Goal: Answer question/provide support

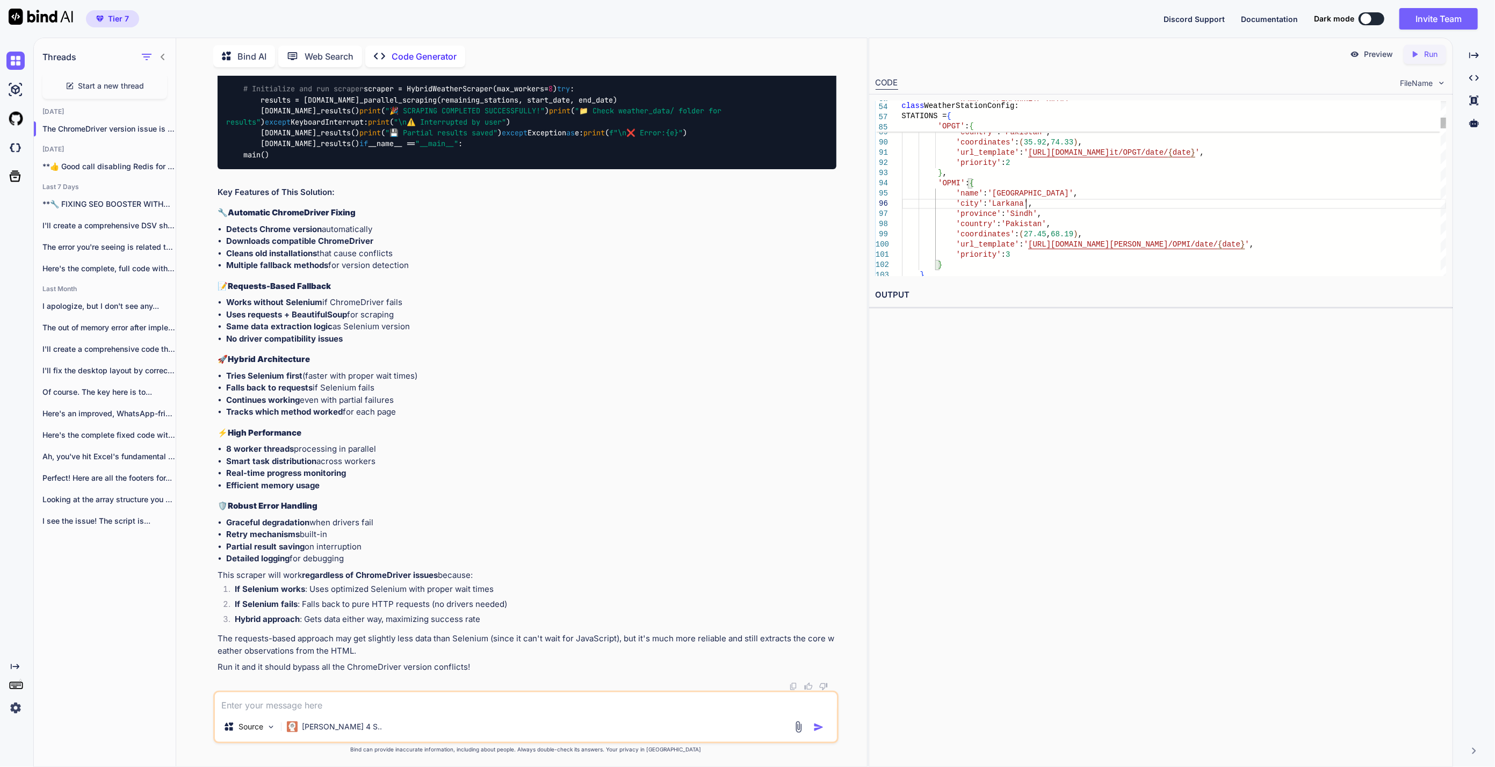
type textarea "#!/usr/bin/env python3 """ 🚀 ULTRA HIGH-PERFORMANCE WEATHER SCRAPER v5.2 💻 Chro…"
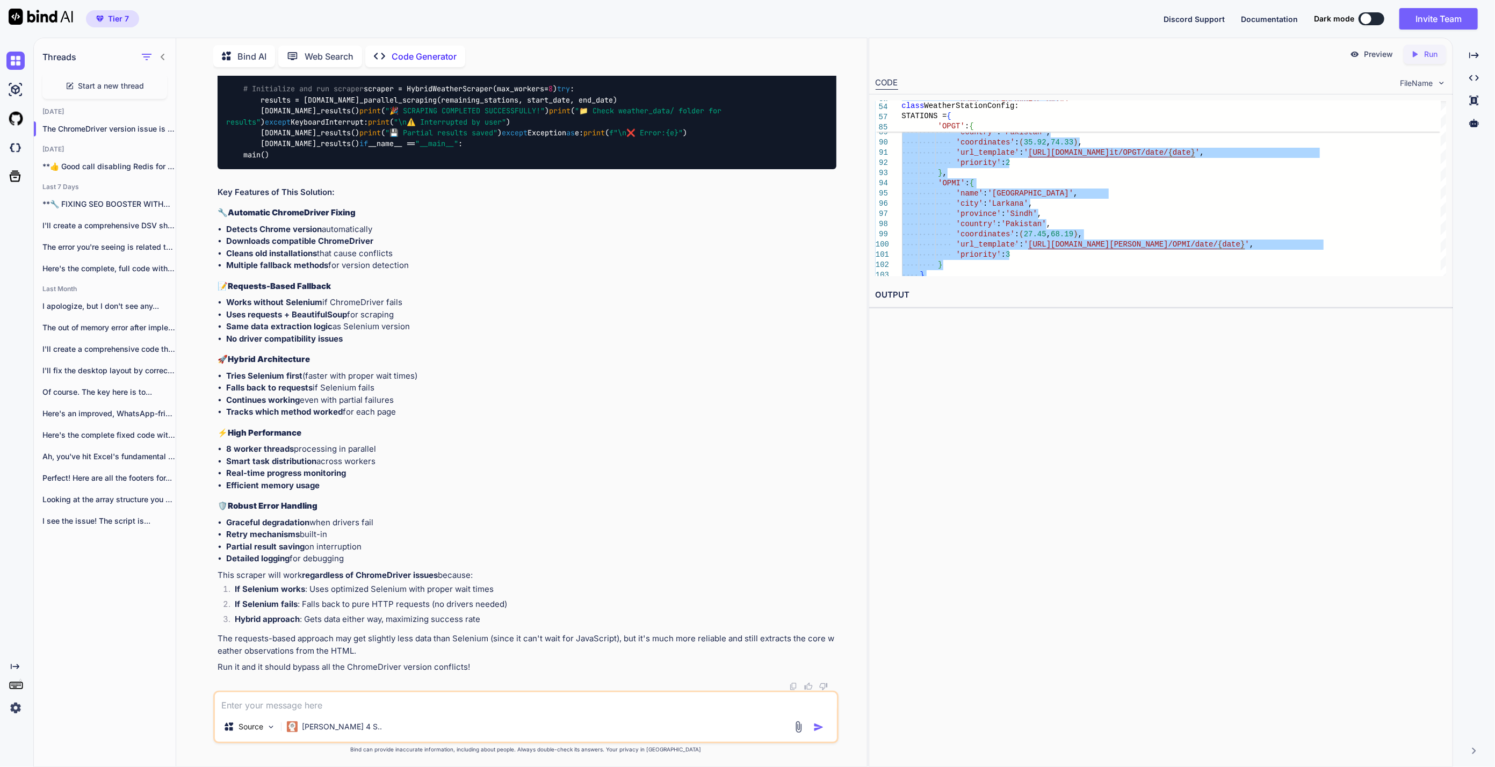
scroll to position [31343, 0]
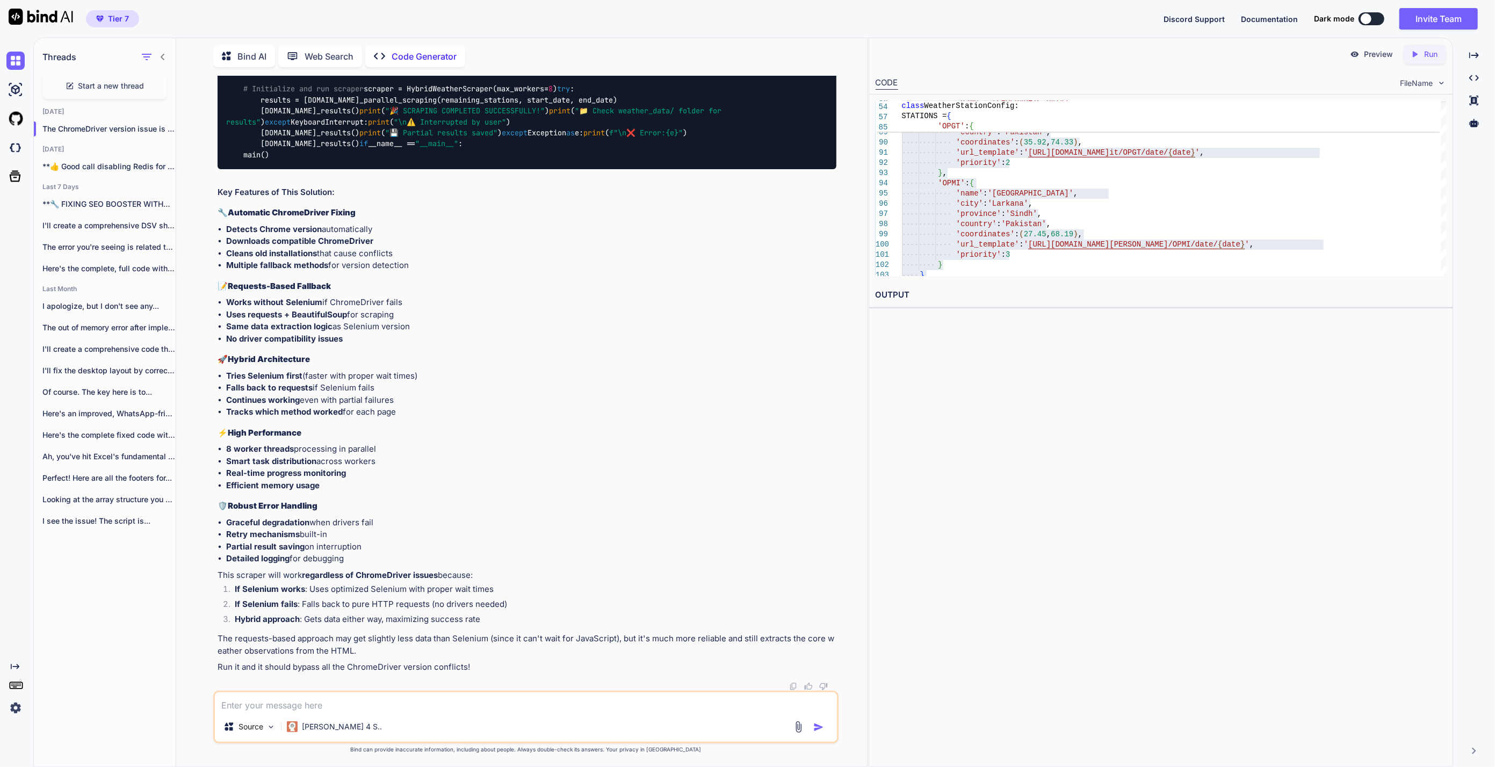
drag, startPoint x: 332, startPoint y: 705, endPoint x: 344, endPoint y: 687, distance: 20.9
click at [331, 705] on textarea at bounding box center [526, 701] width 622 height 19
paste textarea "⚠️ Lo ipsumdolorsi ametc adi 3791-10-70 ⚠️ El seddoeiusmod tempo inc 5627-42-88…"
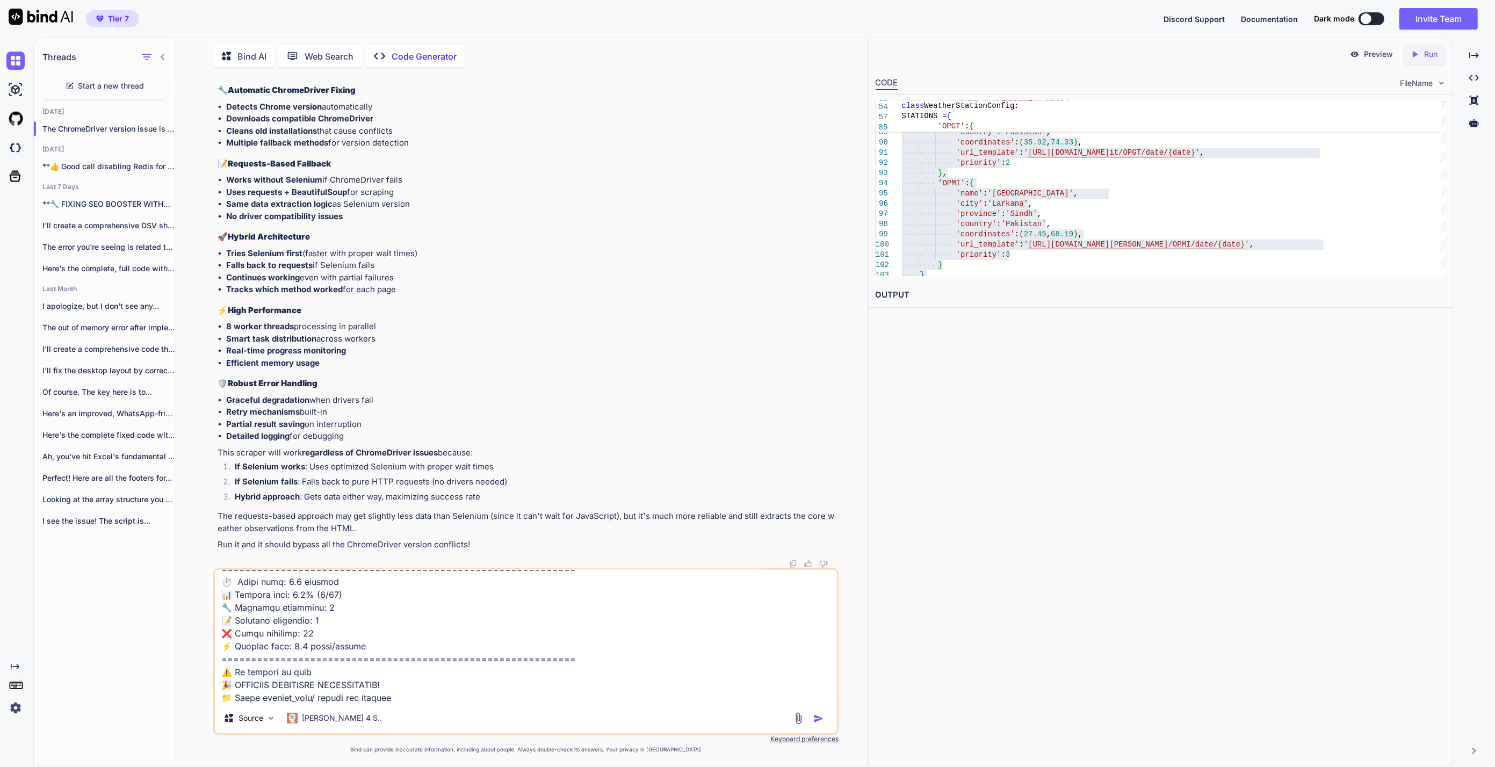
scroll to position [904, 0]
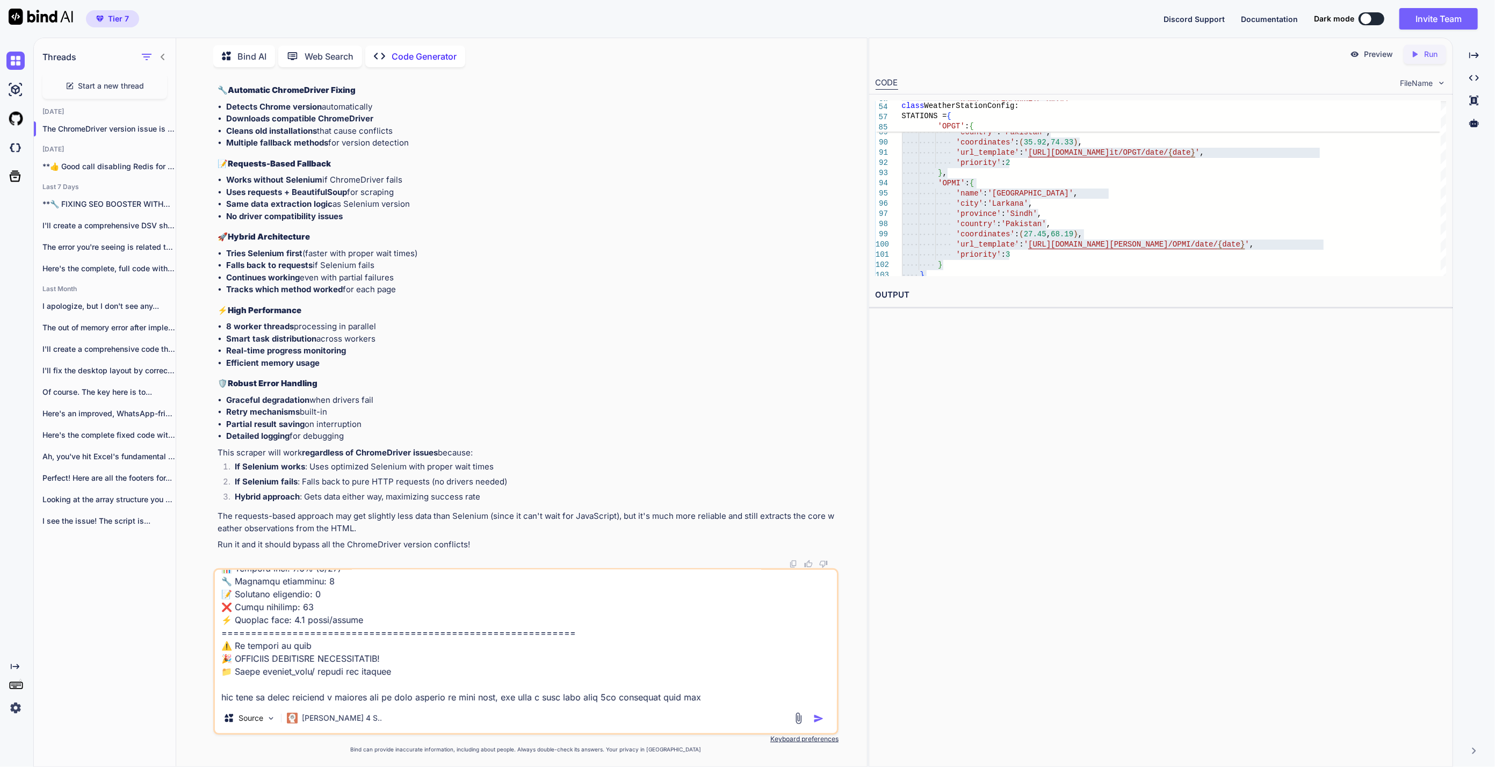
type textarea "⚠️ Lo ipsumdolorsi ametc adi 3791-10-70 ⚠️ El seddoeiusmod tempo inc 5627-42-88…"
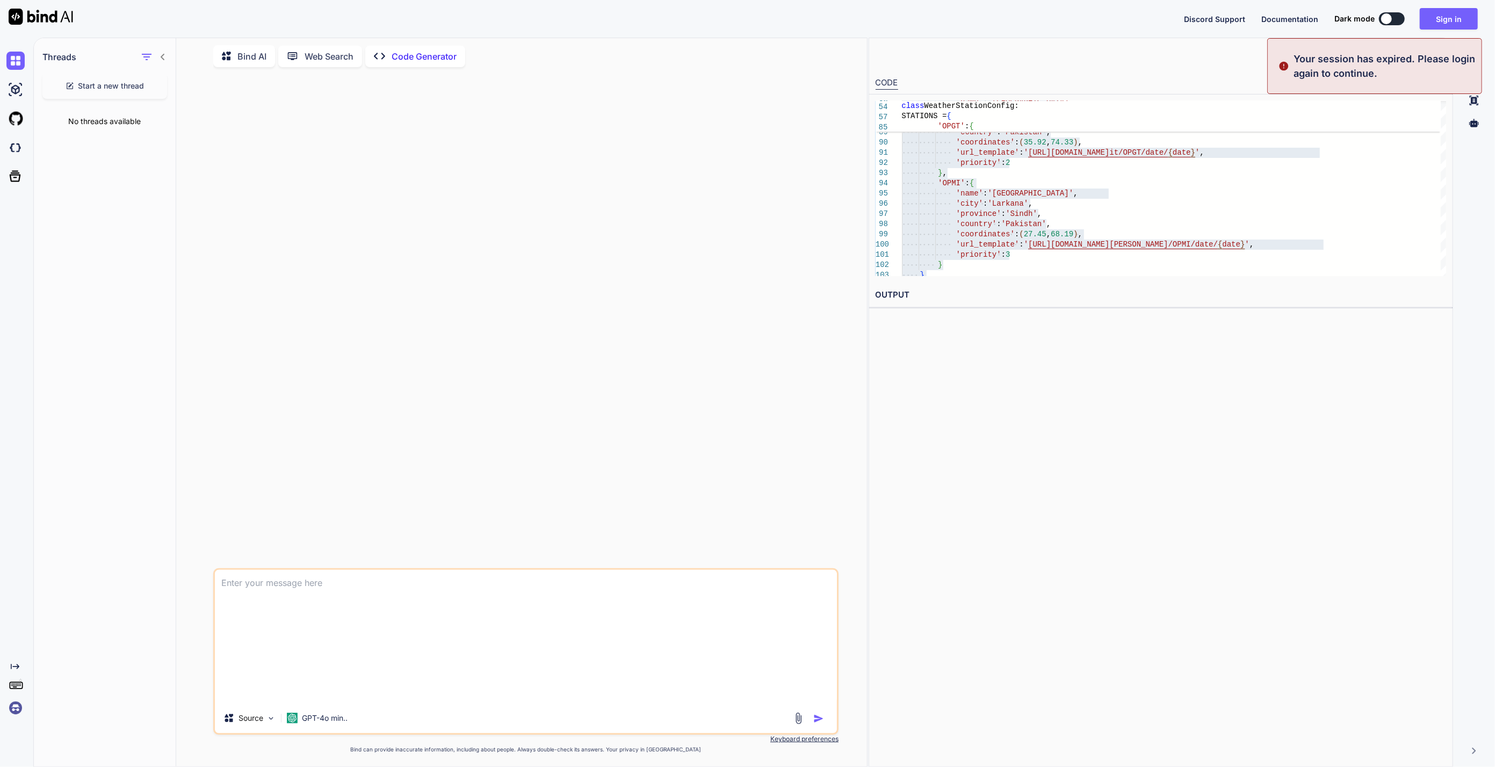
scroll to position [0, 0]
click at [1458, 18] on button "Sign in" at bounding box center [1448, 18] width 58 height 21
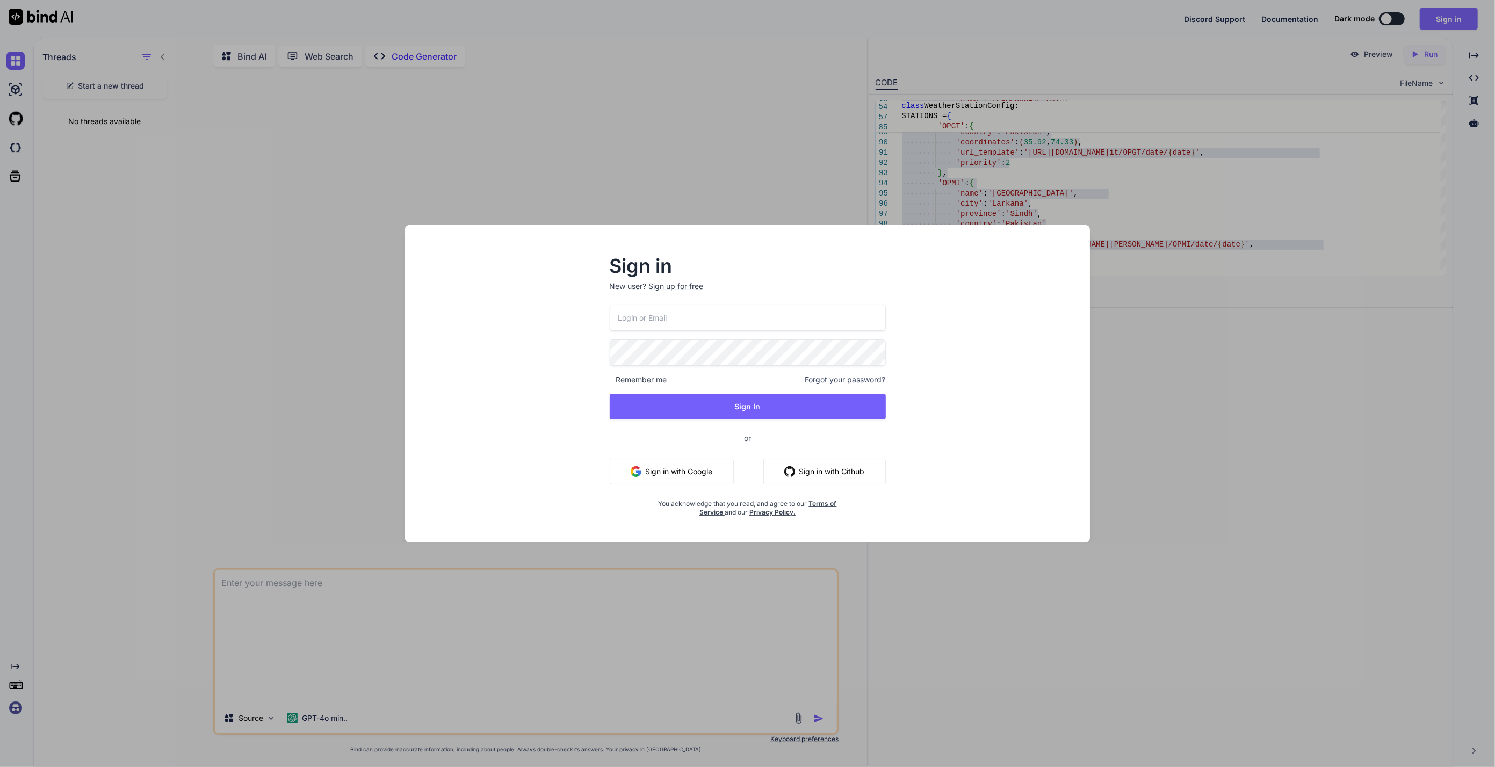
type input "[EMAIL_ADDRESS][DOMAIN_NAME]"
click at [767, 406] on button "Sign In" at bounding box center [747, 406] width 277 height 26
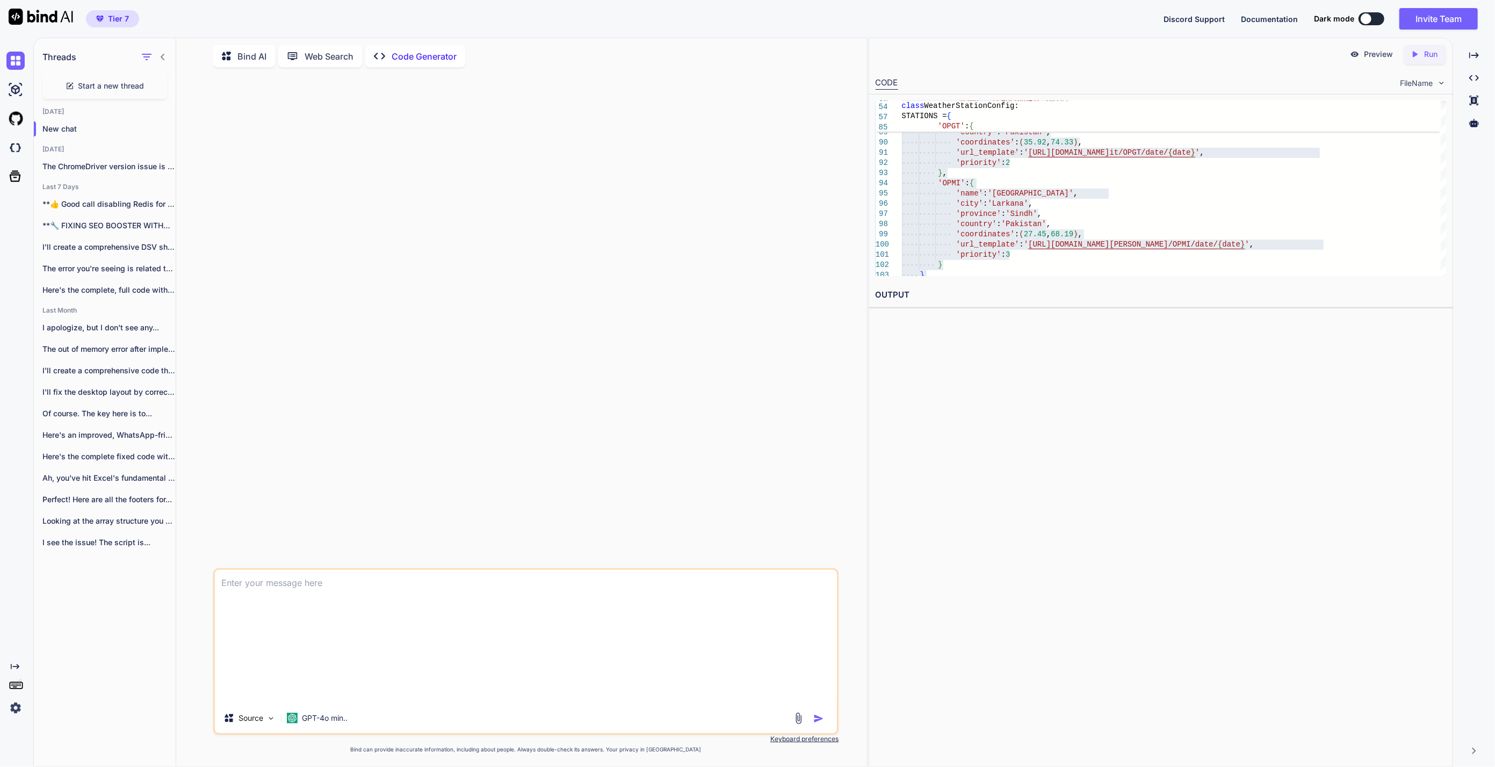
scroll to position [905, 0]
click at [317, 723] on p "GPT-4o min.." at bounding box center [325, 718] width 46 height 11
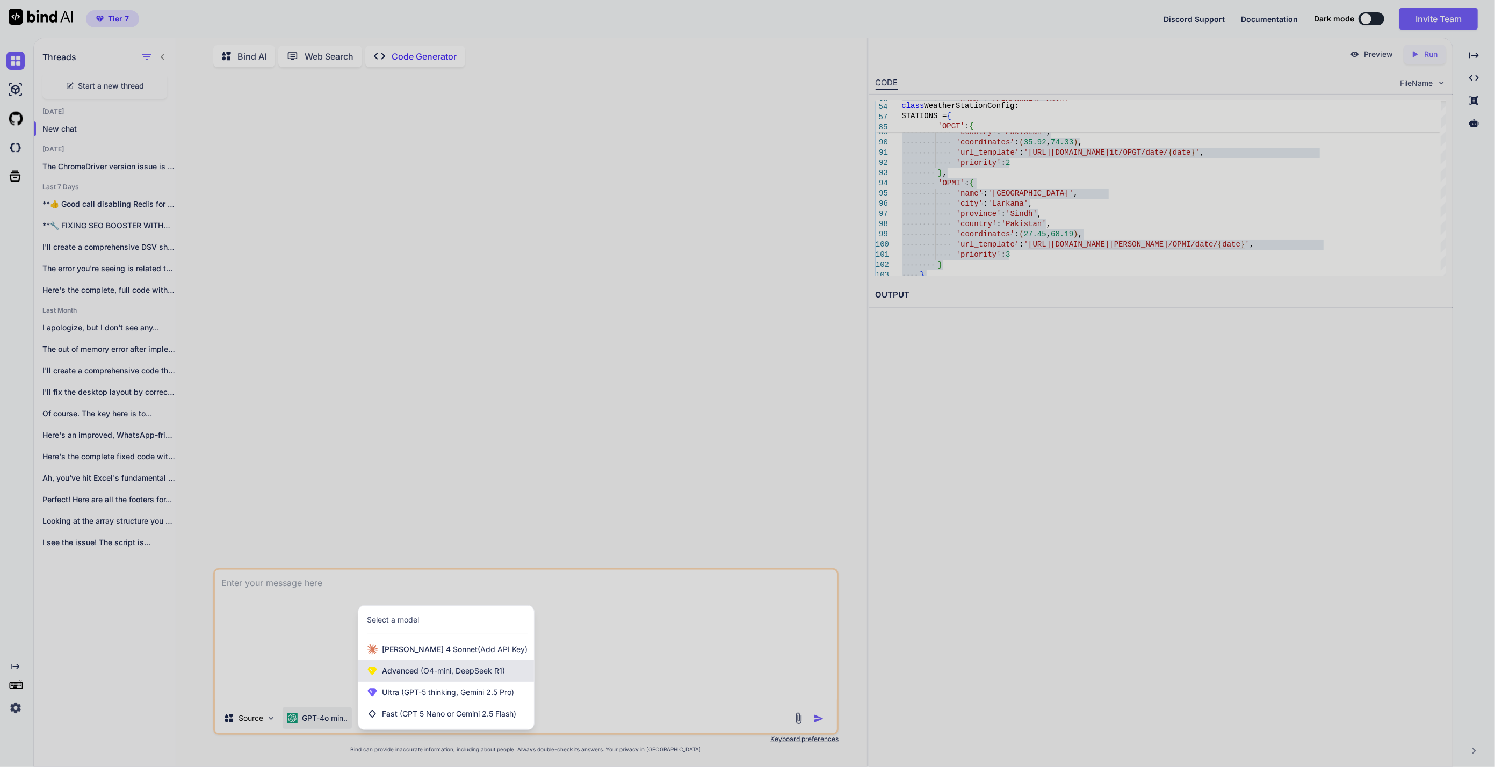
click at [444, 673] on span "(O4-mini, DeepSeek R1)" at bounding box center [461, 670] width 86 height 9
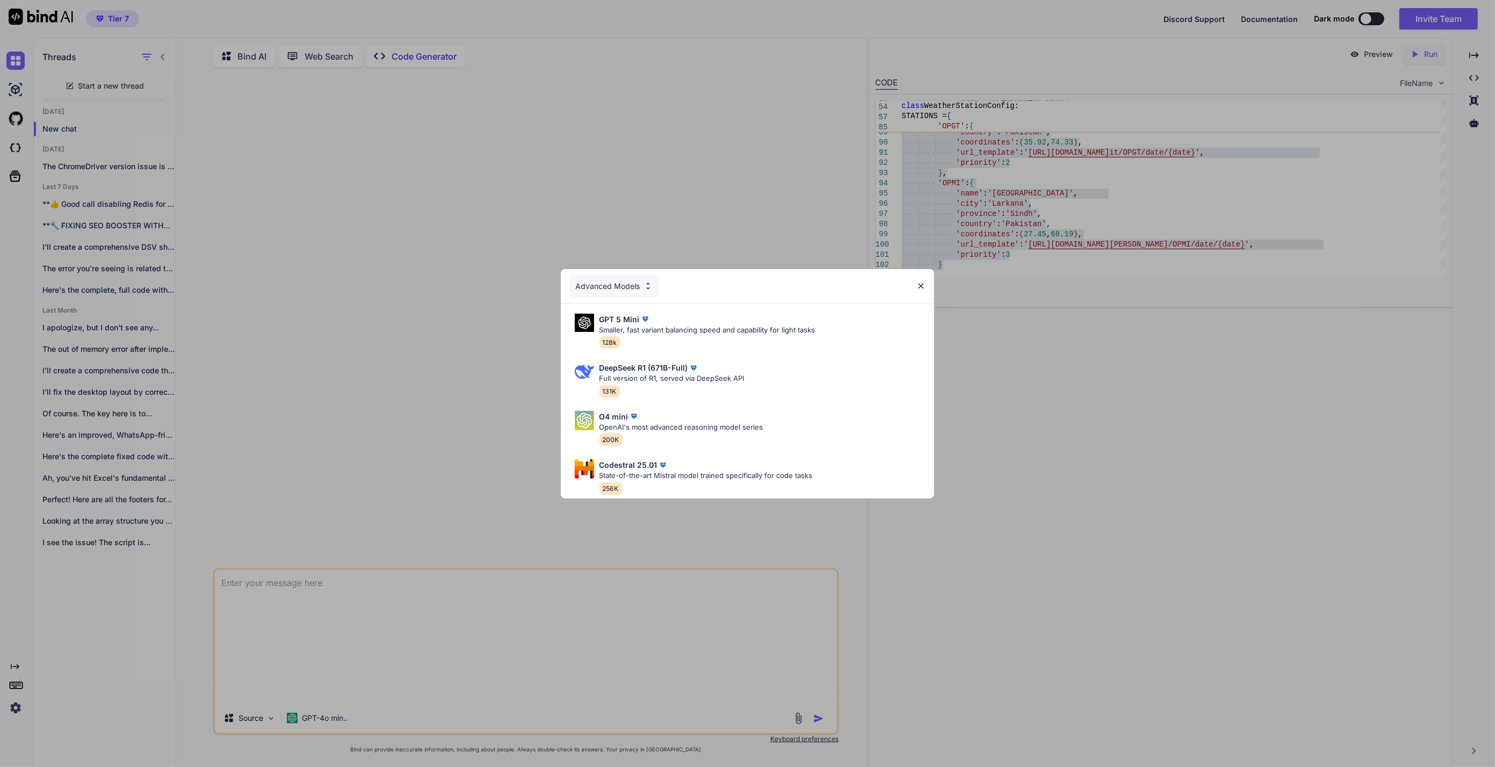
click at [630, 279] on div "Advanced Models" at bounding box center [614, 286] width 90 height 24
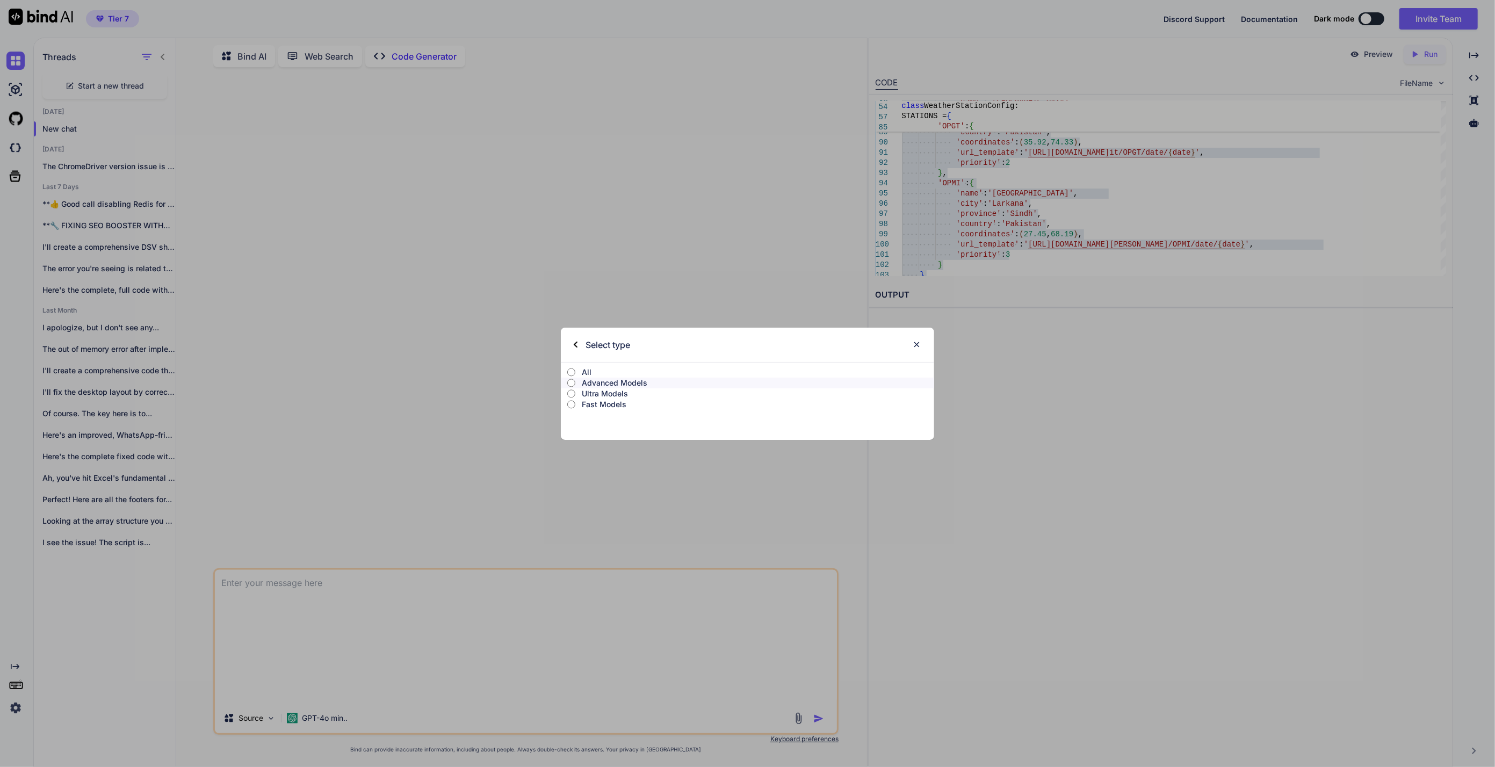
click at [602, 389] on p "Ultra Models" at bounding box center [758, 393] width 352 height 11
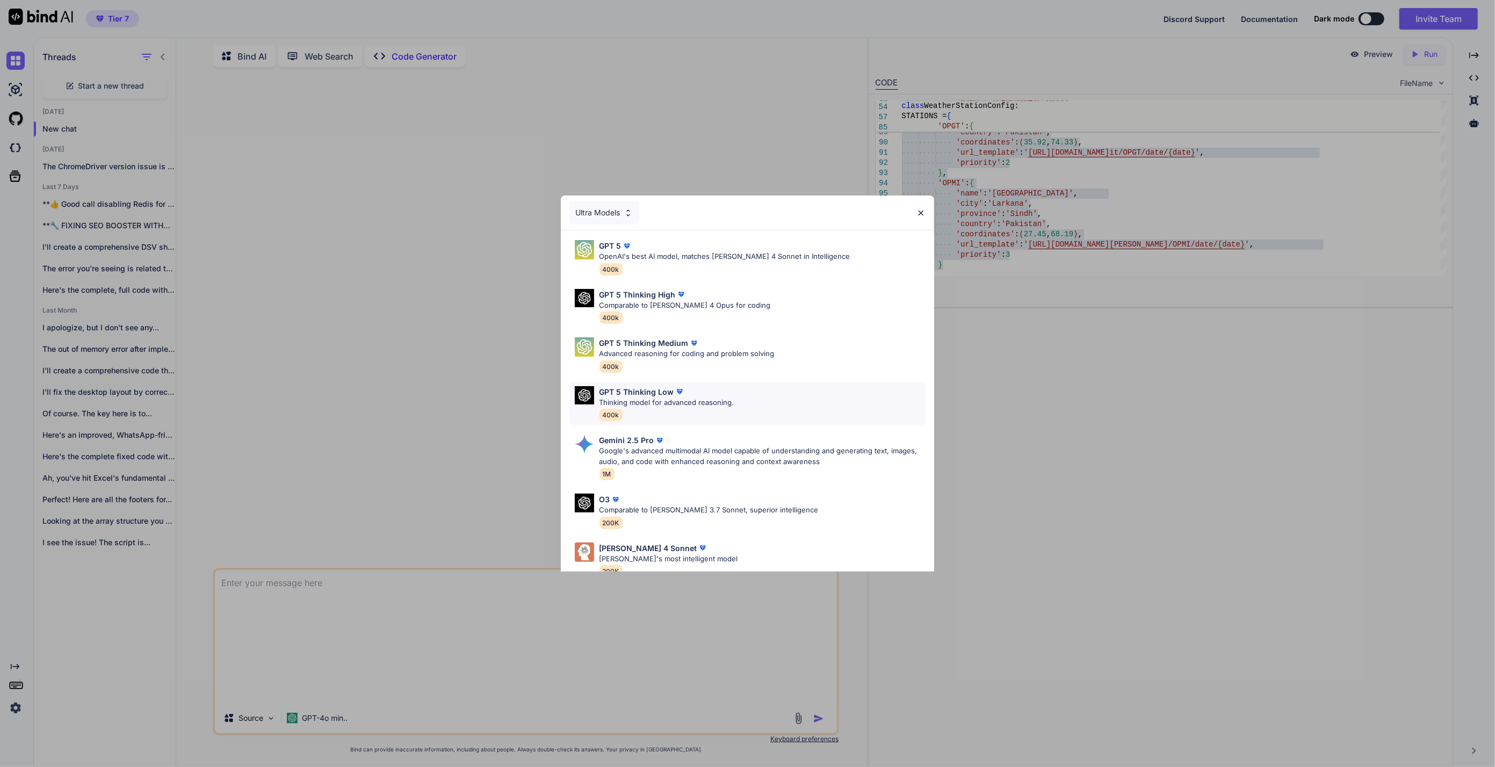
scroll to position [67, 0]
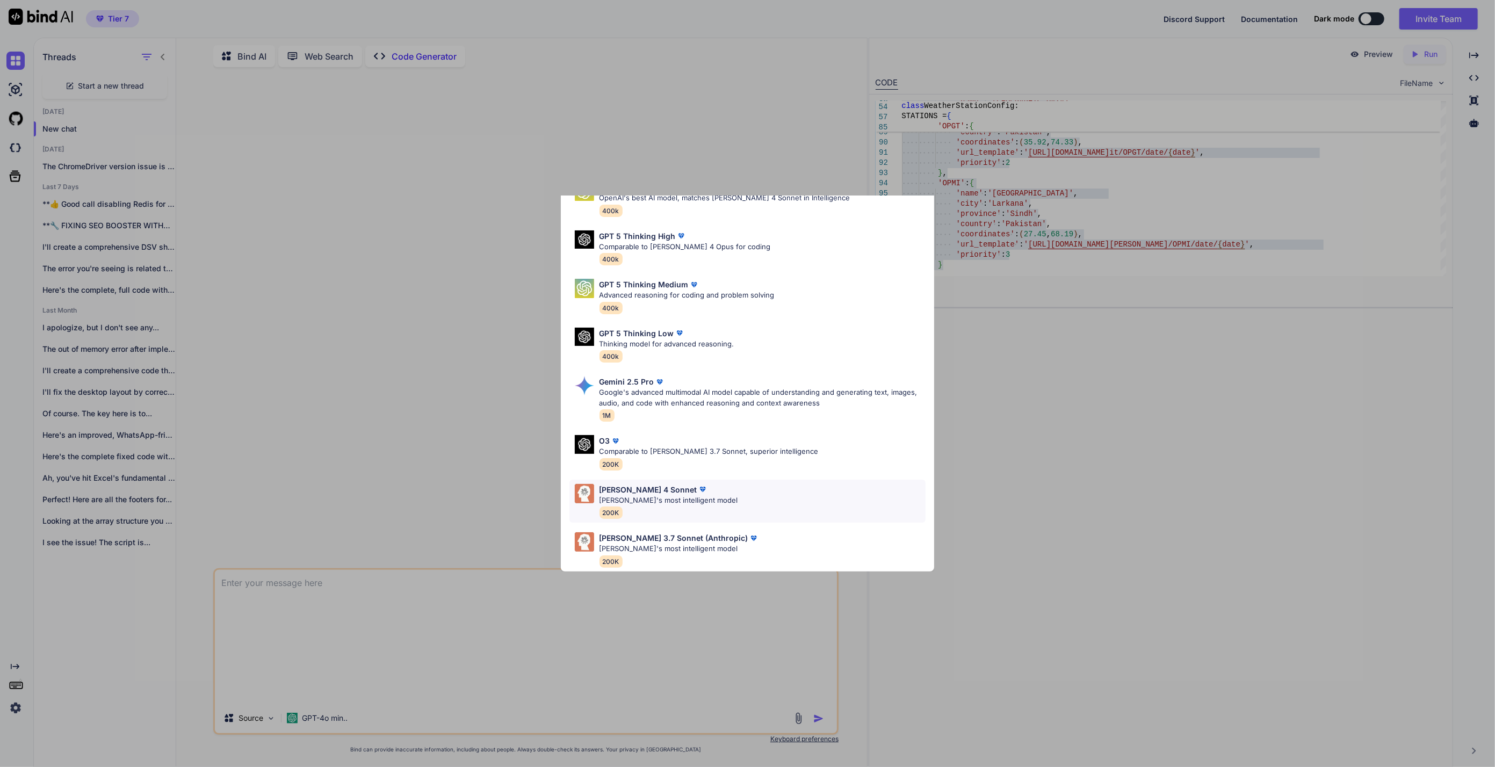
click at [697, 484] on img at bounding box center [702, 489] width 11 height 11
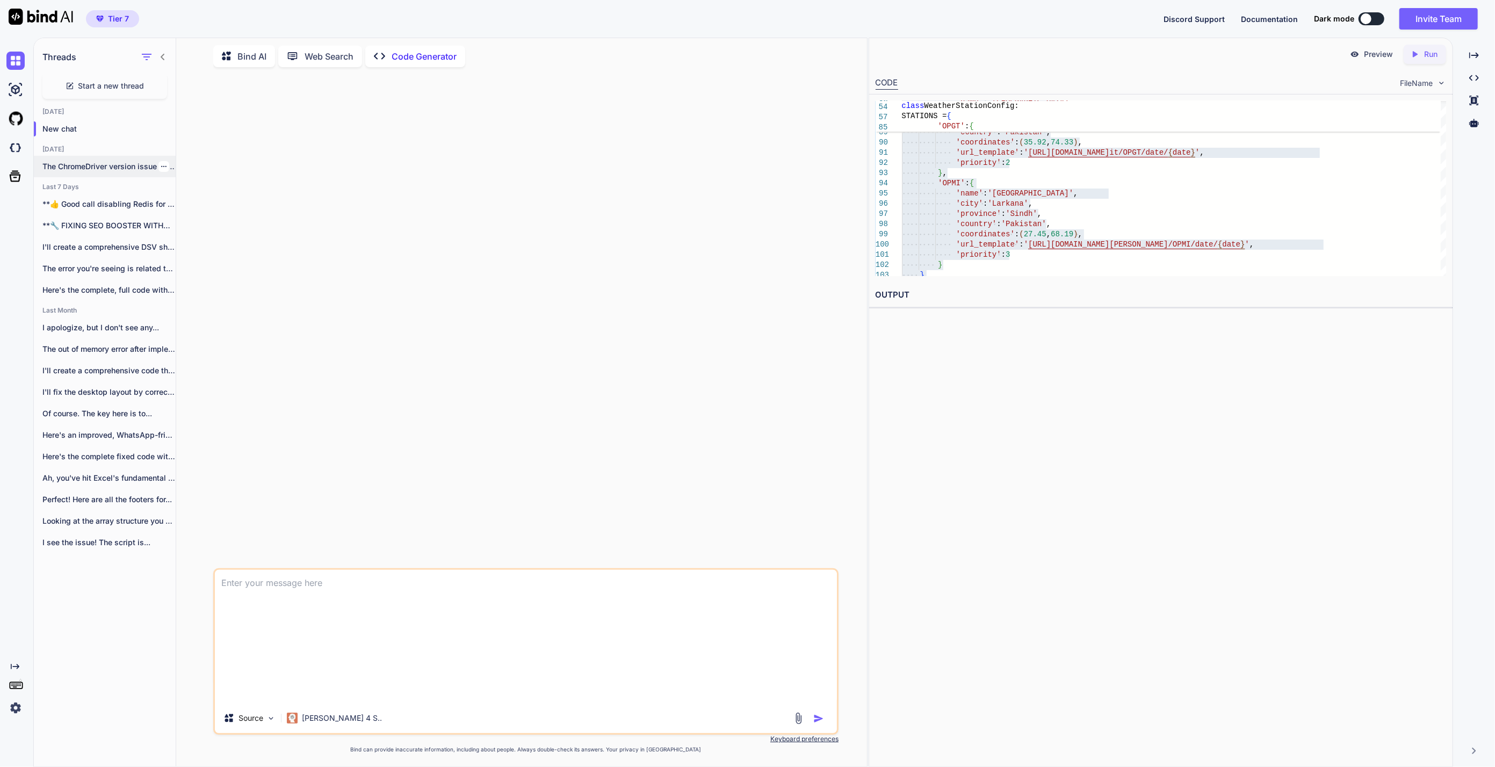
click at [90, 164] on p "The ChromeDriver version issue is persistent. Let..." at bounding box center [108, 166] width 133 height 11
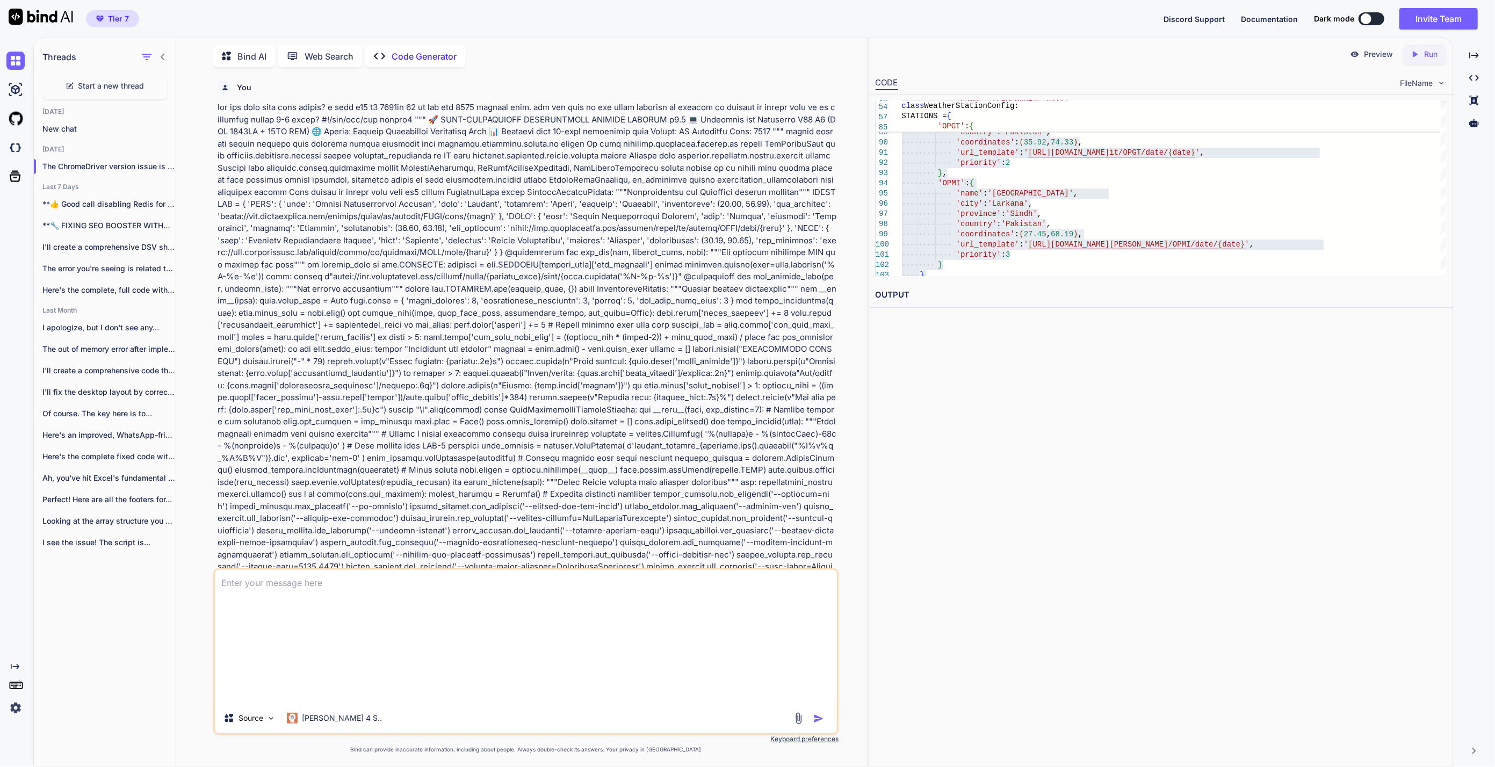
scroll to position [24795, 0]
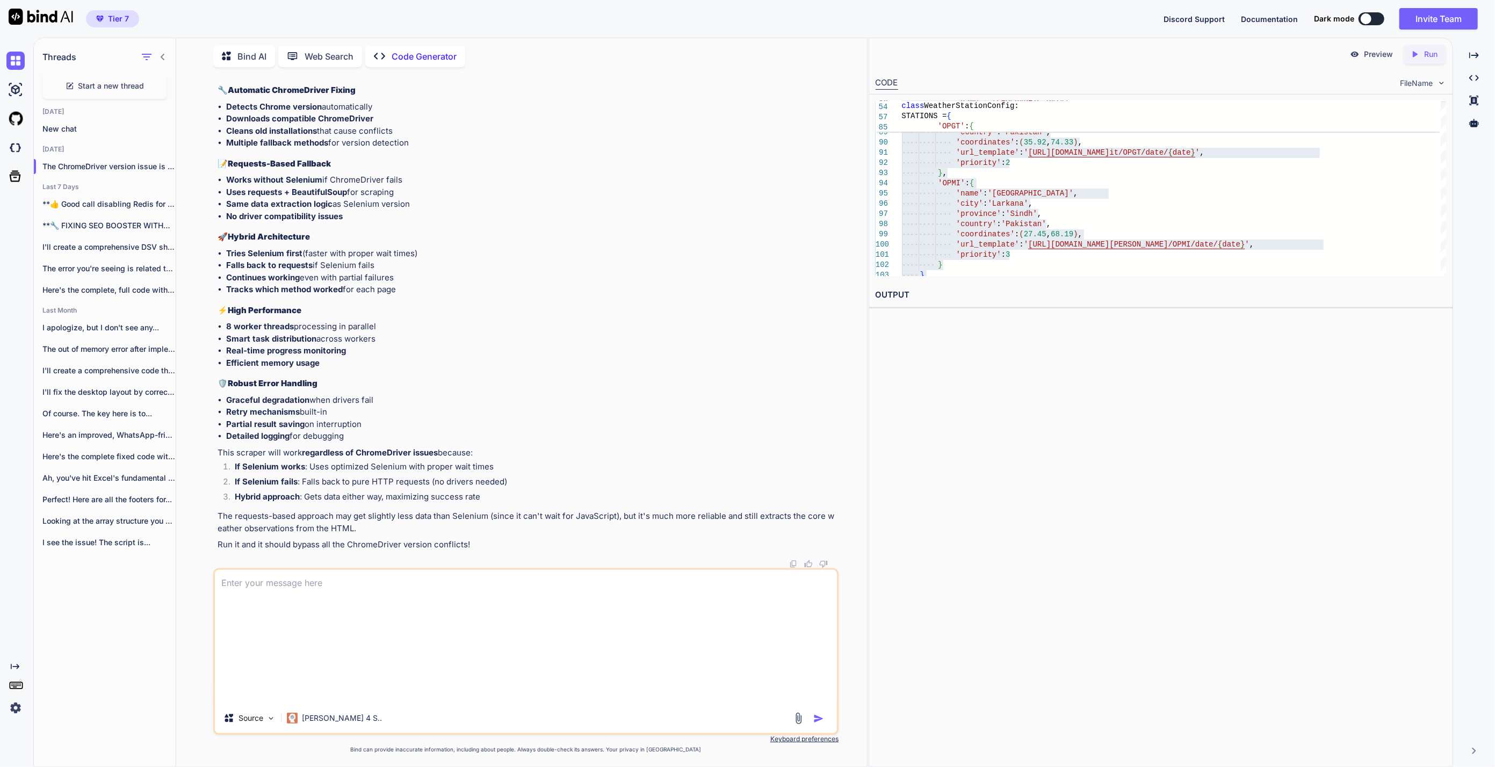
click at [817, 721] on img "button" at bounding box center [818, 718] width 11 height 11
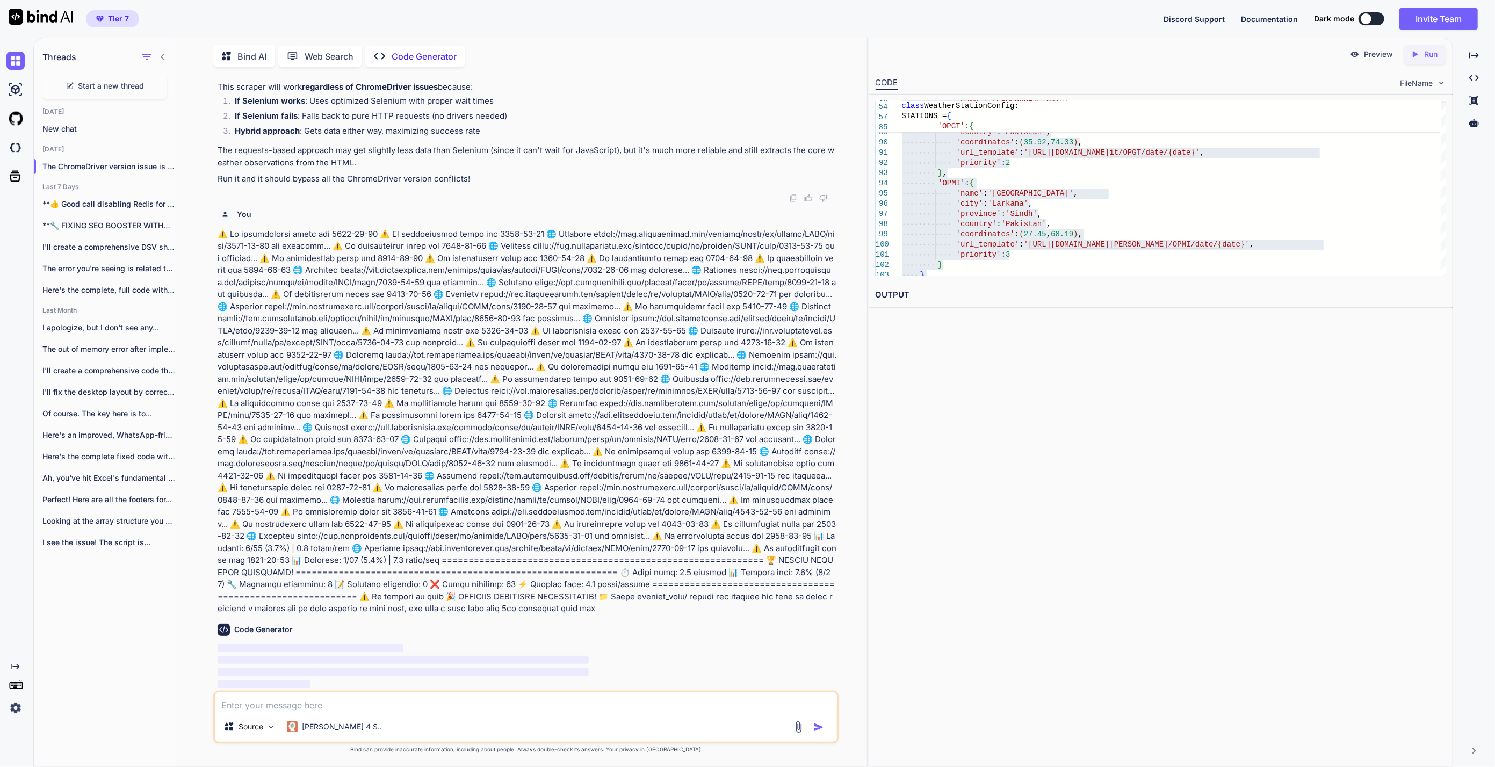
scroll to position [35768, 0]
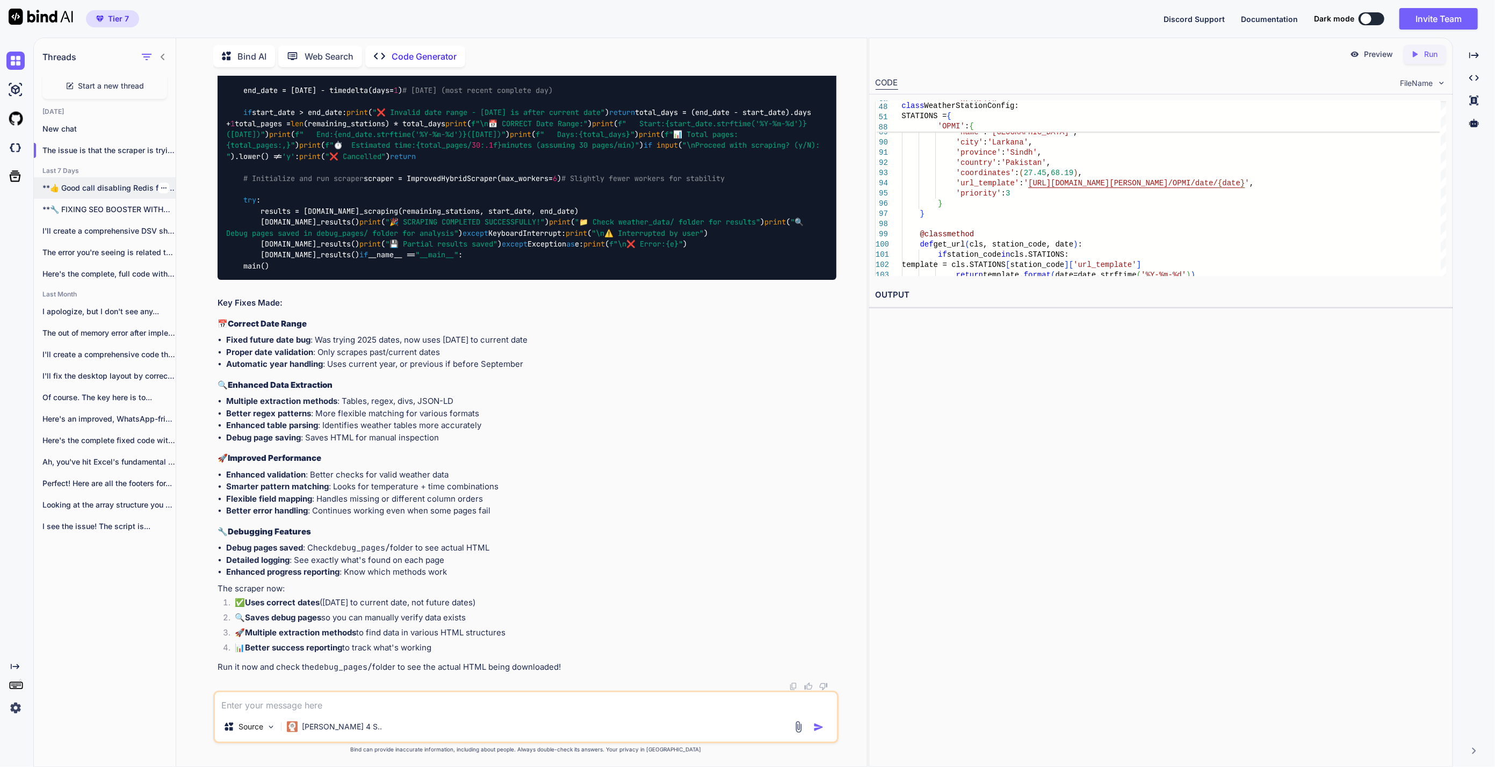
click at [129, 185] on p "**👍 Good call disabling Redis for now!**..." at bounding box center [108, 188] width 133 height 11
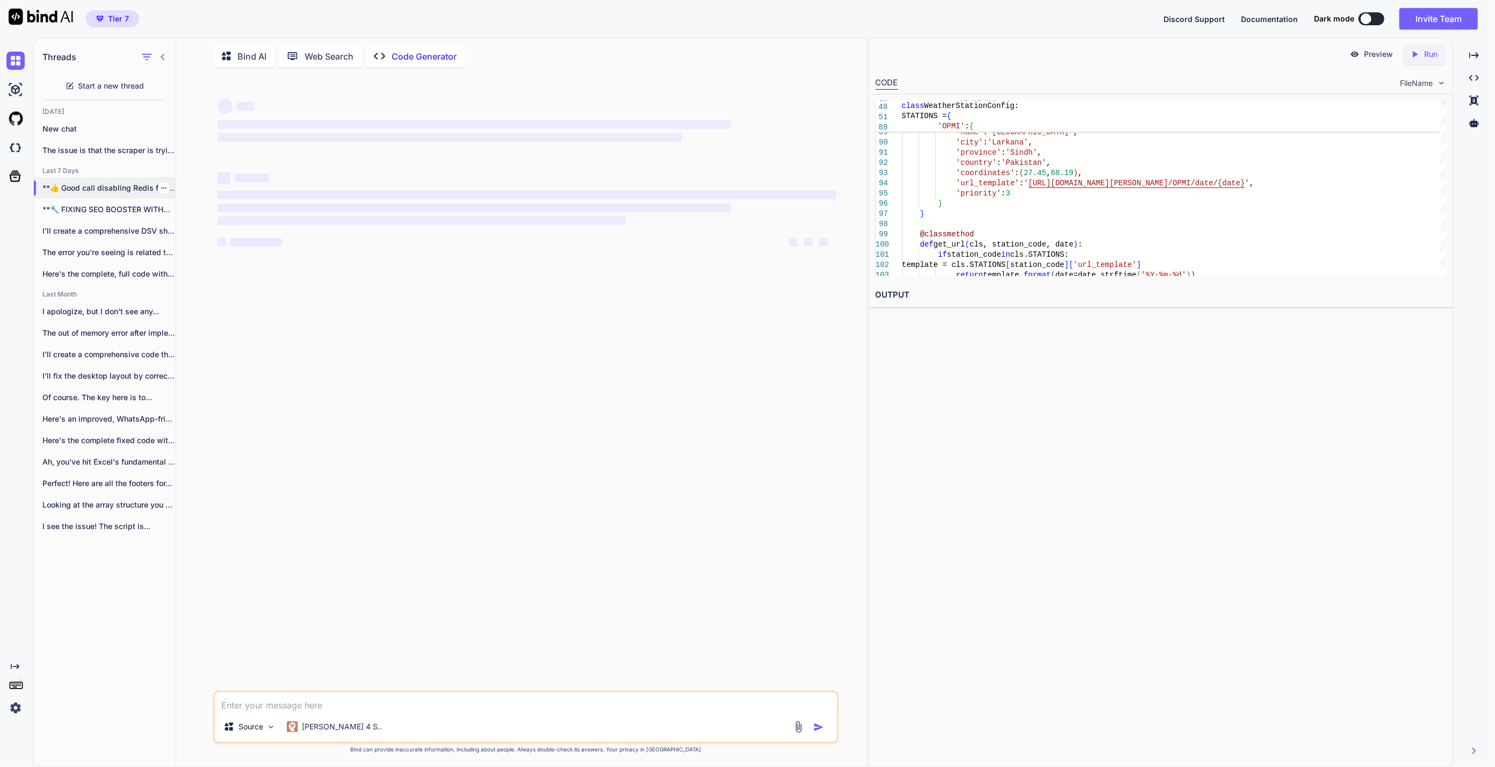
scroll to position [0, 0]
click at [333, 702] on textarea at bounding box center [526, 701] width 622 height 19
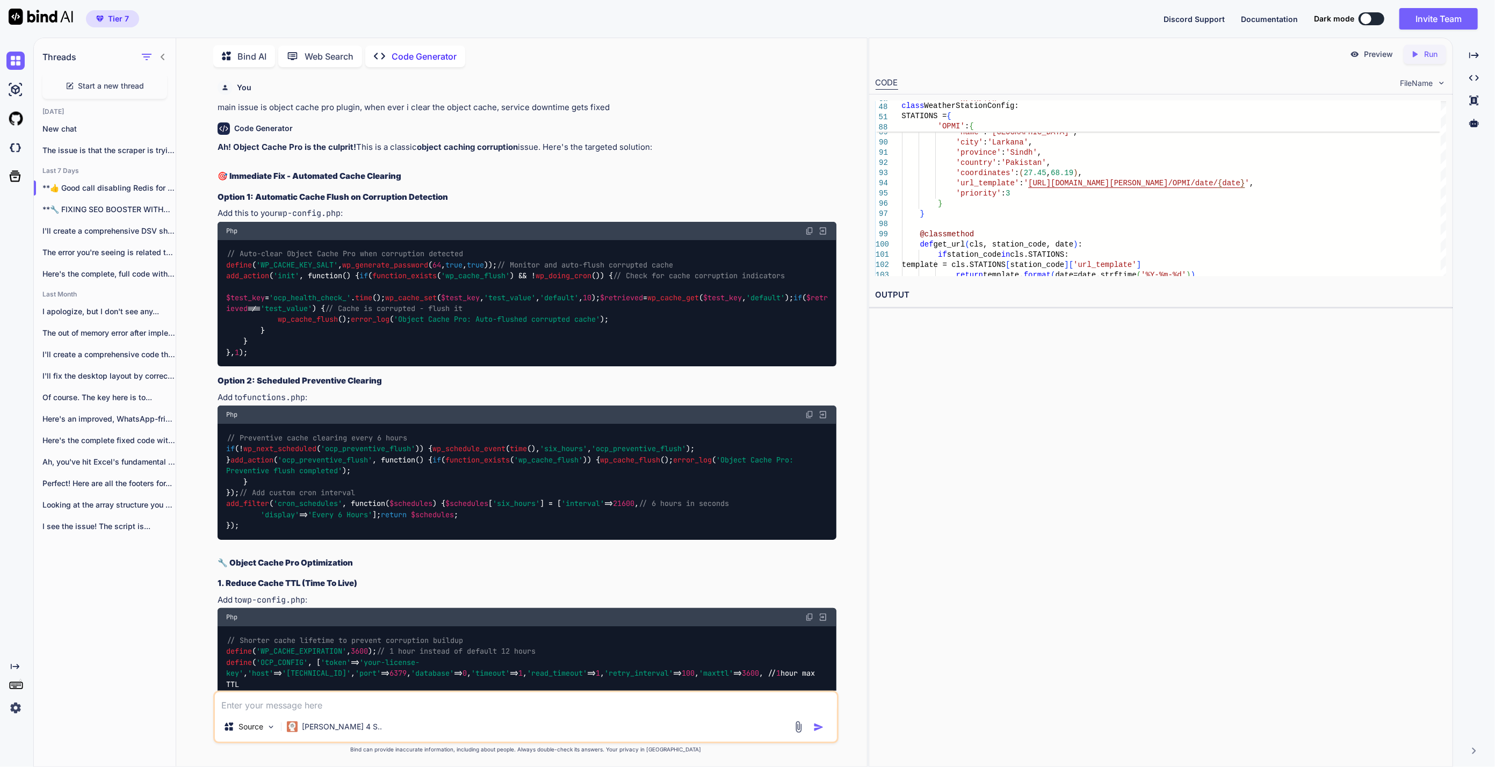
scroll to position [7655, 0]
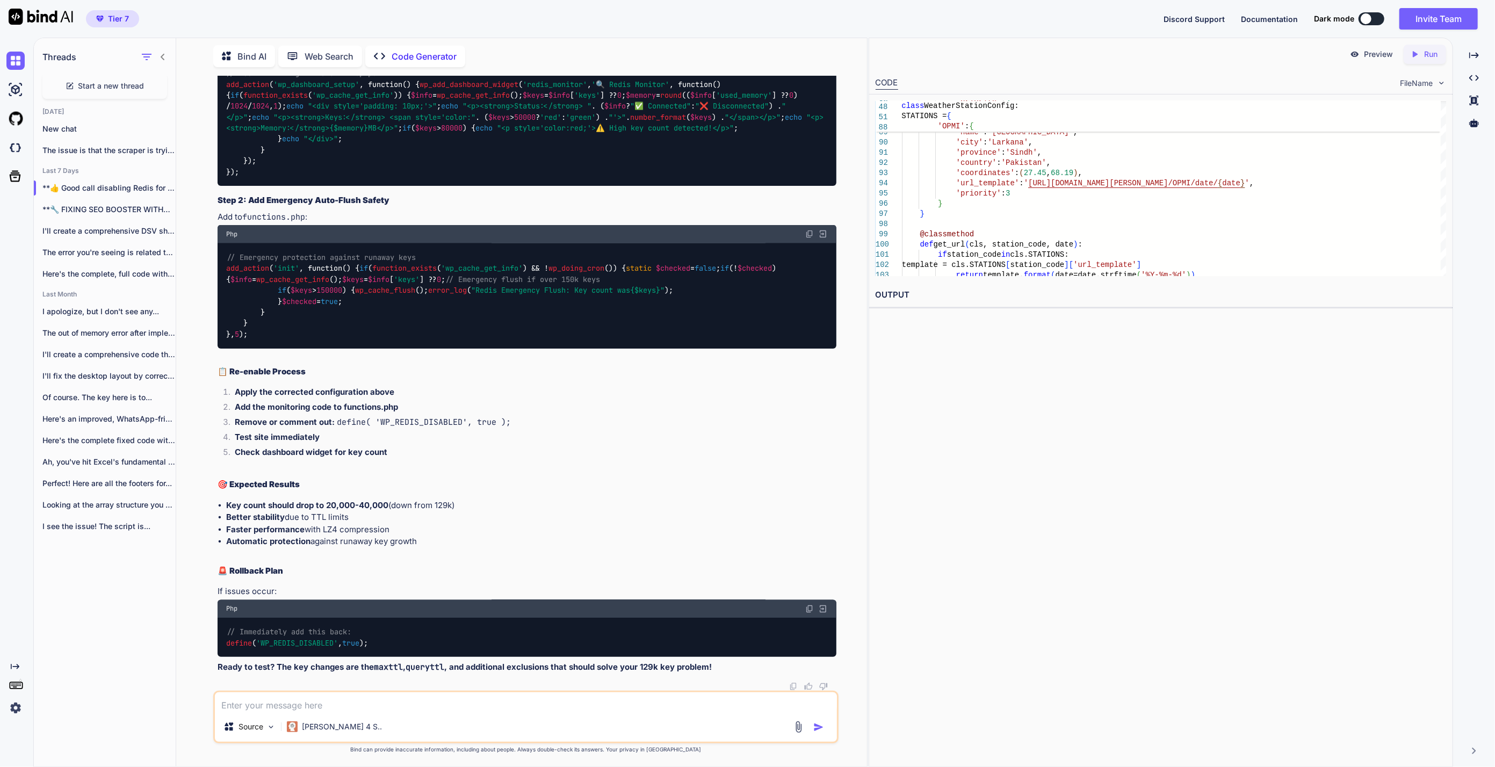
paste textarea "define( 'WP_REDIS_CONFIG', [ 'token' => "e279430effe043b8c17d3f3c751c4c0846bc70…"
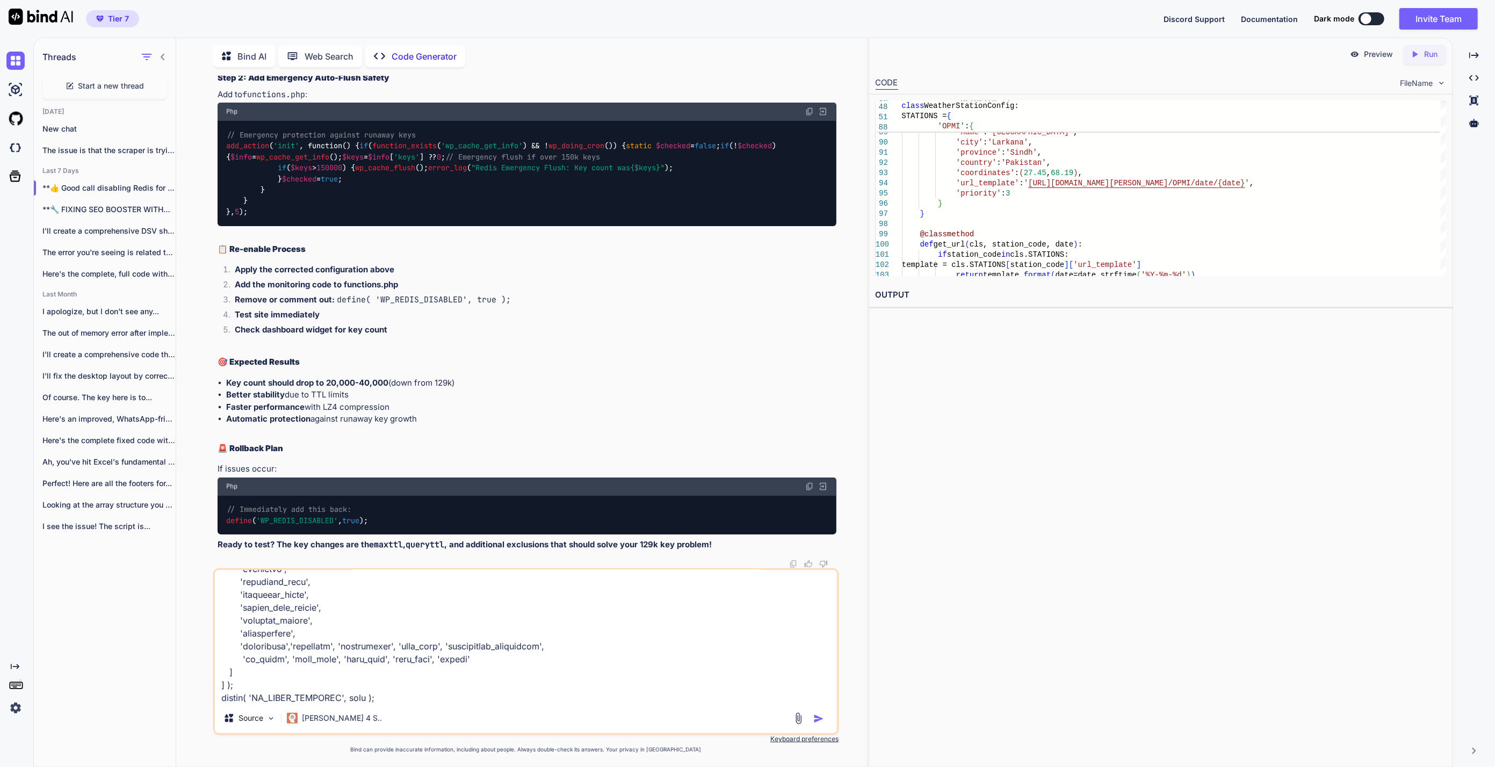
scroll to position [568, 0]
paste textarea "Fatal error: Uncaught TypeError: array_keys(): Argument #1 ($array) must be of …"
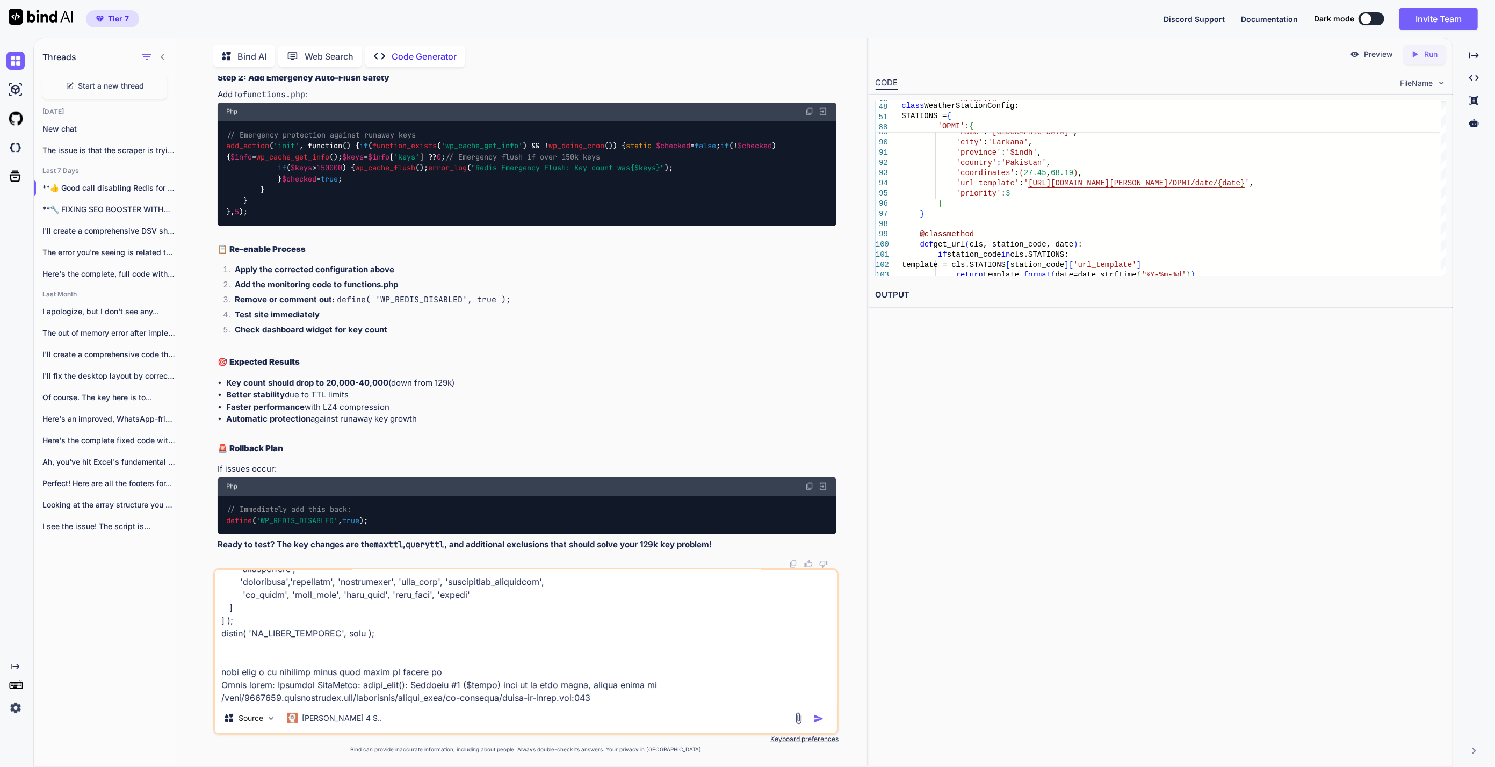
scroll to position [595, 0]
click at [669, 693] on textarea at bounding box center [526, 636] width 622 height 133
paste textarea "[[DATE] 19:04:15 UTC] PHP Fatal error: Uncaught TypeError: array_keys(): Argume…"
type textarea "define( 'WP_REDIS_CONFIG', [ 'token' => "e279430effe043b8c17d3f3c751c4c0846bc70…"
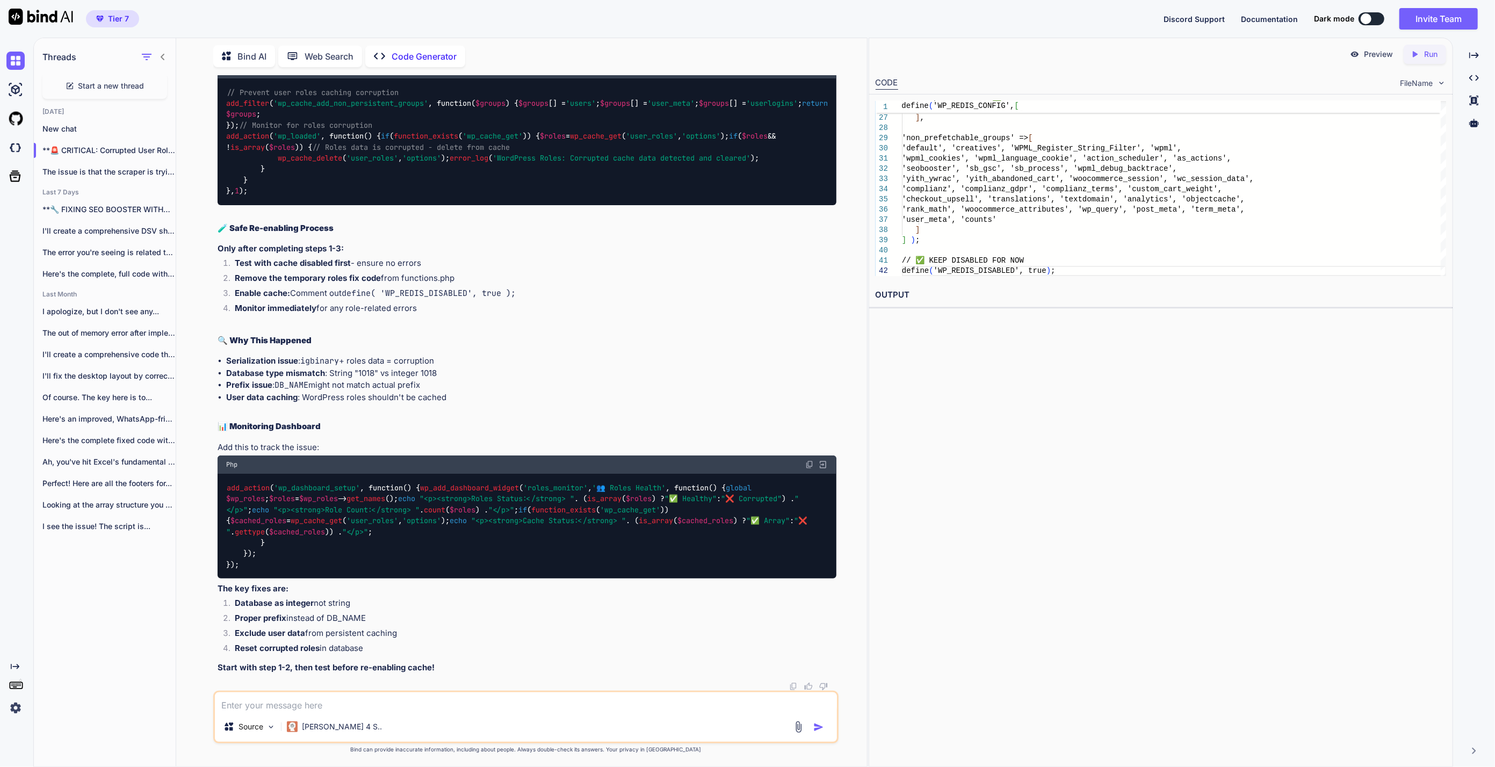
scroll to position [10915, 0]
drag, startPoint x: 270, startPoint y: 587, endPoint x: 226, endPoint y: 173, distance: 416.3
copy code "loremi ( 'DO_SITAM_CONSEC' , [ 'adipi' => "e302124sedd413e3t62i9u7l193e8d7081ma…"
click at [567, 701] on textarea at bounding box center [526, 701] width 622 height 19
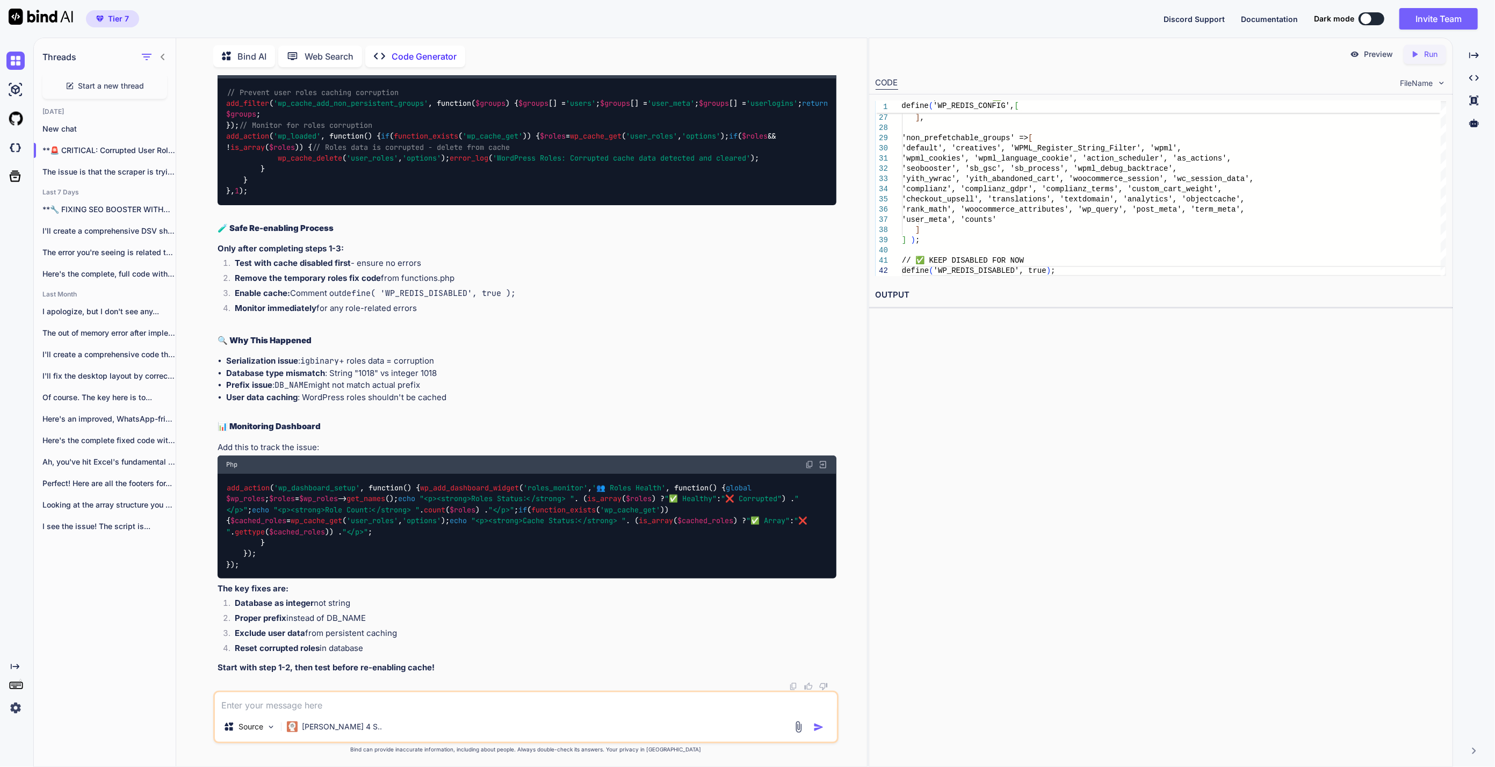
paste textarea "[[DATE] 19:15:08 UTC] PHP Fatal error: Uncaught TypeError: array_keys(): Argume…"
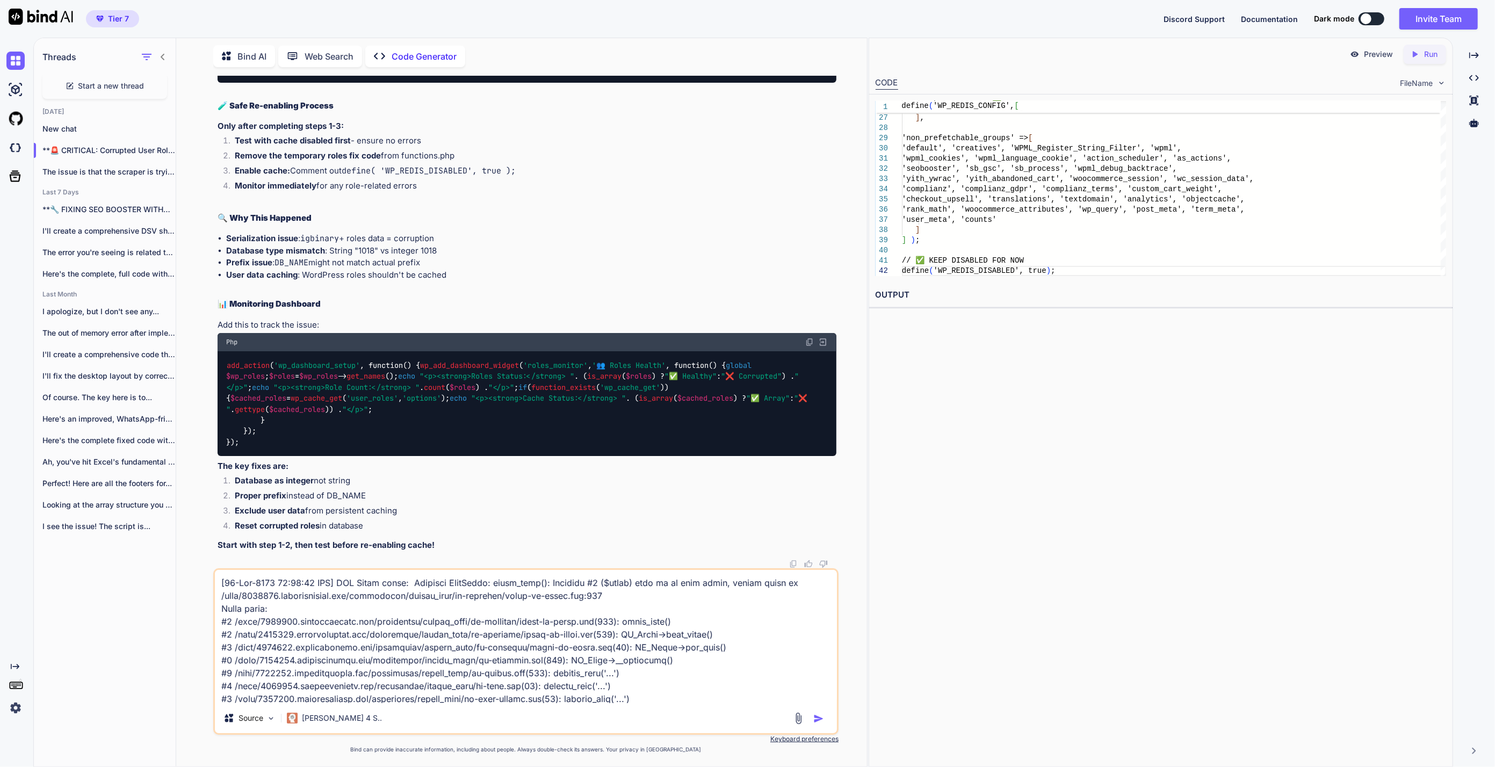
scroll to position [1729, 0]
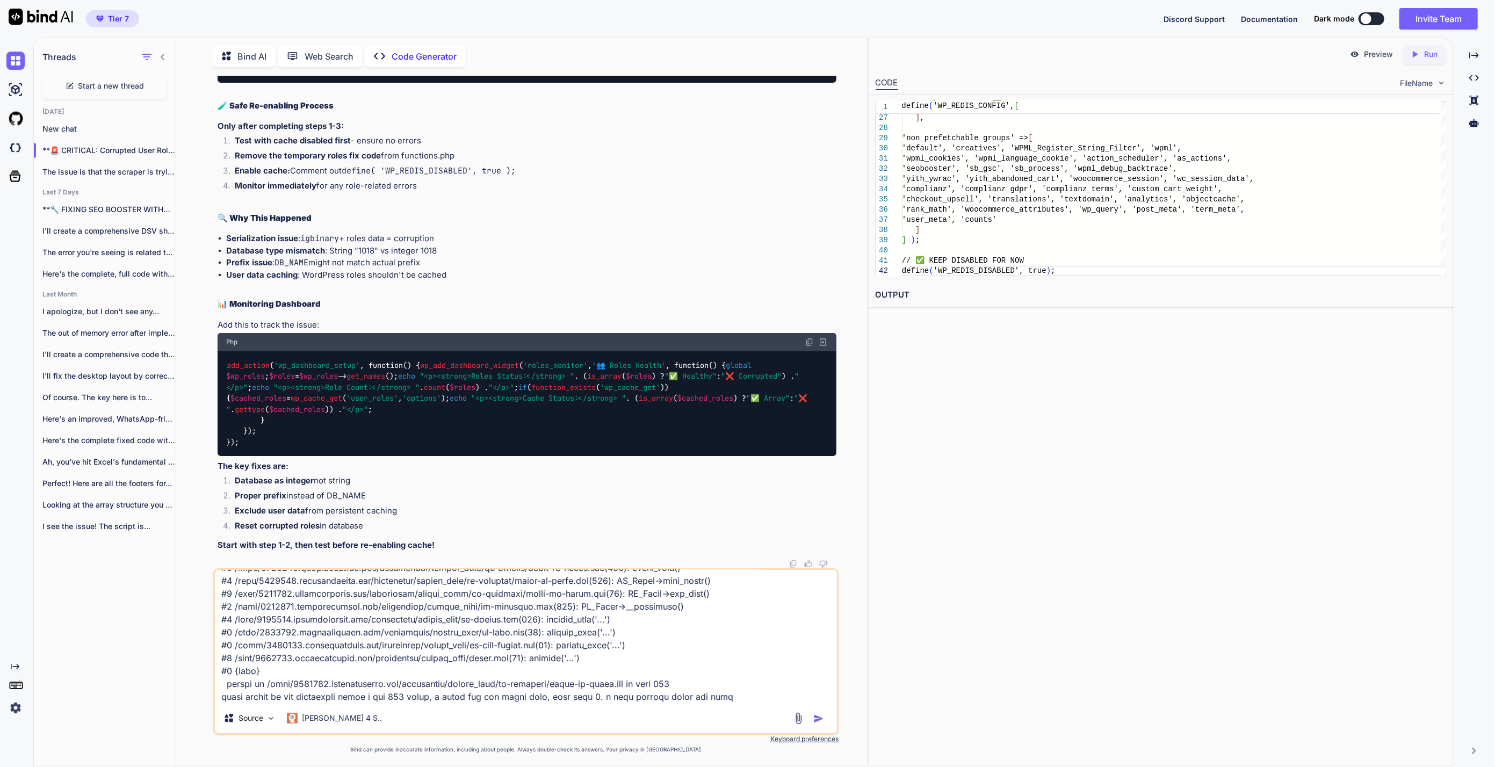
type textarea "[[DATE] 19:15:08 UTC] PHP Fatal error: Uncaught TypeError: array_keys(): Argume…"
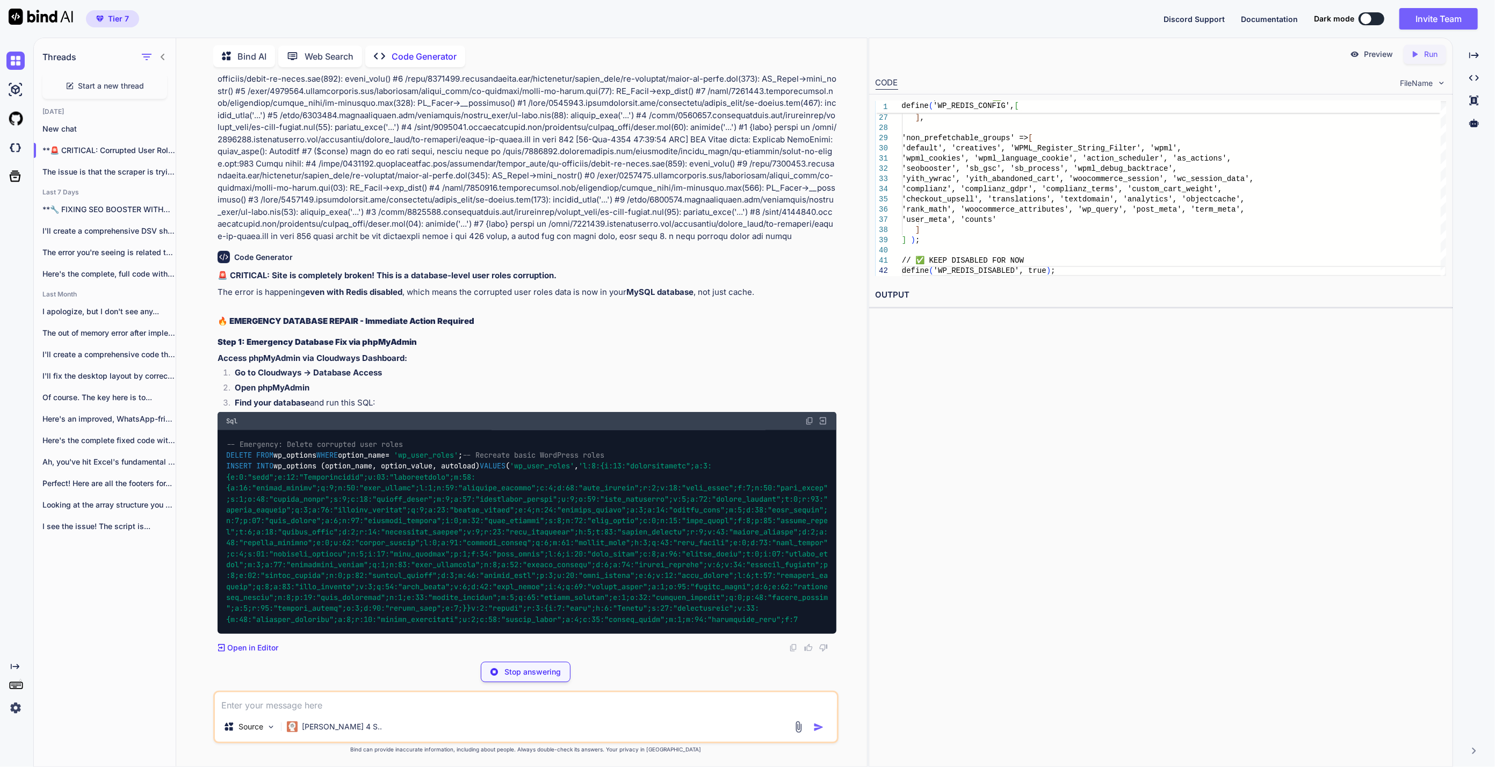
scroll to position [13644, 0]
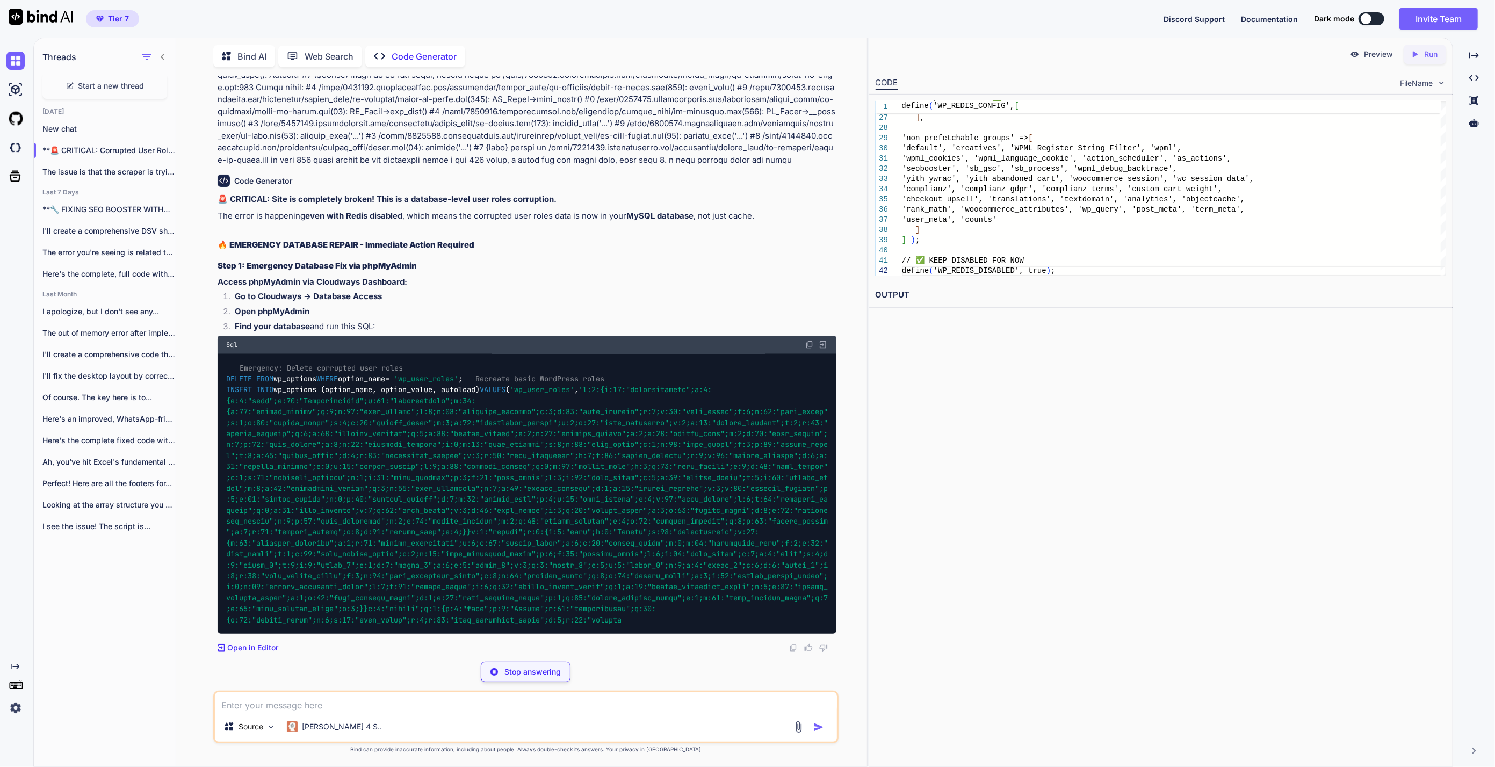
click at [517, 669] on p "Stop answering" at bounding box center [532, 671] width 56 height 11
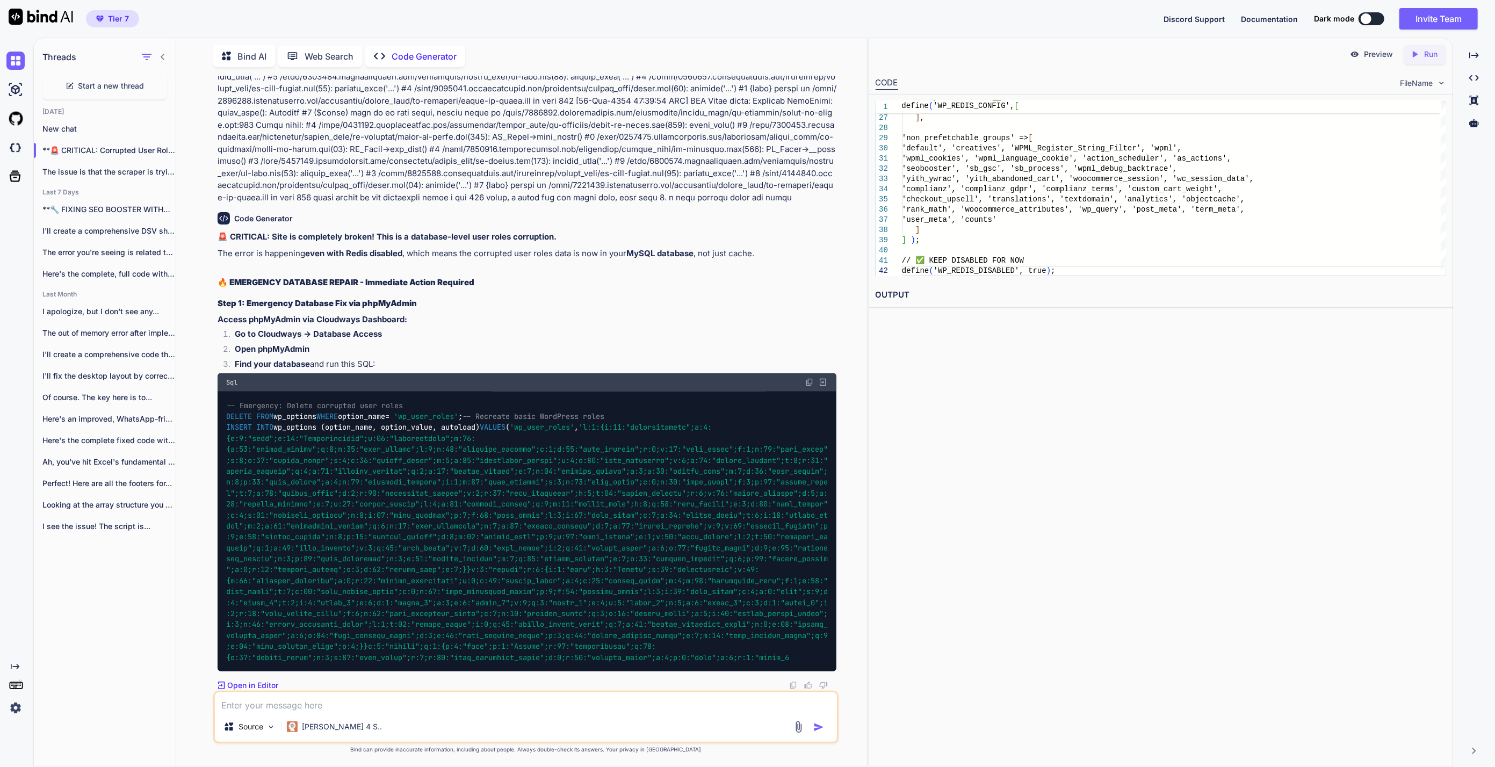
scroll to position [13673, 0]
click at [417, 701] on textarea at bounding box center [526, 701] width 622 height 19
type textarea "no with redis enabled, not disabled"
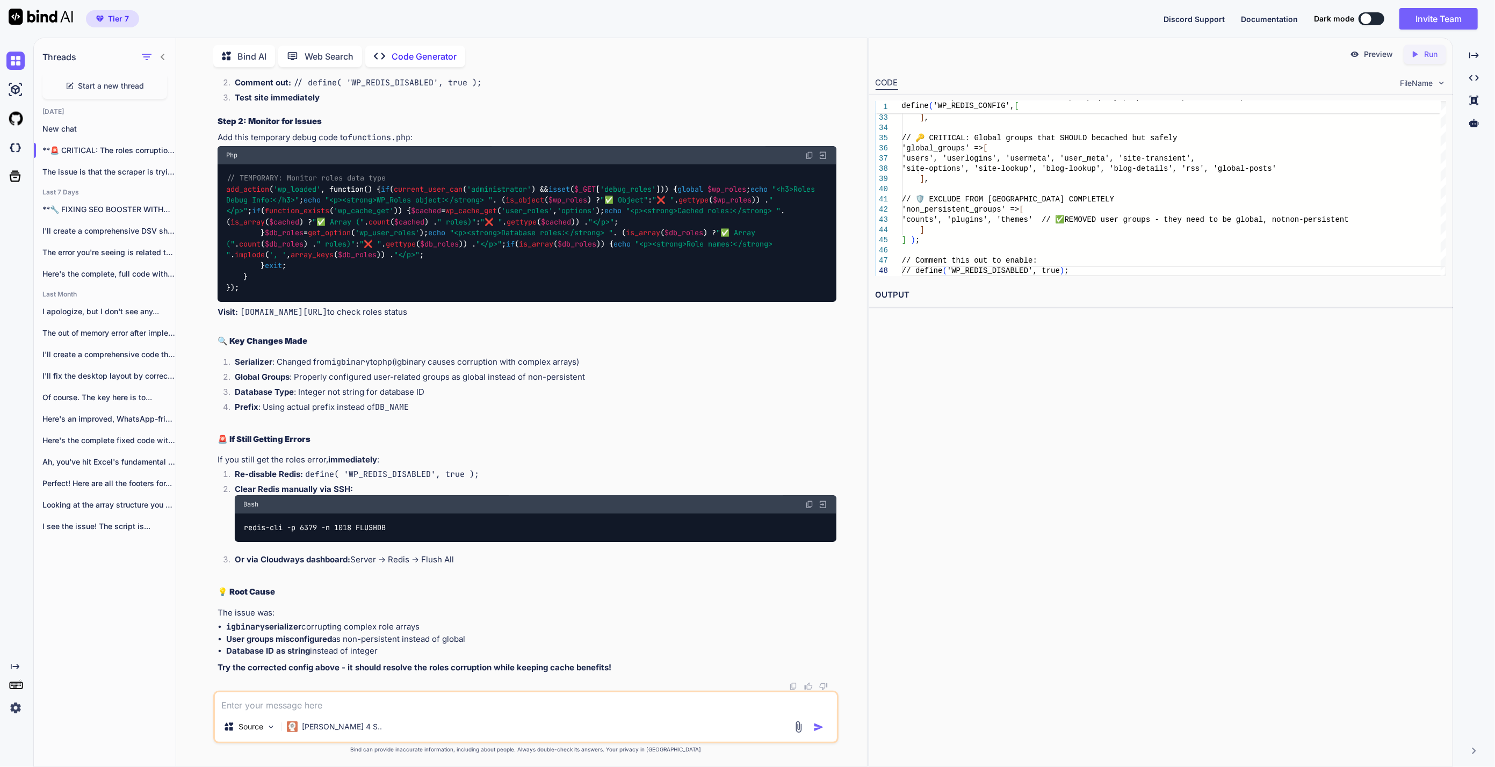
scroll to position [14417, 0]
drag, startPoint x: 259, startPoint y: 557, endPoint x: 240, endPoint y: 521, distance: 40.6
copy code "'global_groups' => [ 'users' , 'userlogins' , 'usermeta' , 'user_meta' , 'site-…"
drag, startPoint x: 378, startPoint y: 480, endPoint x: 255, endPoint y: 406, distance: 143.6
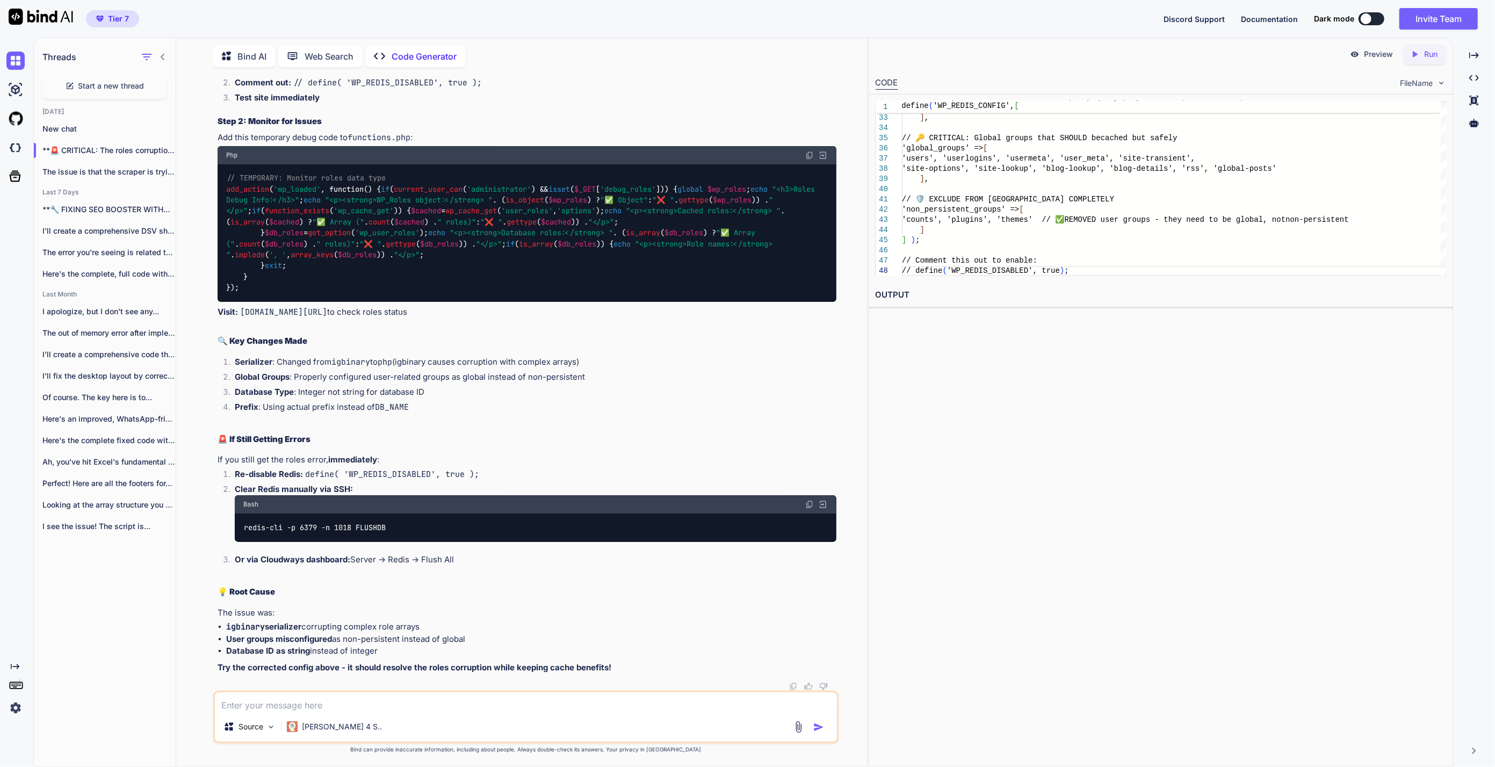
copy code "'default' , 'creatives' , 'WPML_Register_String_Filter' , 'wpml' , 'wpml_cookie…"
drag, startPoint x: 373, startPoint y: 496, endPoint x: 364, endPoint y: 555, distance: 59.3
drag, startPoint x: 394, startPoint y: 600, endPoint x: 243, endPoint y: 600, distance: 150.9
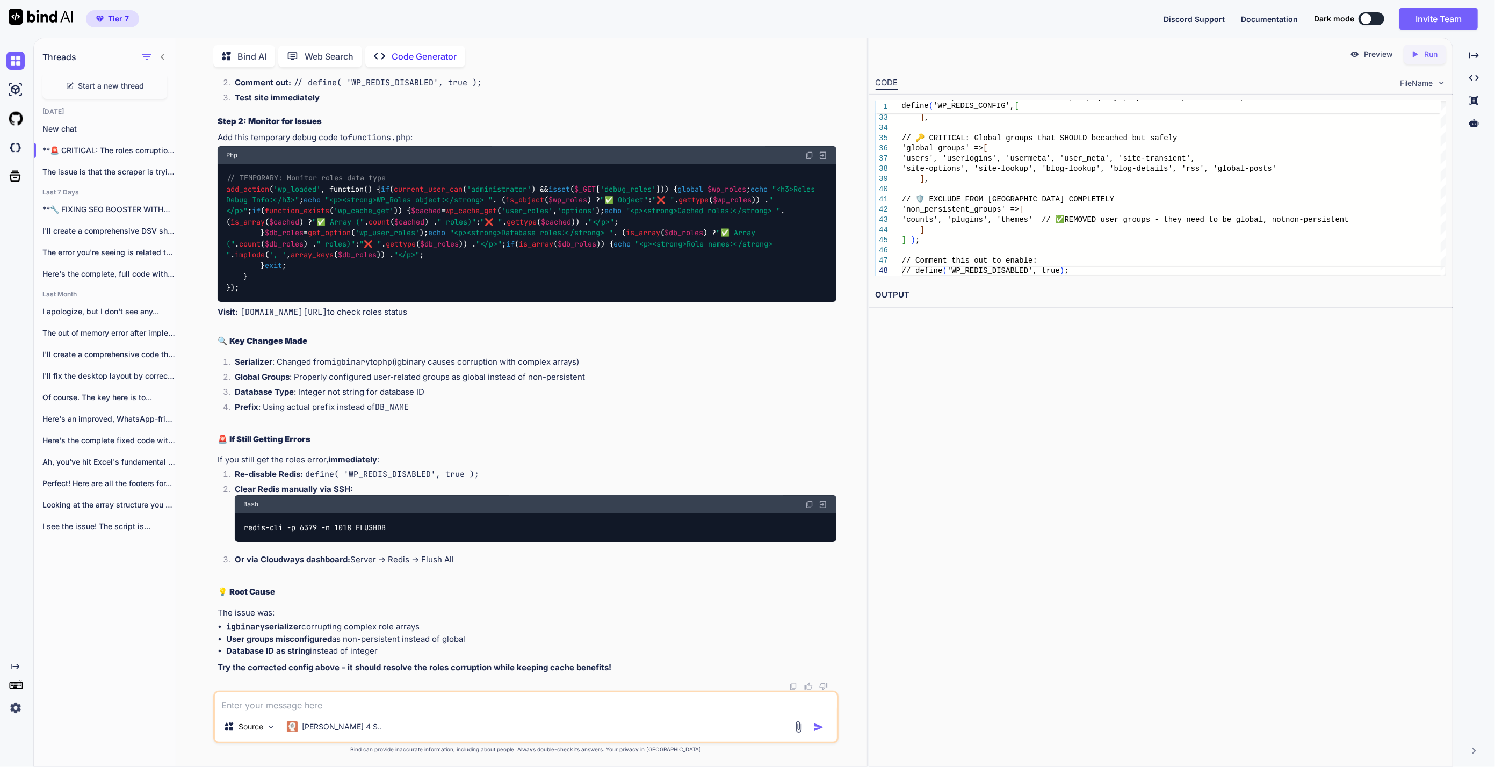
copy code "'counts' , 'plugins' , 'themes'"
click at [378, 708] on textarea at bounding box center [526, 701] width 622 height 19
paste textarea "[[DATE] 19:23:23 UTC] PHP Fatal error: Uncaught TypeError: array_keys(): Argume…"
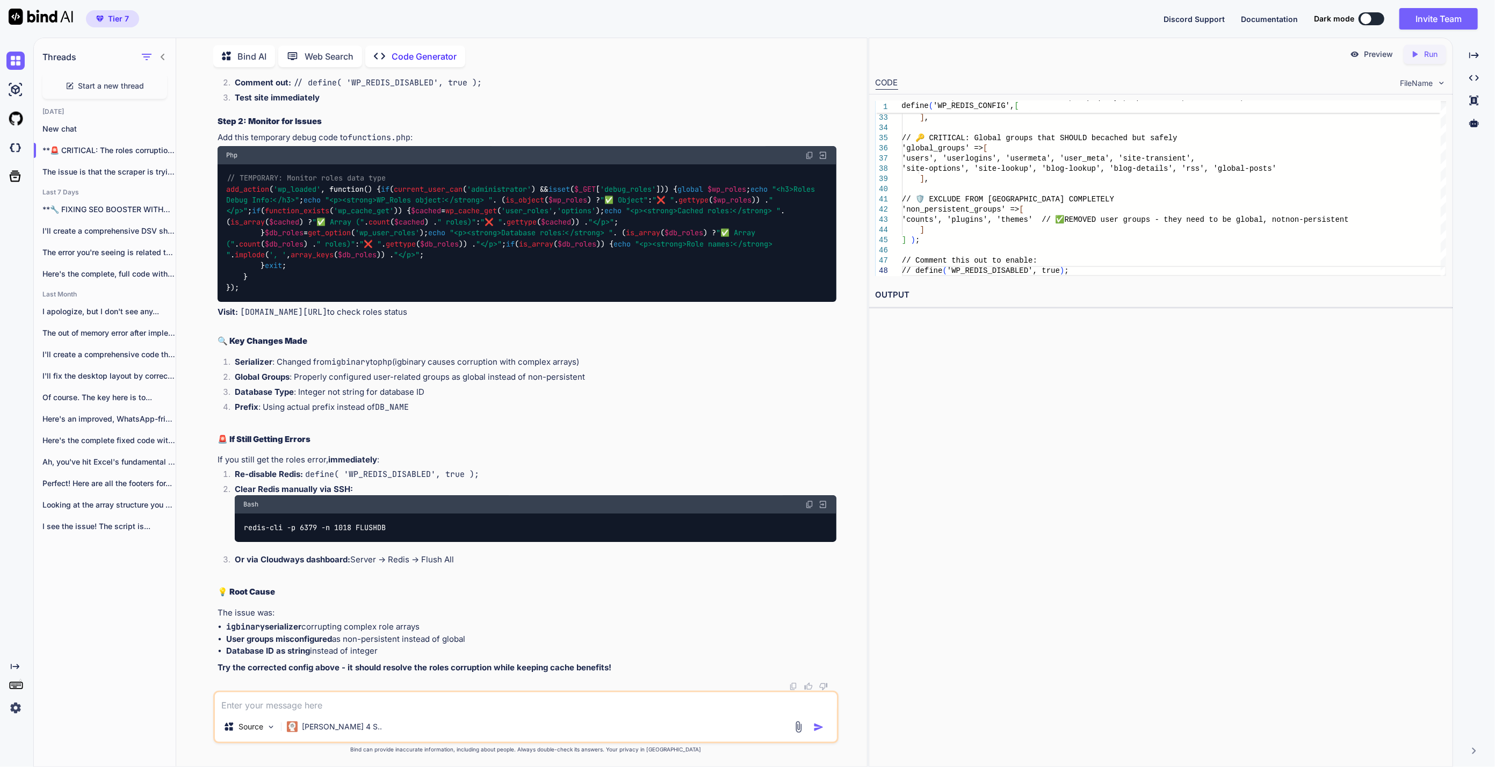
type textarea "[[DATE] 19:23:23 UTC] PHP Fatal error: Uncaught TypeError: array_keys(): Argume…"
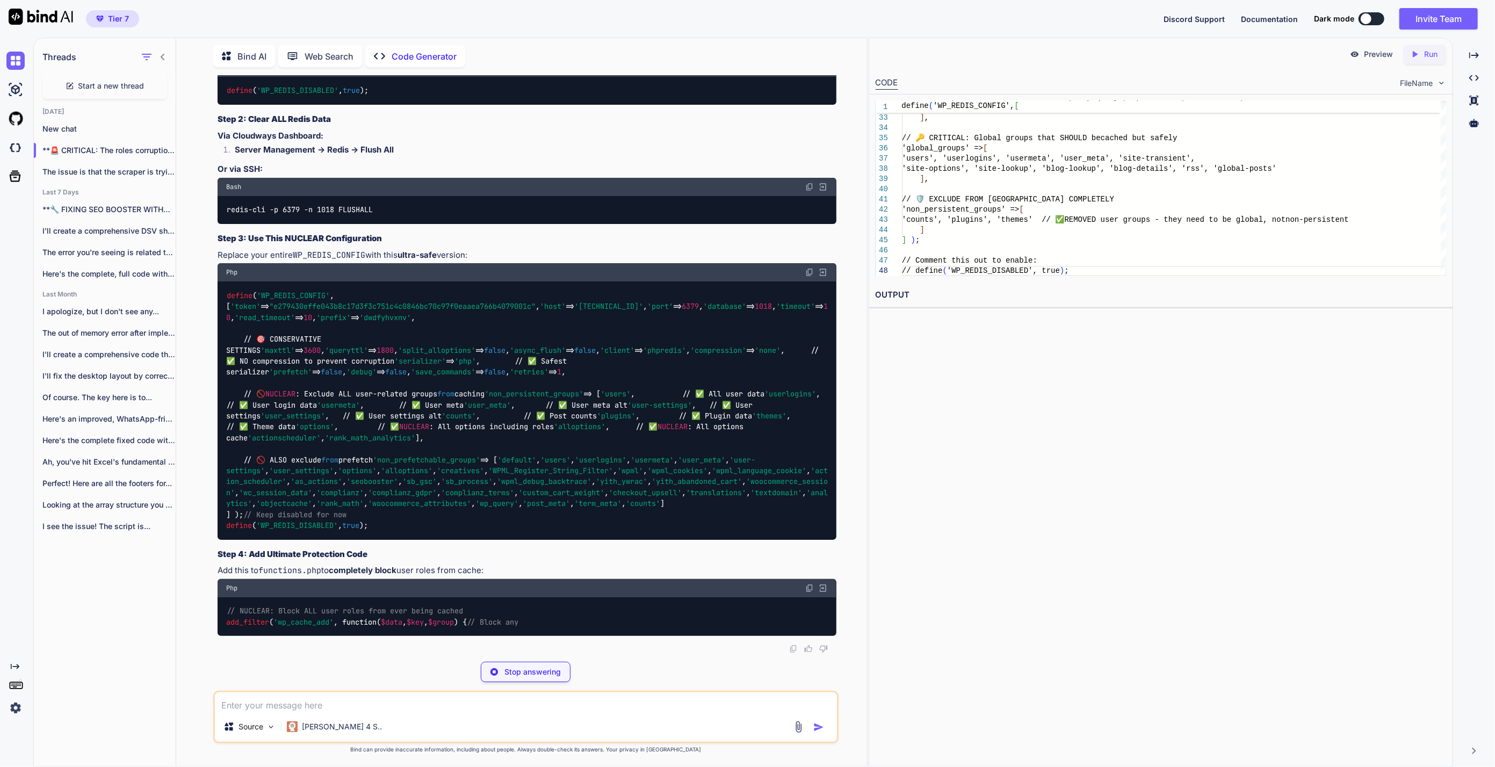
scroll to position [17030, 0]
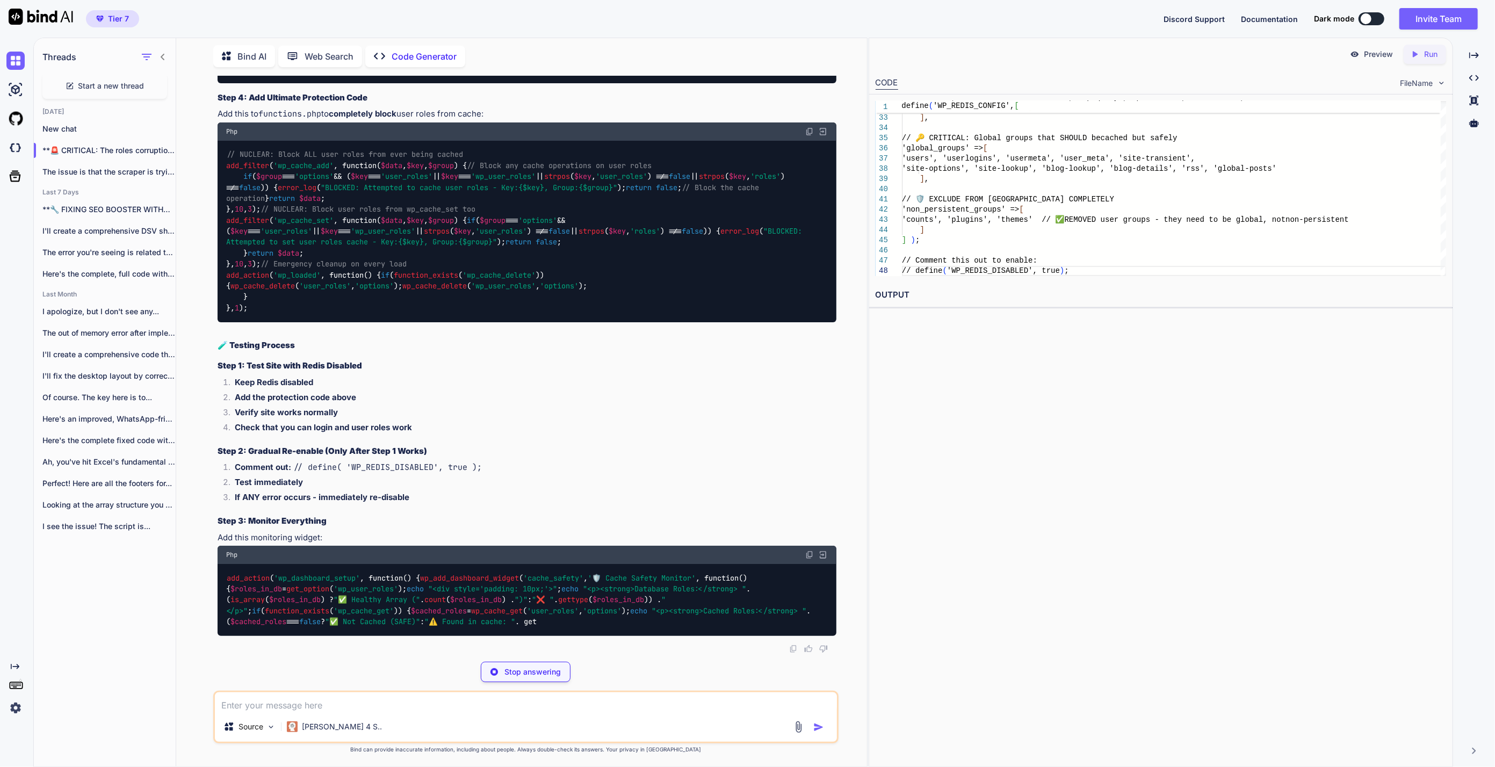
drag, startPoint x: 265, startPoint y: 555, endPoint x: 242, endPoint y: 405, distance: 151.6
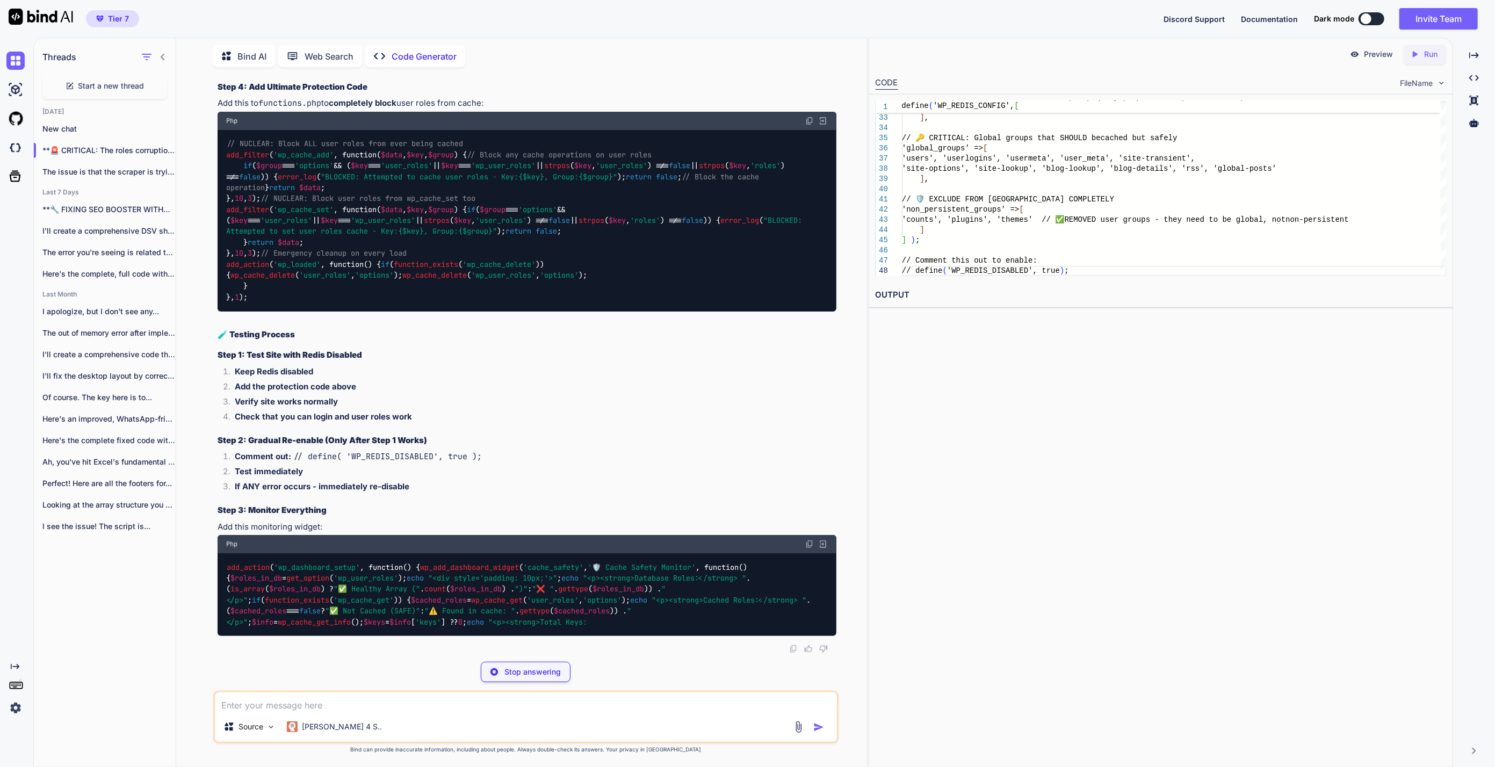
copy code "'non_persistent_groups' => [ 'users' , // ✅ All user data 'userlogins' , // ✅ U…"
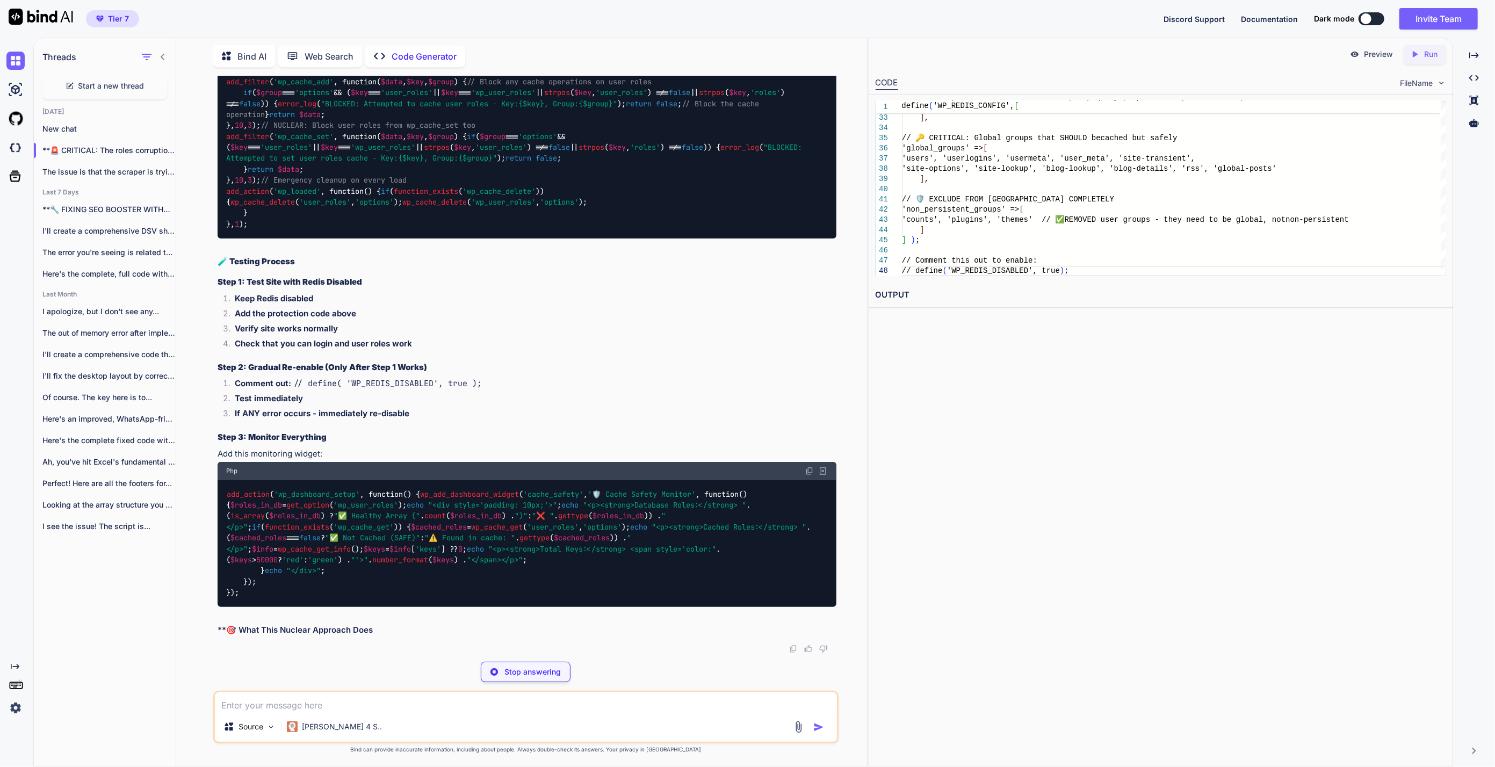
scroll to position [17150, 0]
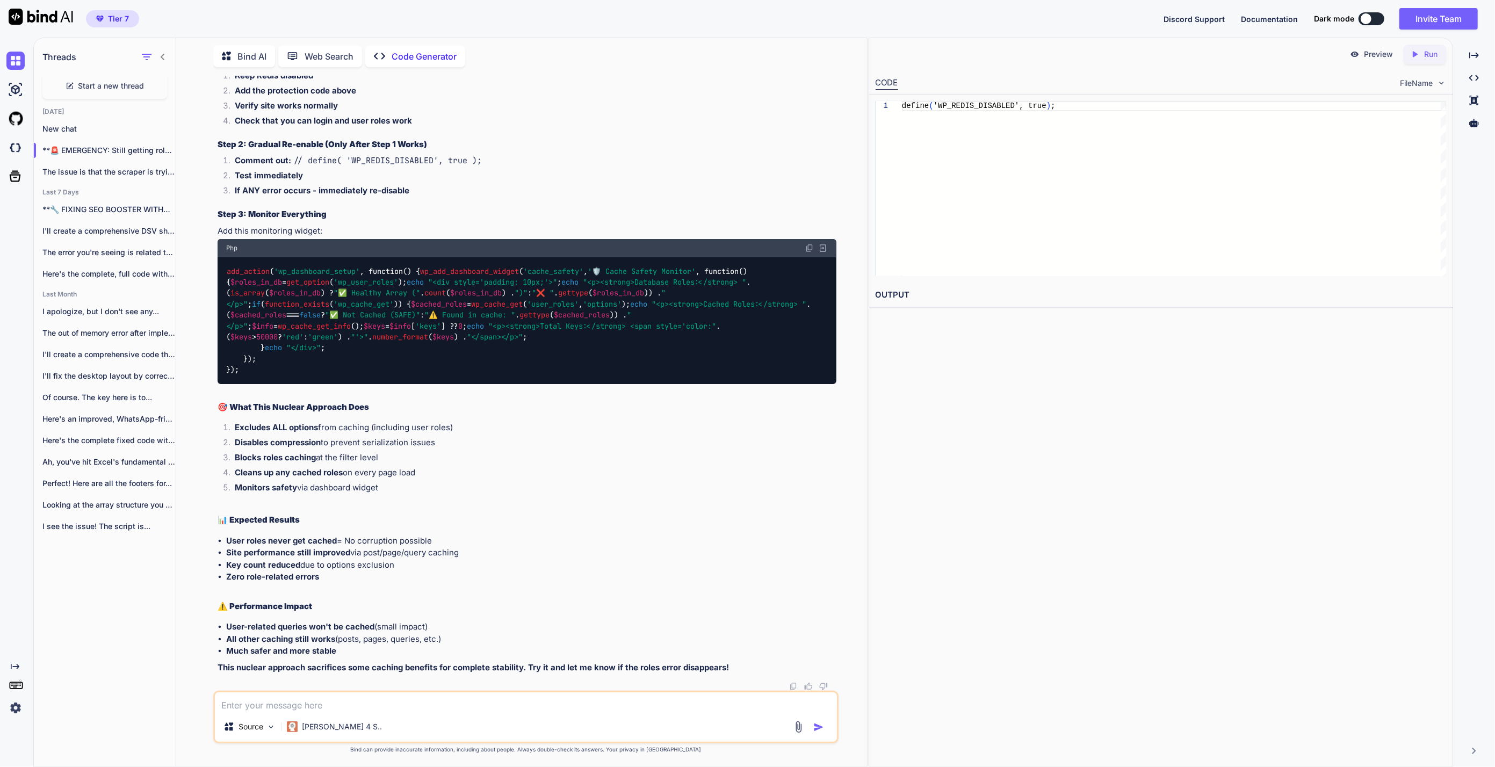
drag, startPoint x: 320, startPoint y: 600, endPoint x: 296, endPoint y: 596, distance: 23.9
drag, startPoint x: 250, startPoint y: 597, endPoint x: 229, endPoint y: 279, distance: 318.6
copy code "'lor_ipsumdolor_sitame' => [ 'conse' , // ✅ Adi elit sedd 'eiusmodtem' , // ✅ I…"
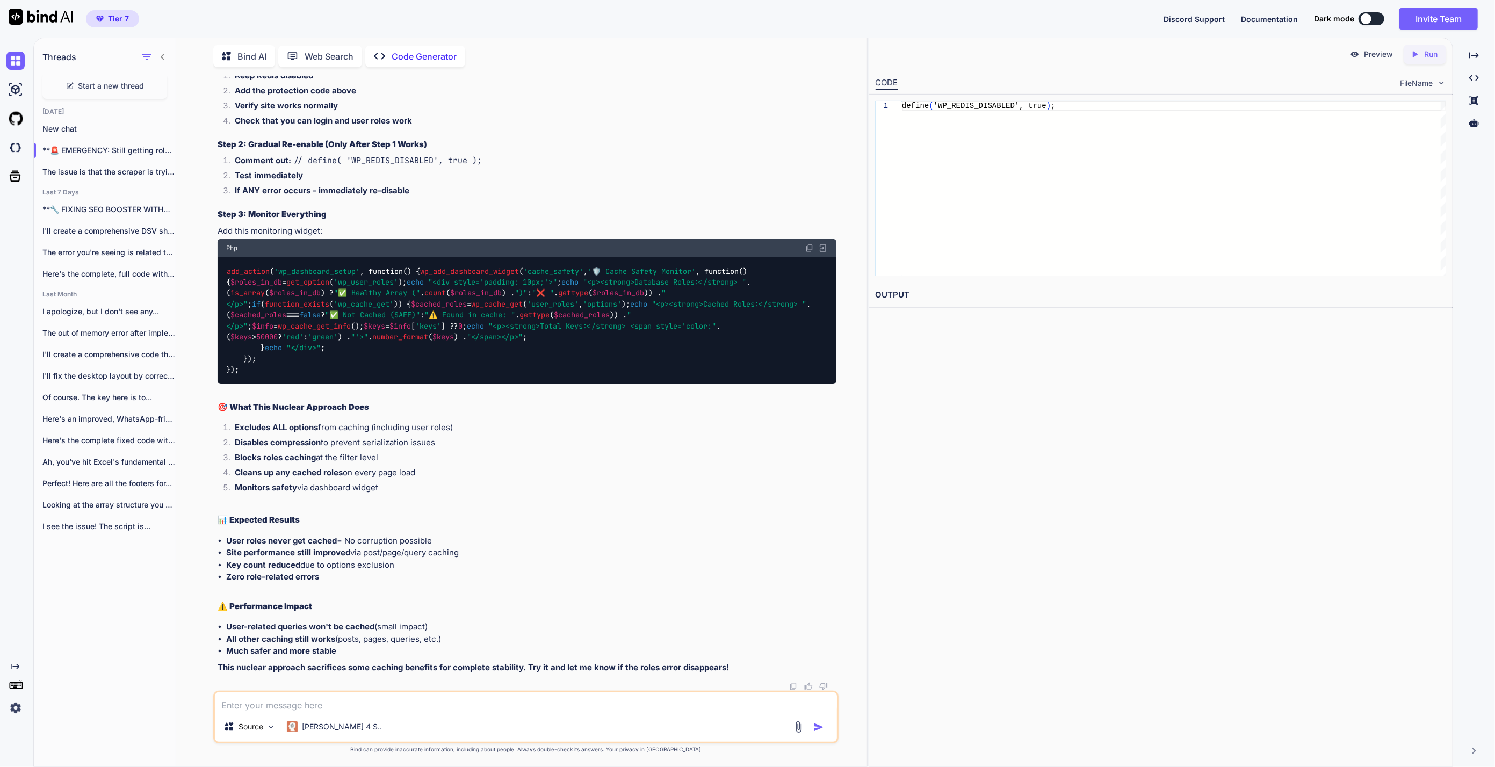
click at [284, 704] on textarea at bounding box center [526, 701] width 622 height 19
paste textarea "[[DATE] 19:26:18 UTC] PHP Fatal error: Uncaught TypeError: get_object_vars(): A…"
type textarea "[[DATE] 19:26:18 UTC] PHP Fatal error: Uncaught TypeError: get_object_vars(): A…"
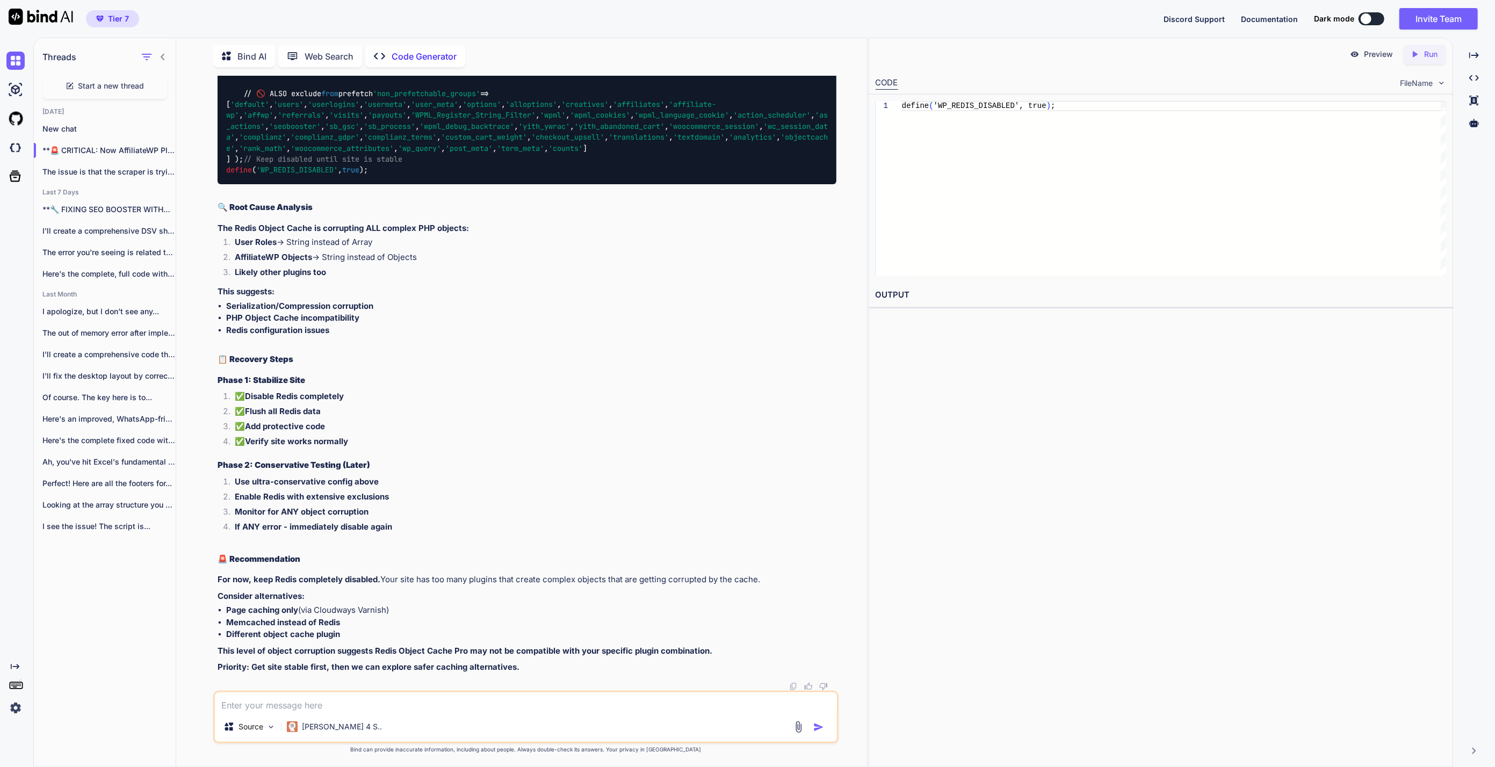
scroll to position [22076, 0]
copy code "'lorem' , 'ipsumdolor' , 'sitametc' , 'adip_elit' , 'sedd-eiusmodt' , 'inci_utl…"
drag, startPoint x: 257, startPoint y: 519, endPoint x: 591, endPoint y: 623, distance: 350.1
click at [591, 184] on div "define ( 'WP_REDIS_CONFIG' , [ 'token' => "e279430effe043b8c17d3f3c751c4c0846bc…" at bounding box center [526, 22] width 619 height 324
click at [375, 705] on textarea at bounding box center [526, 701] width 622 height 19
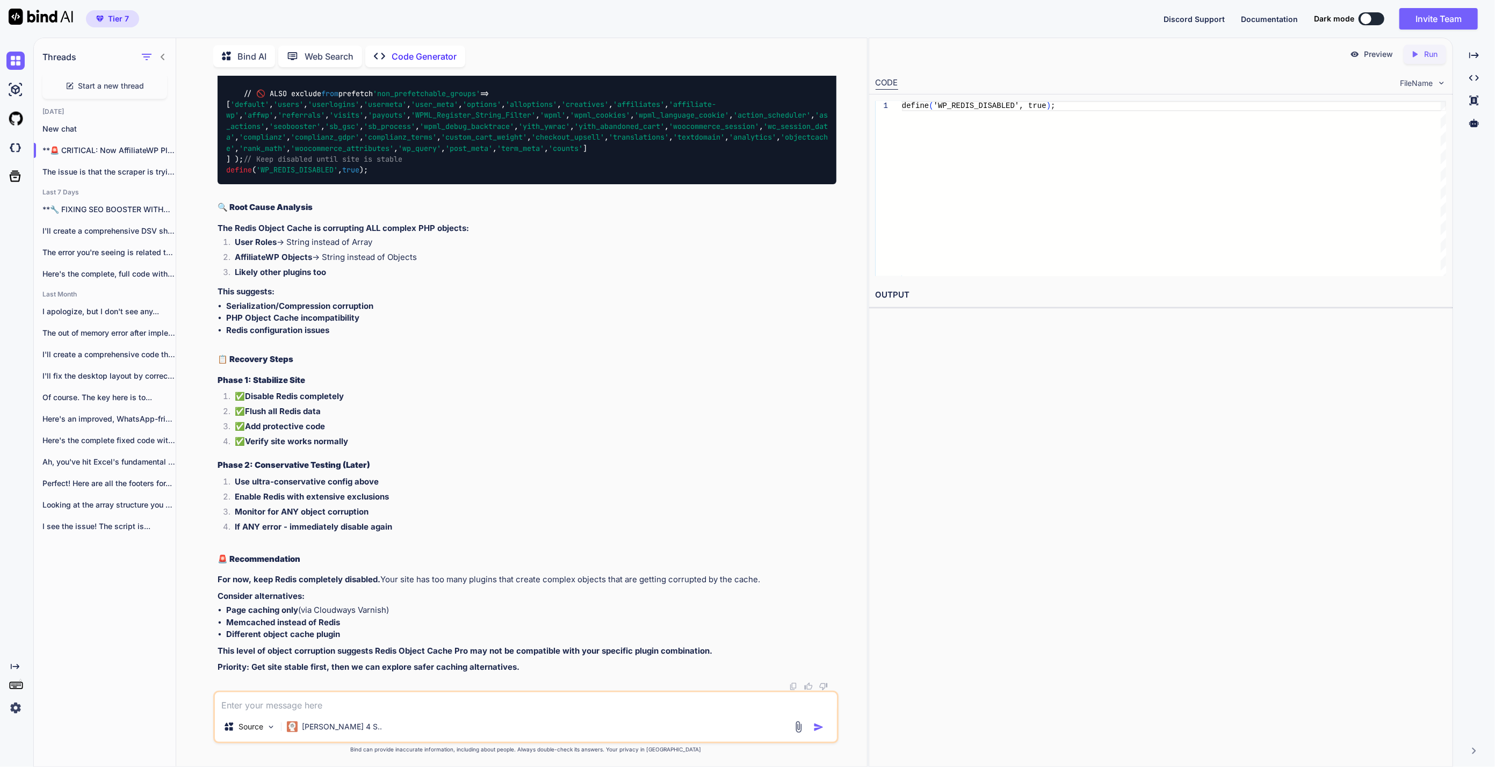
paste textarea "[[DATE] 19:29:31 UTC] PHP Fatal error: Uncaught TypeError: get_object_vars(): A…"
type textarea "[[DATE] 19:29:31 UTC] PHP Fatal error: Uncaught TypeError: get_object_vars(): A…"
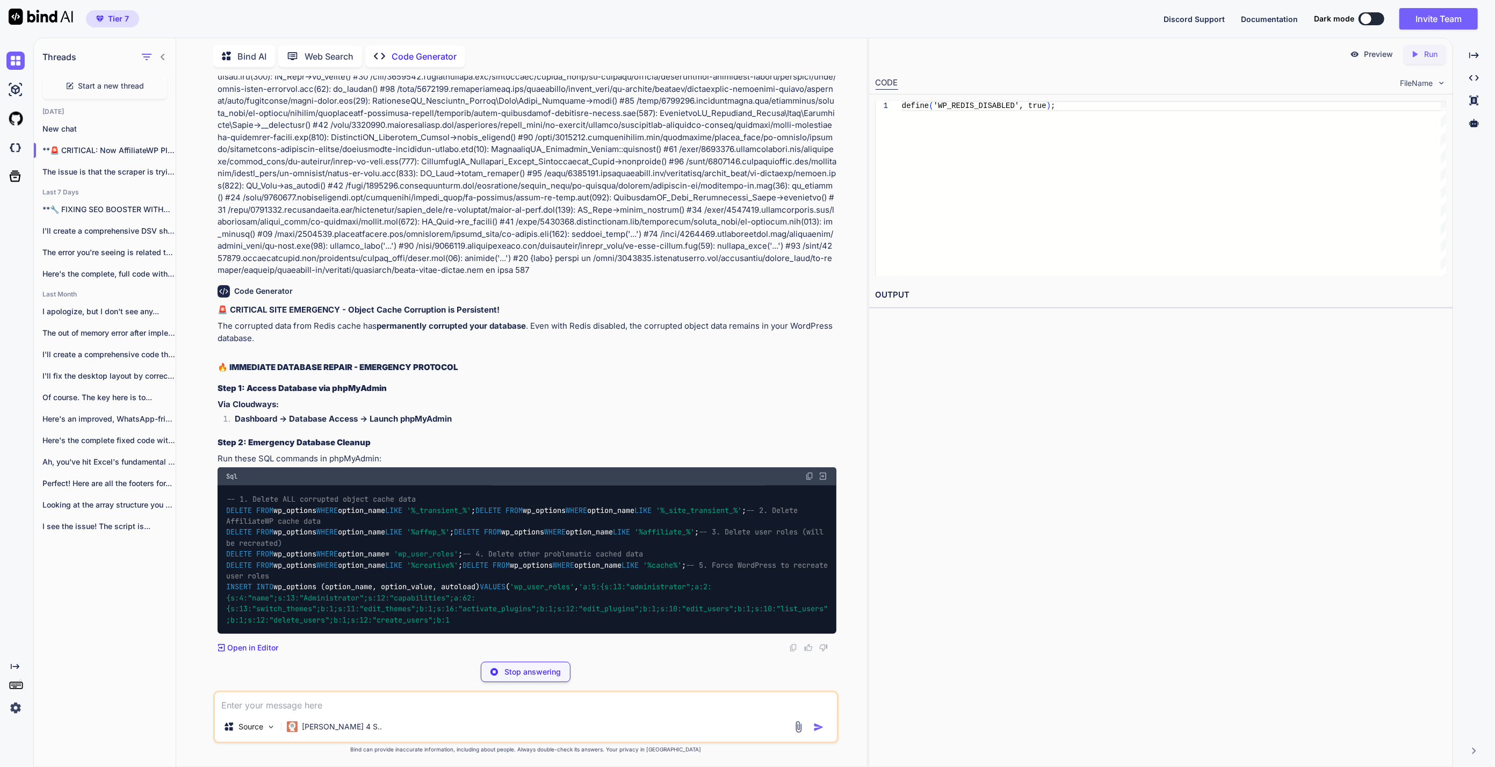
scroll to position [24606, 0]
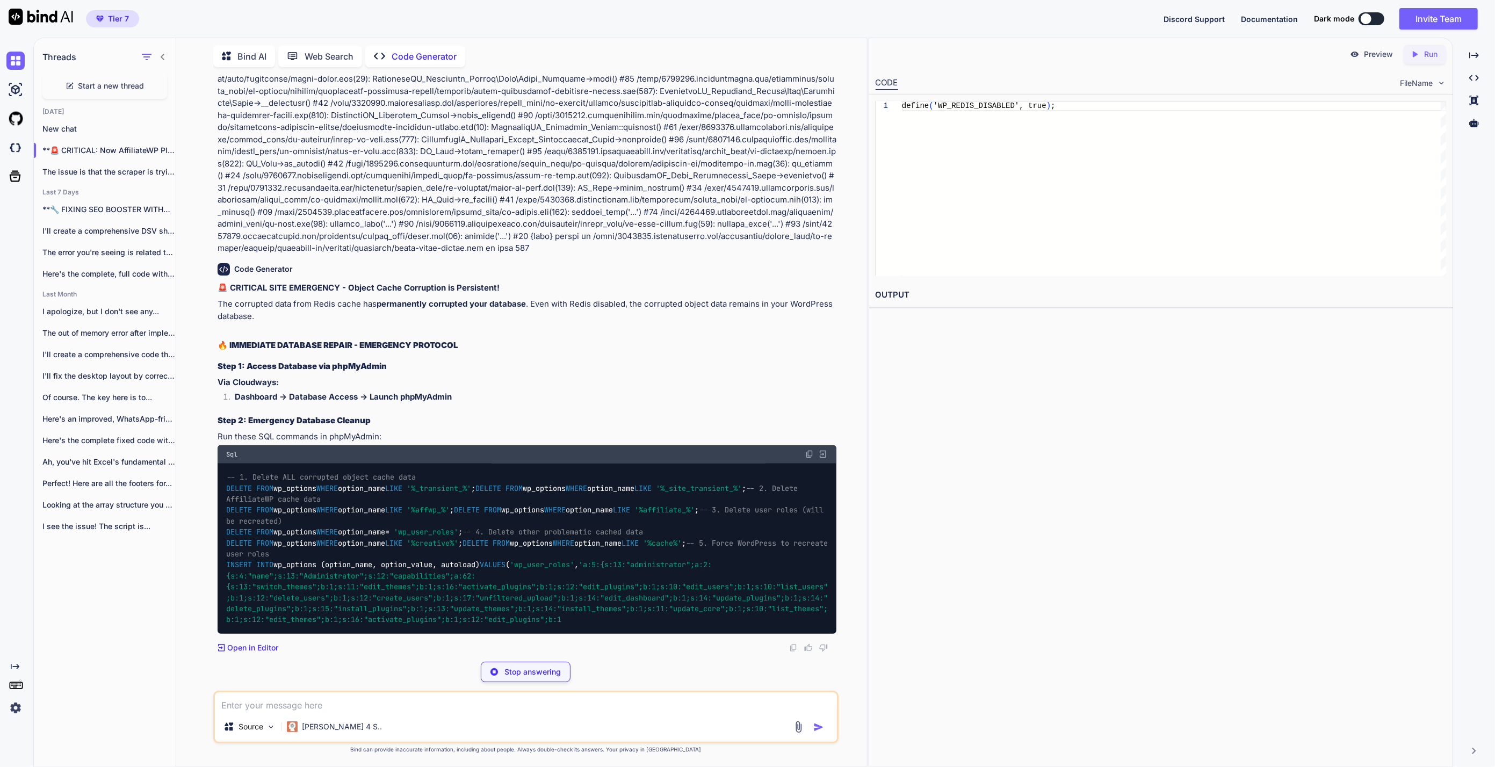
click at [532, 684] on div "You main issue is object cache pro plugin, when ever i clear the object cache, …" at bounding box center [525, 421] width 625 height 691
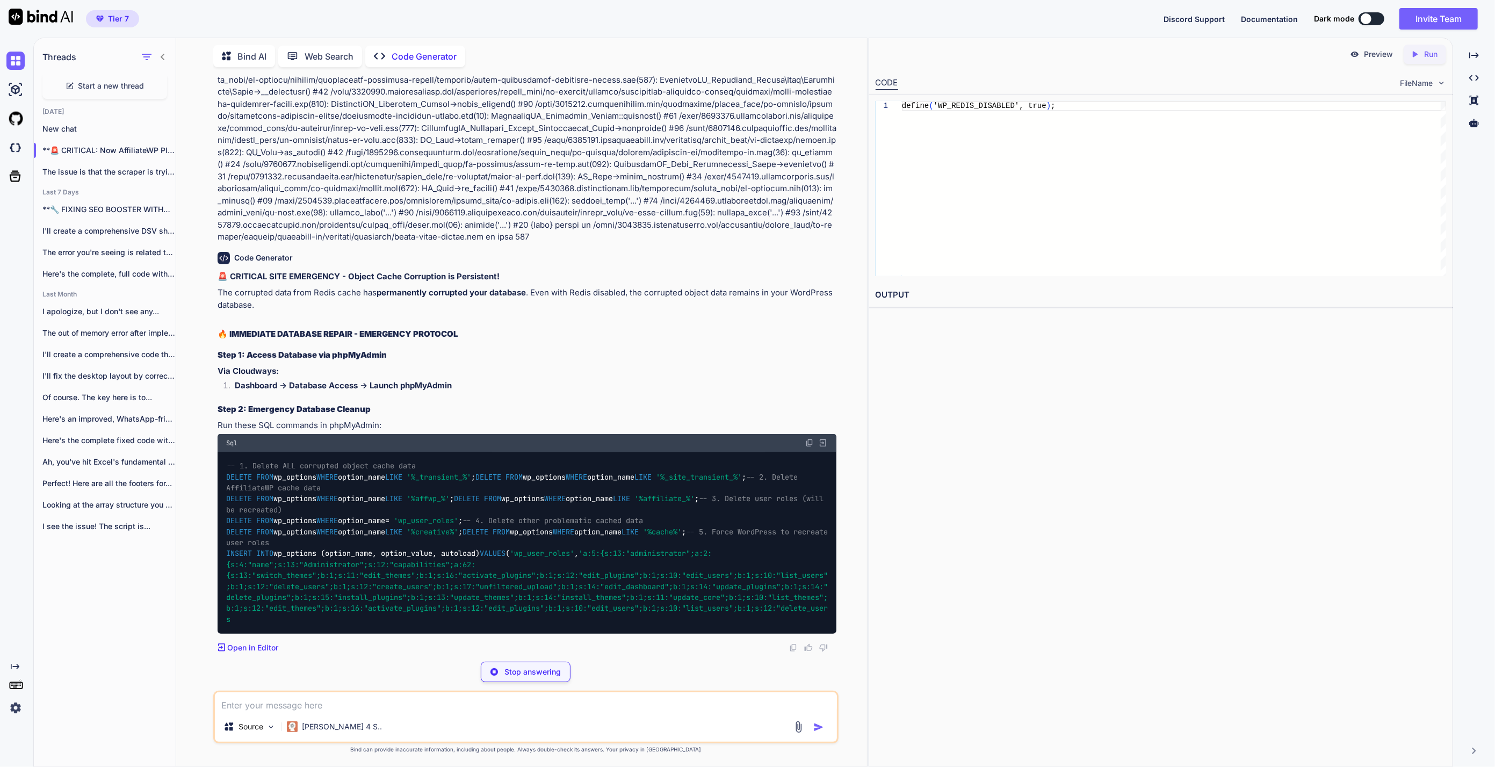
click at [539, 671] on p "Stop answering" at bounding box center [532, 671] width 56 height 11
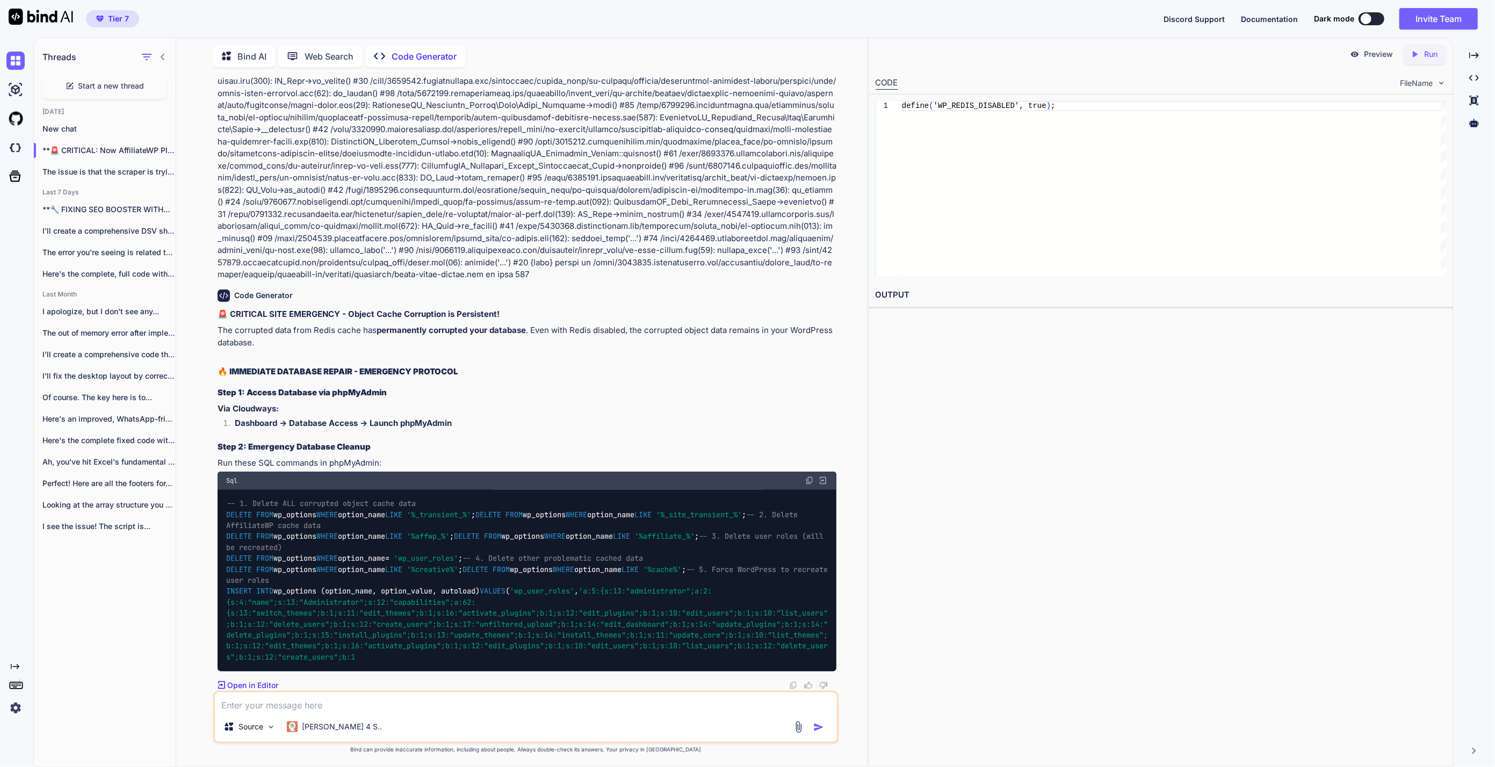
click at [410, 711] on textarea at bounding box center [526, 701] width 622 height 19
type textarea "i am enabling redis after step 1 which i said"
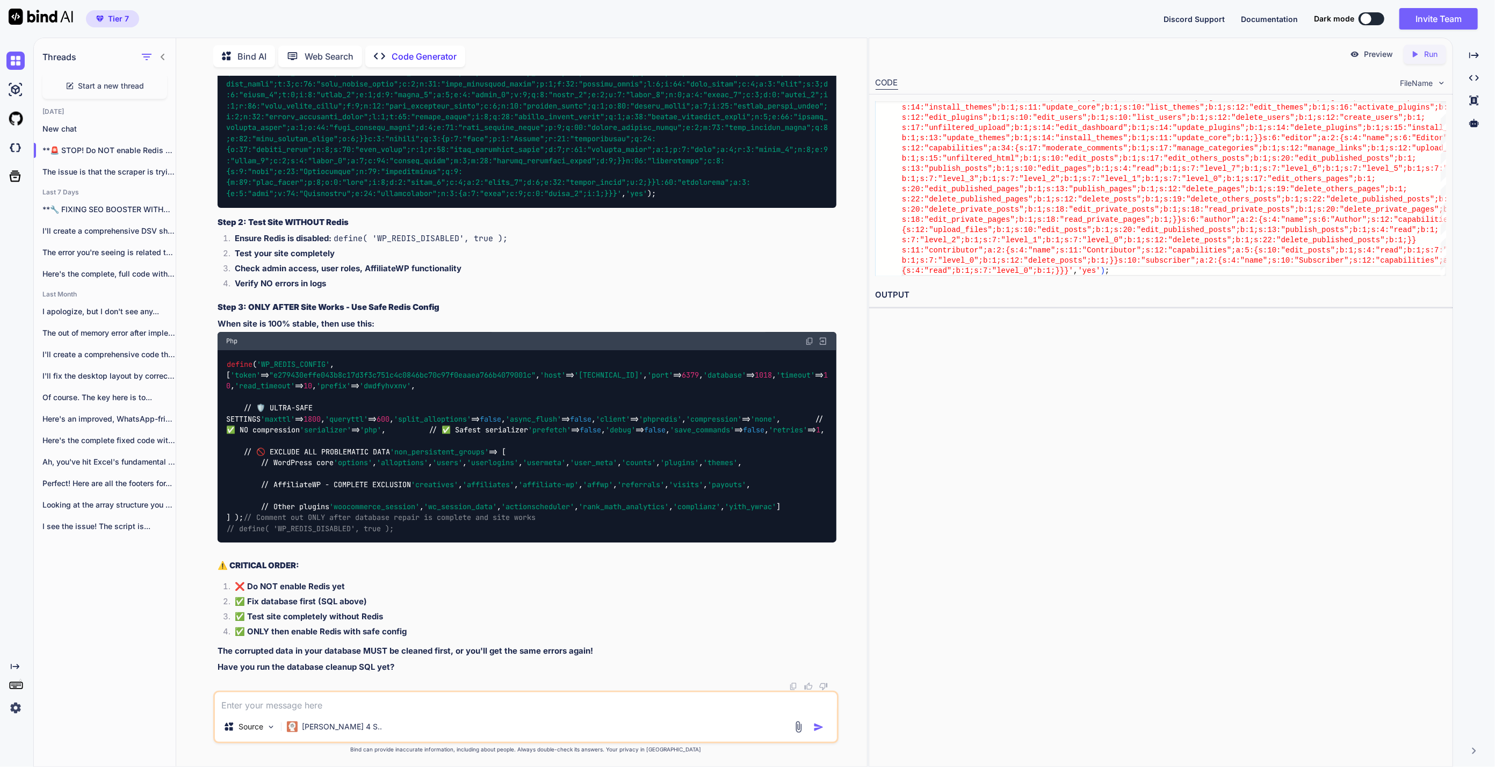
scroll to position [26203, 0]
click at [446, 699] on textarea at bounding box center [526, 701] width 622 height 19
type textarea "the website is working fine with redis disabled, after enabling it only gives i…"
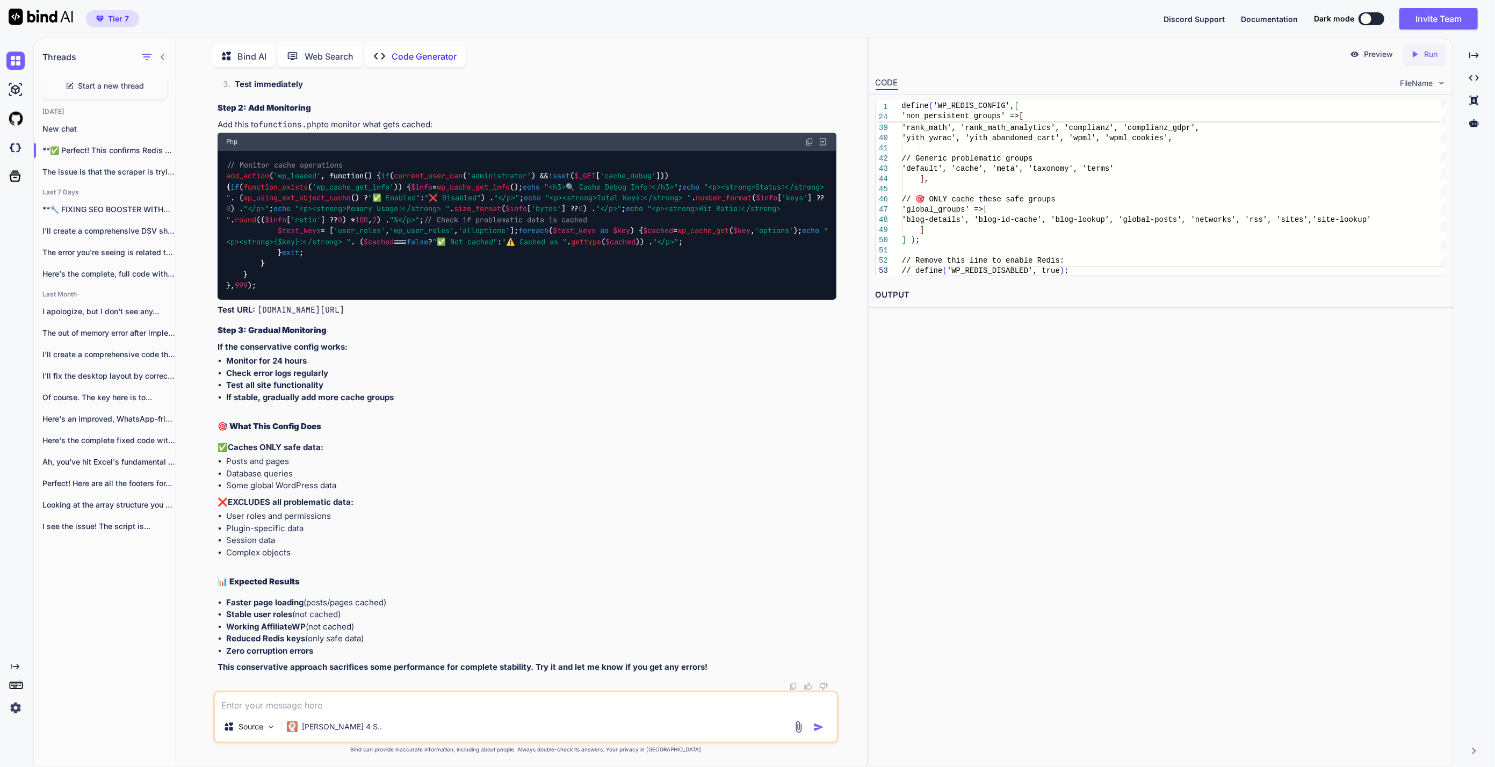
scroll to position [26974, 0]
drag, startPoint x: 593, startPoint y: 506, endPoint x: 563, endPoint y: 562, distance: 63.0
copy code "' options ', ' alloptions ', ' users ', ' userlogins ', ' usermeta ', ' user_me…"
drag, startPoint x: 291, startPoint y: 353, endPoint x: 261, endPoint y: 354, distance: 30.1
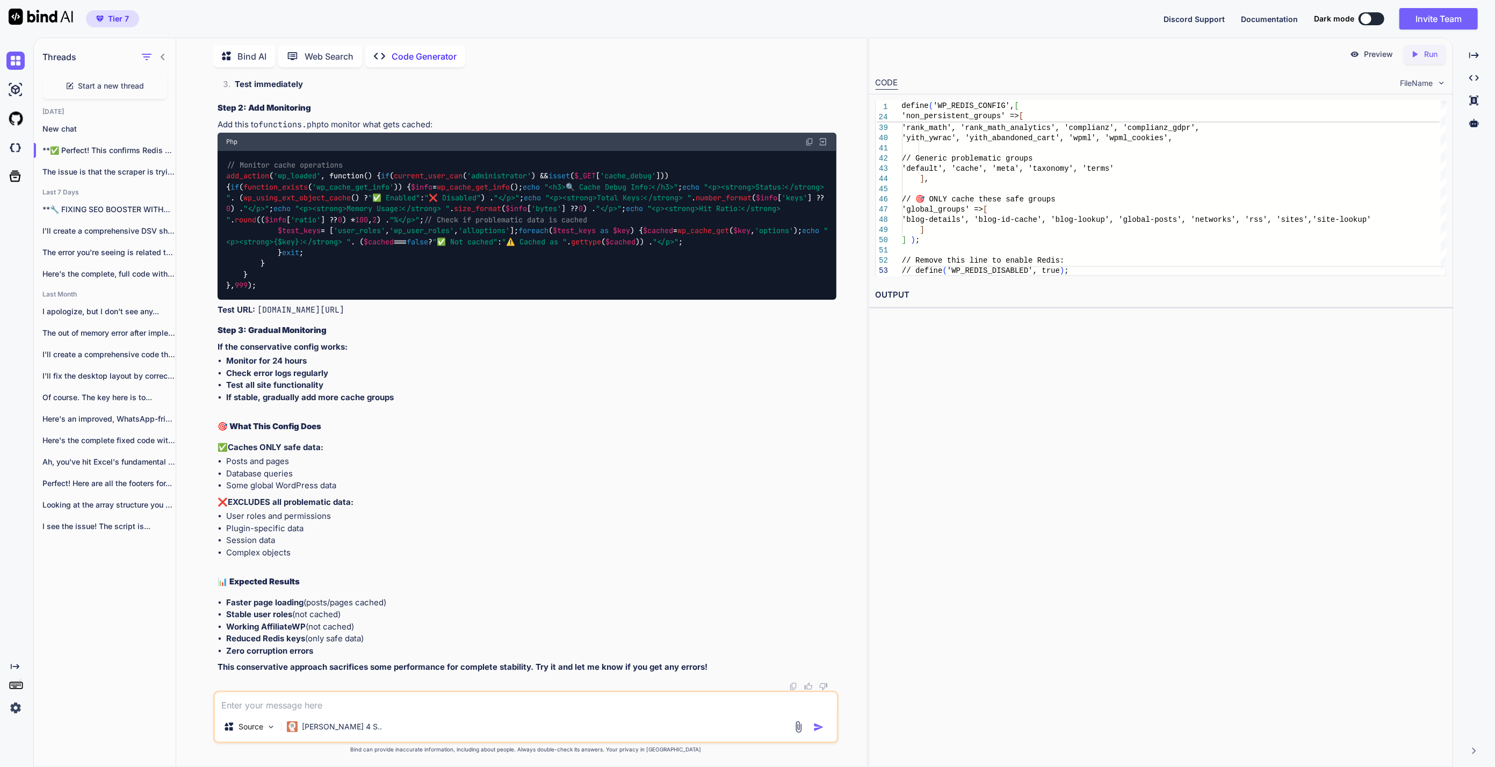
drag, startPoint x: 244, startPoint y: 353, endPoint x: 407, endPoint y: 629, distance: 320.6
copy code "' => 5, // 🚫 LOREMIP DOL SITAMETCONS ADIP - Elits DOEI tempo/incid/utlabor ' et…"
click at [410, 673] on div "✅ Perfect! This confirms Redis Object Cache is the problem. Since your site wor…" at bounding box center [526, 23] width 619 height 1299
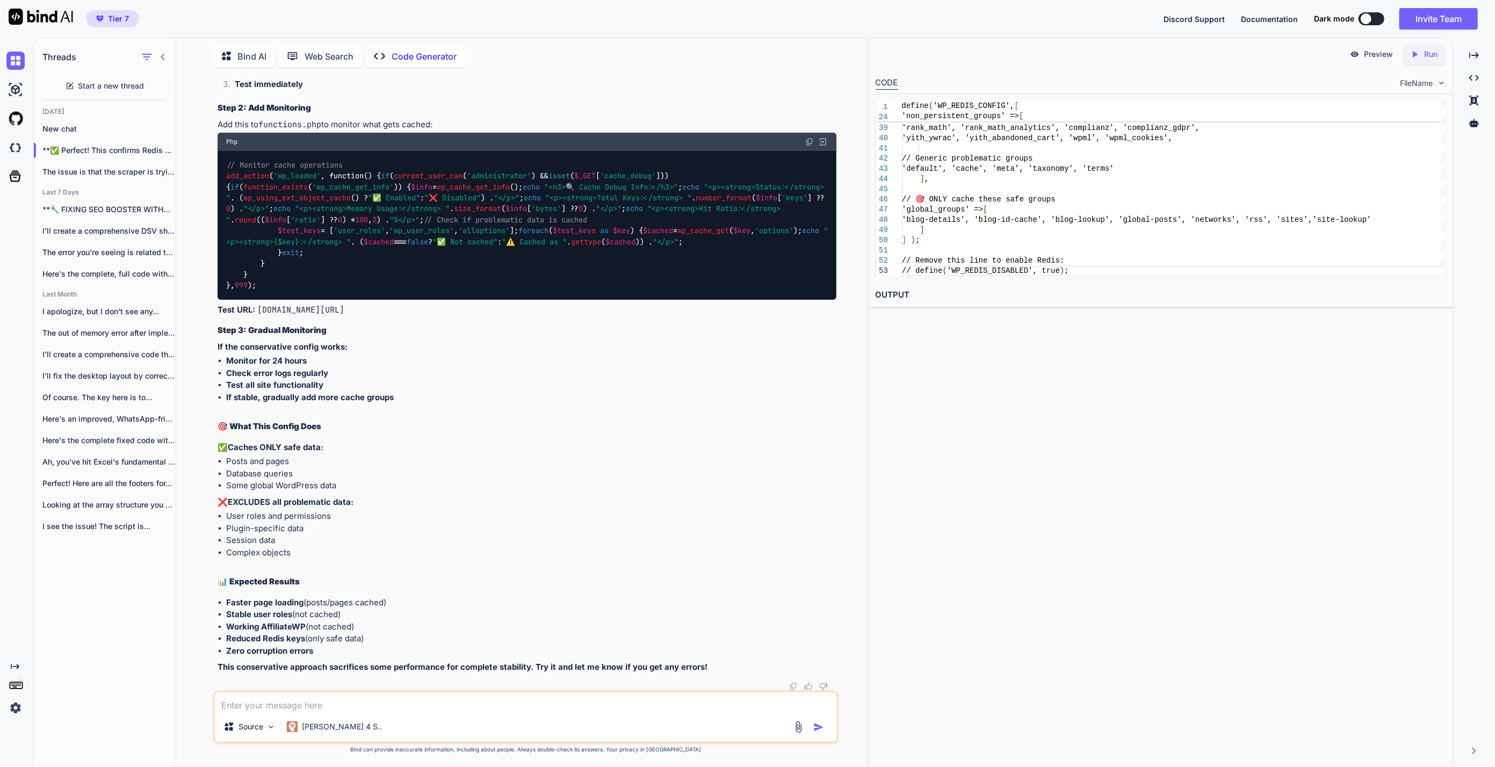
click at [409, 695] on textarea at bounding box center [526, 701] width 622 height 19
paste textarea "[[DATE] 19:37:54 UTC] PHP Fatal error: Uncaught TypeError: array_keys(): Argume…"
type textarea "after i removed all settings and groups it was still giving error [[DATE] 19:37…"
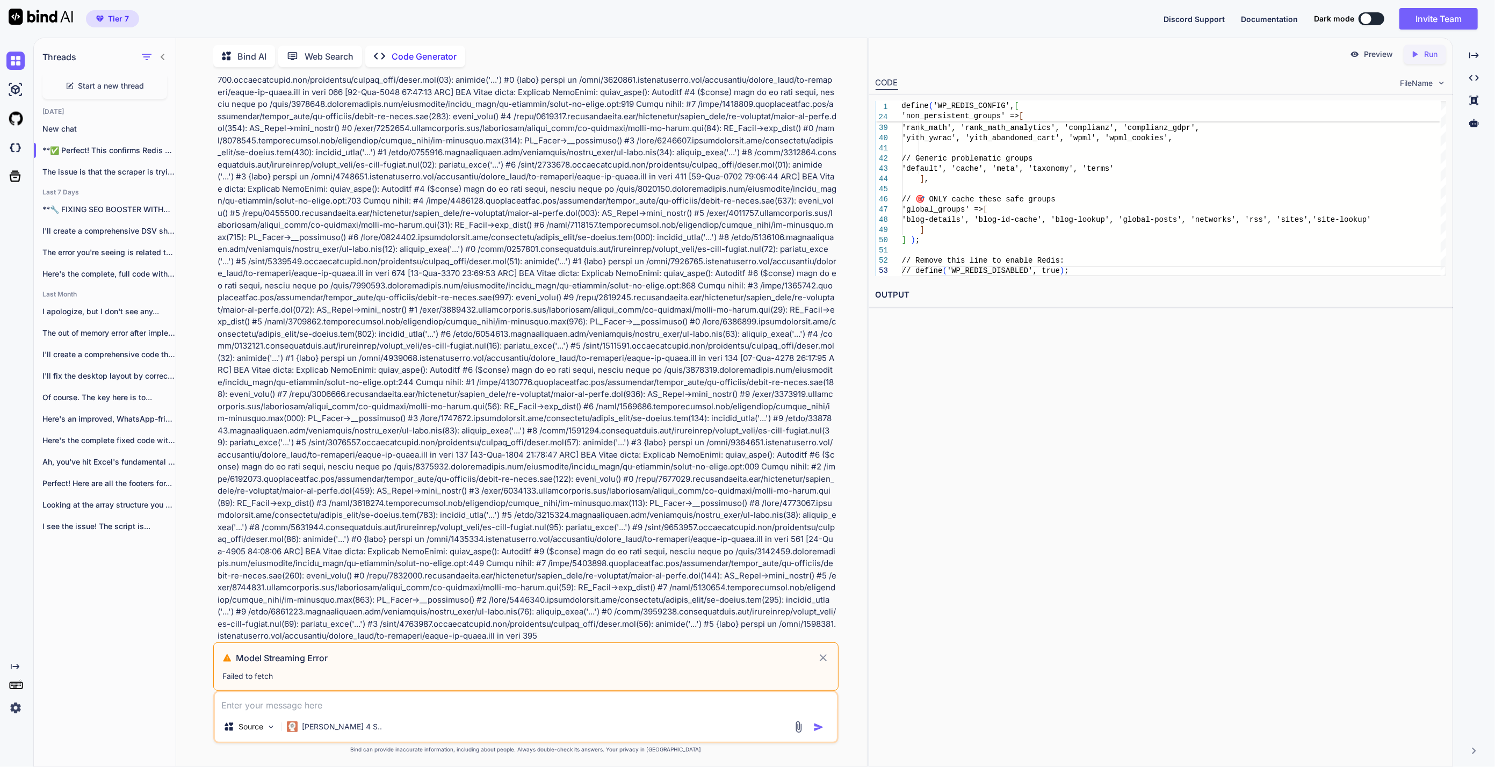
scroll to position [28895, 0]
click at [637, 414] on p at bounding box center [526, 134] width 619 height 1015
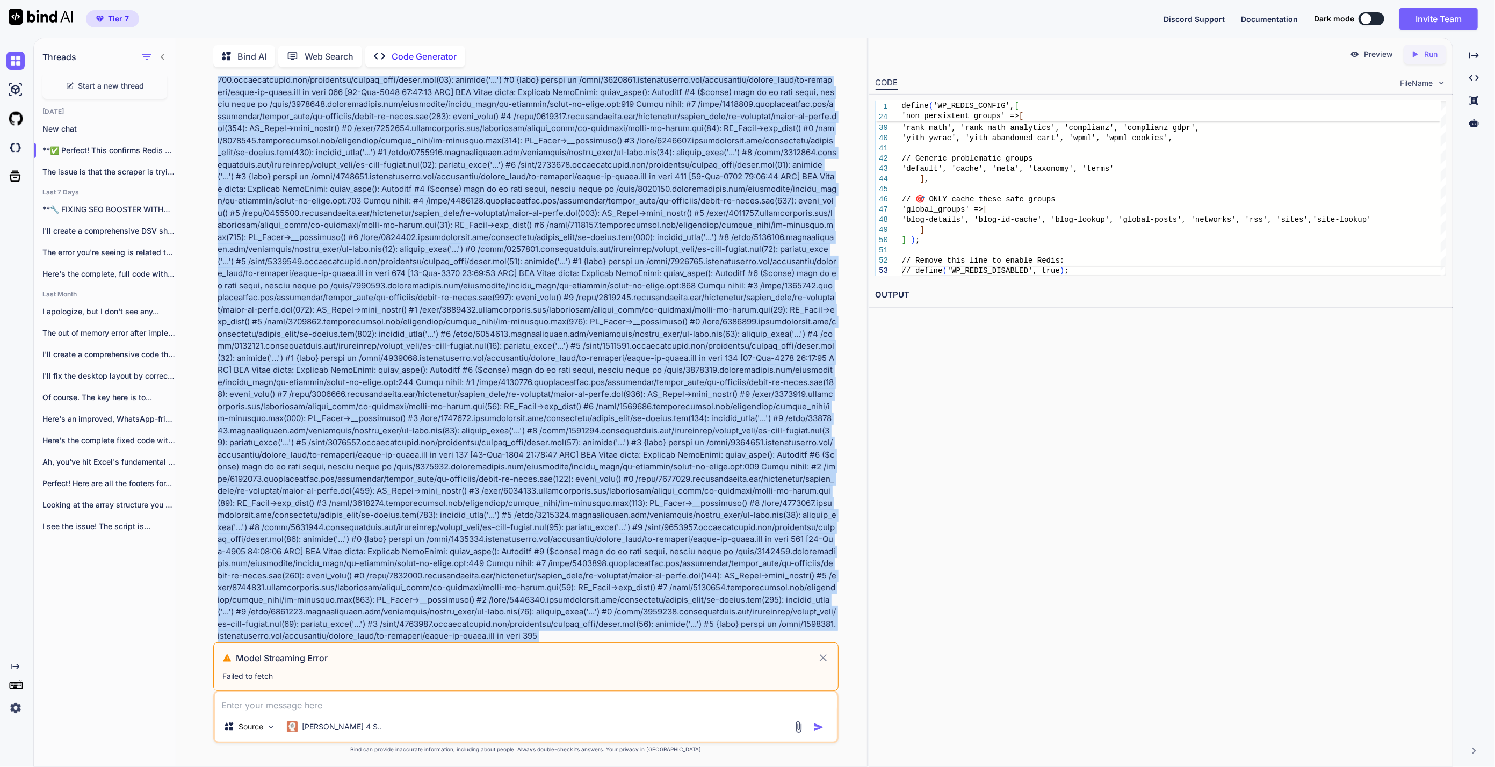
scroll to position [28597, 0]
copy div "after i removed all settings and groups it was still giving error [[DATE] 19:37…"
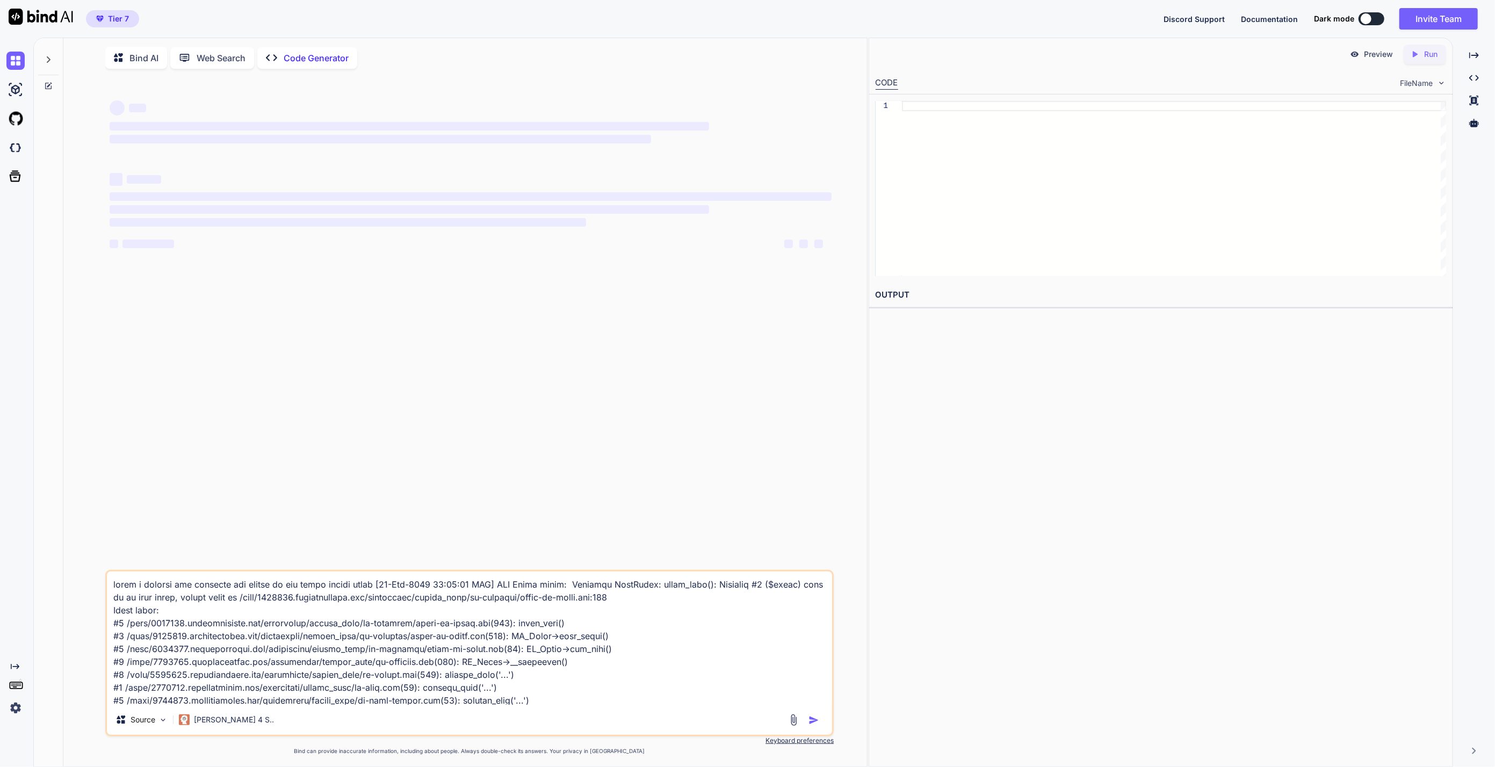
click at [1372, 19] on button at bounding box center [1371, 18] width 26 height 13
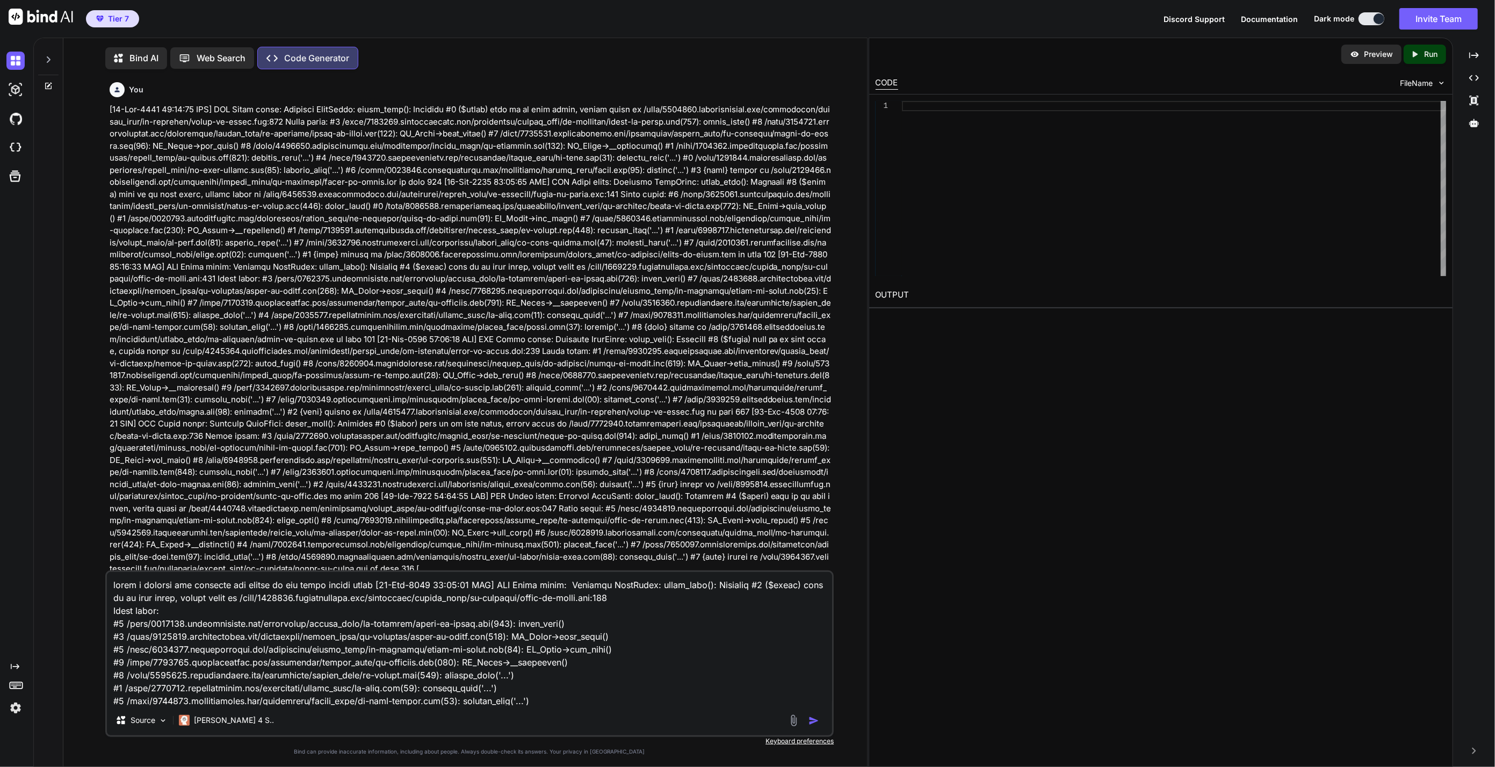
scroll to position [4, 0]
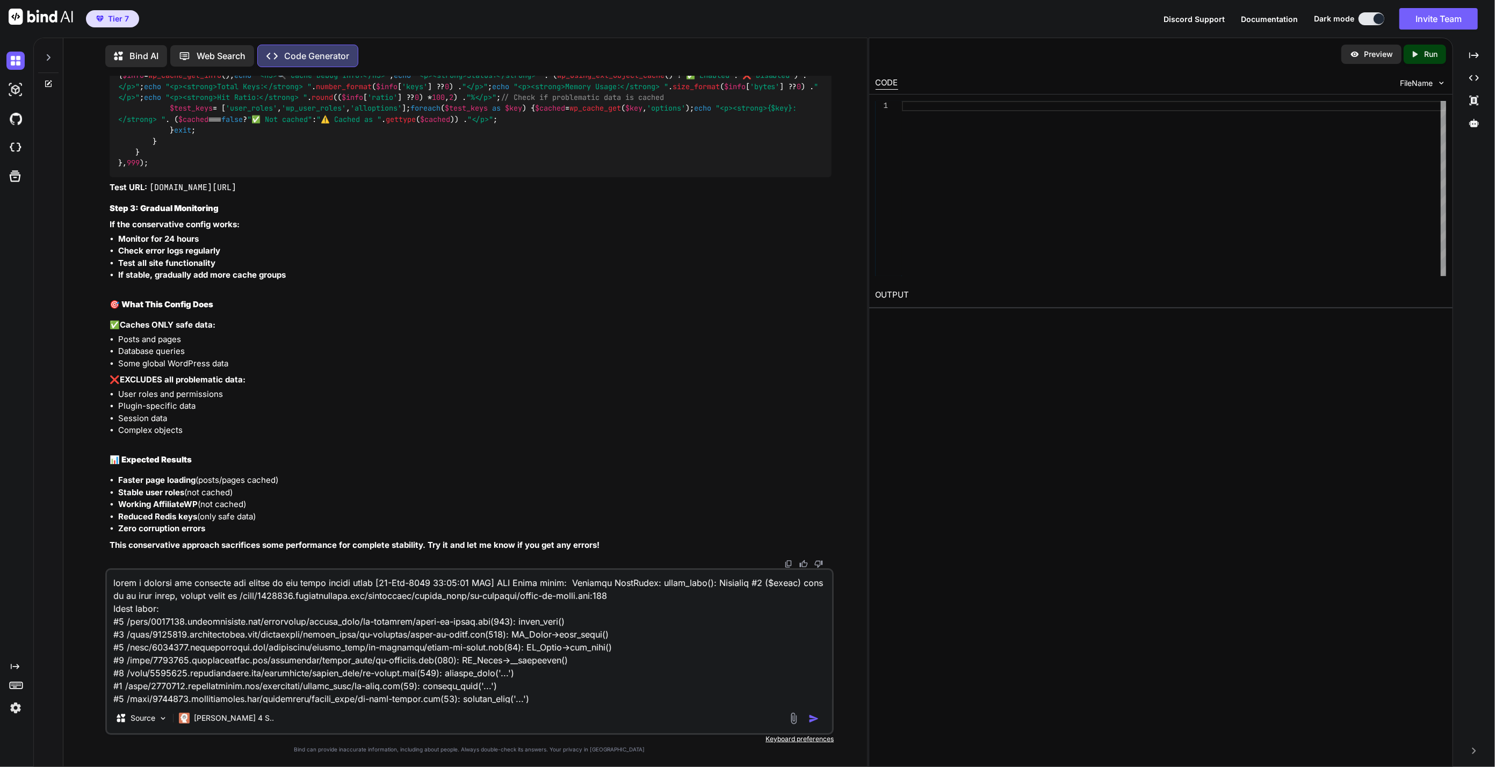
click at [663, 702] on textarea at bounding box center [470, 636] width 726 height 133
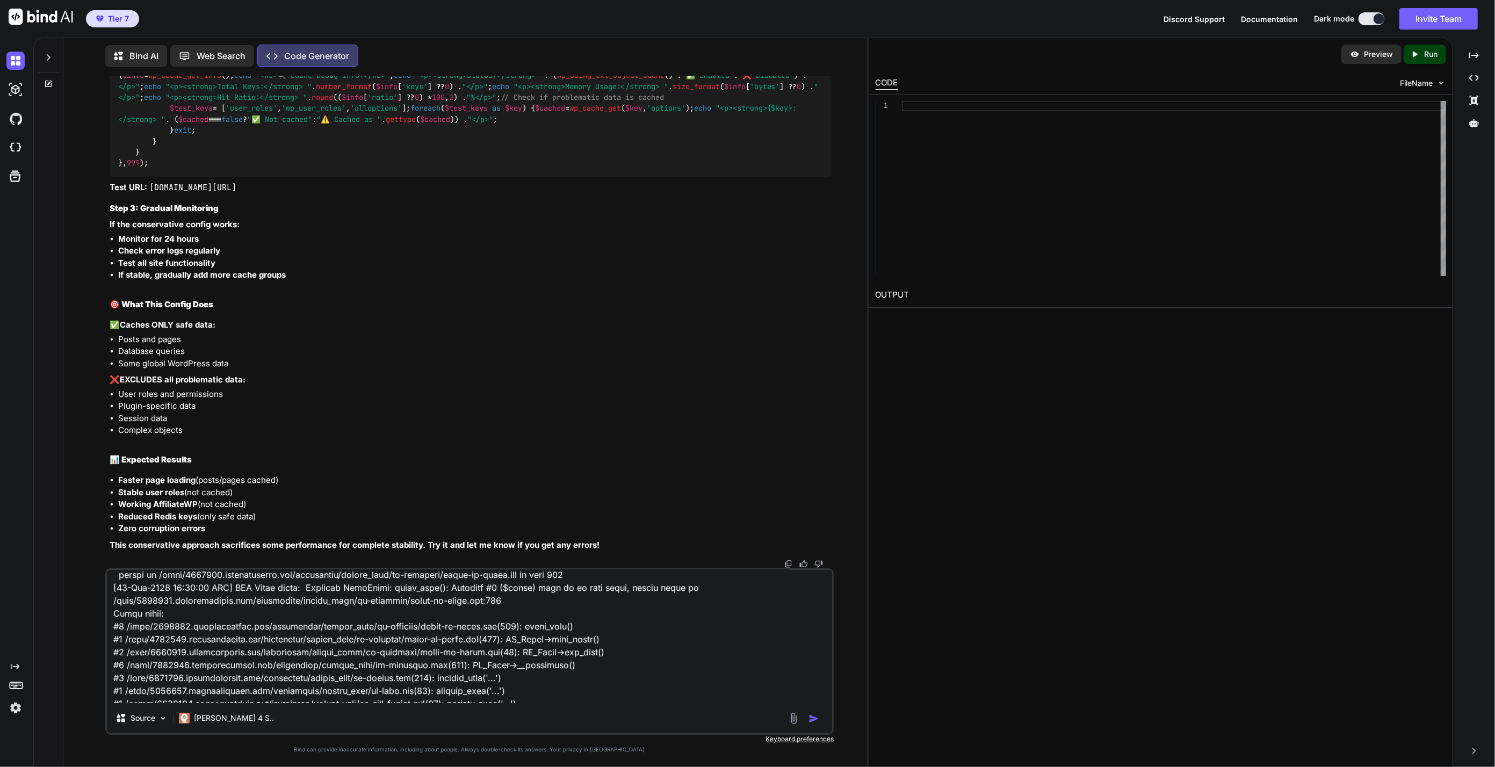
scroll to position [1730, 0]
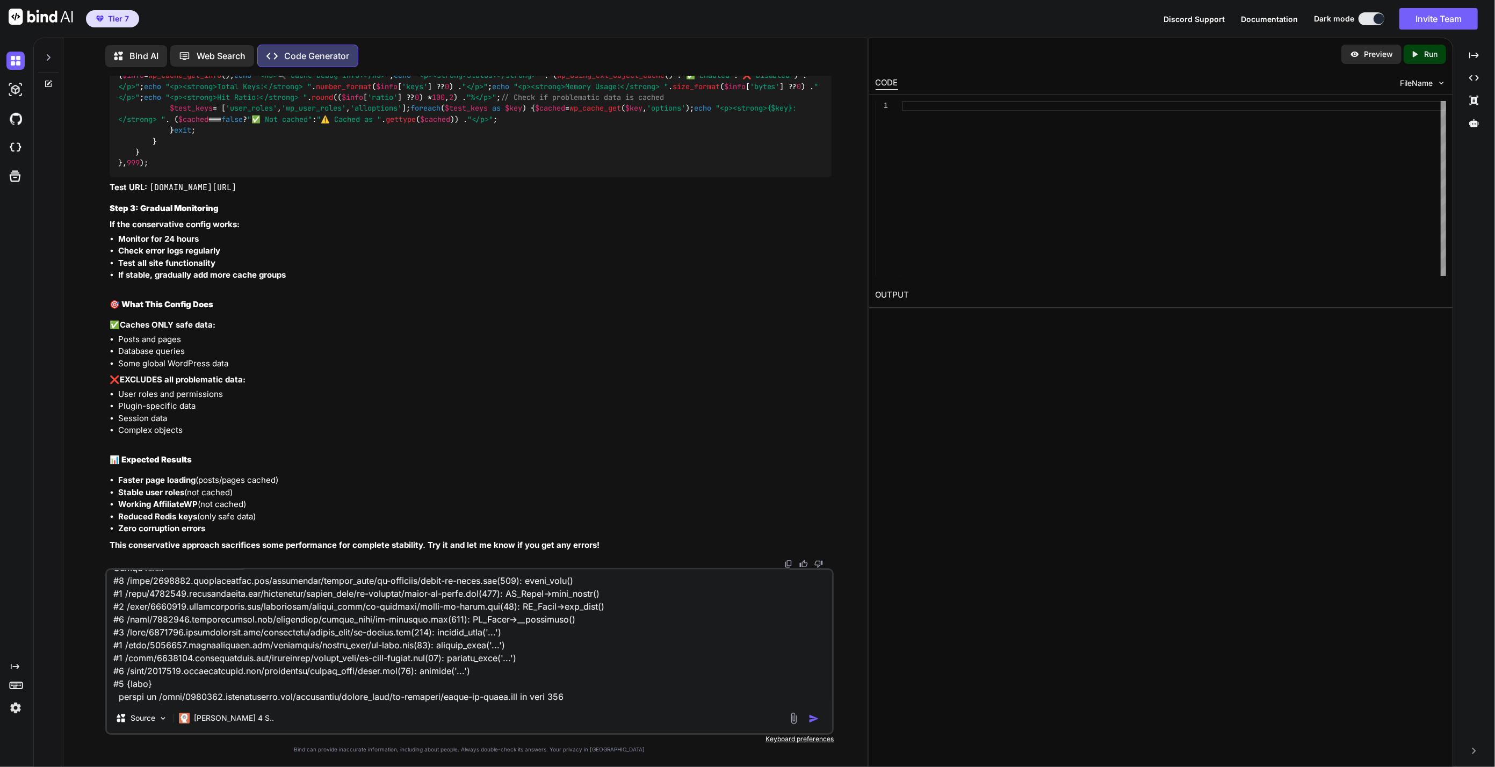
click at [809, 718] on img "button" at bounding box center [813, 718] width 11 height 11
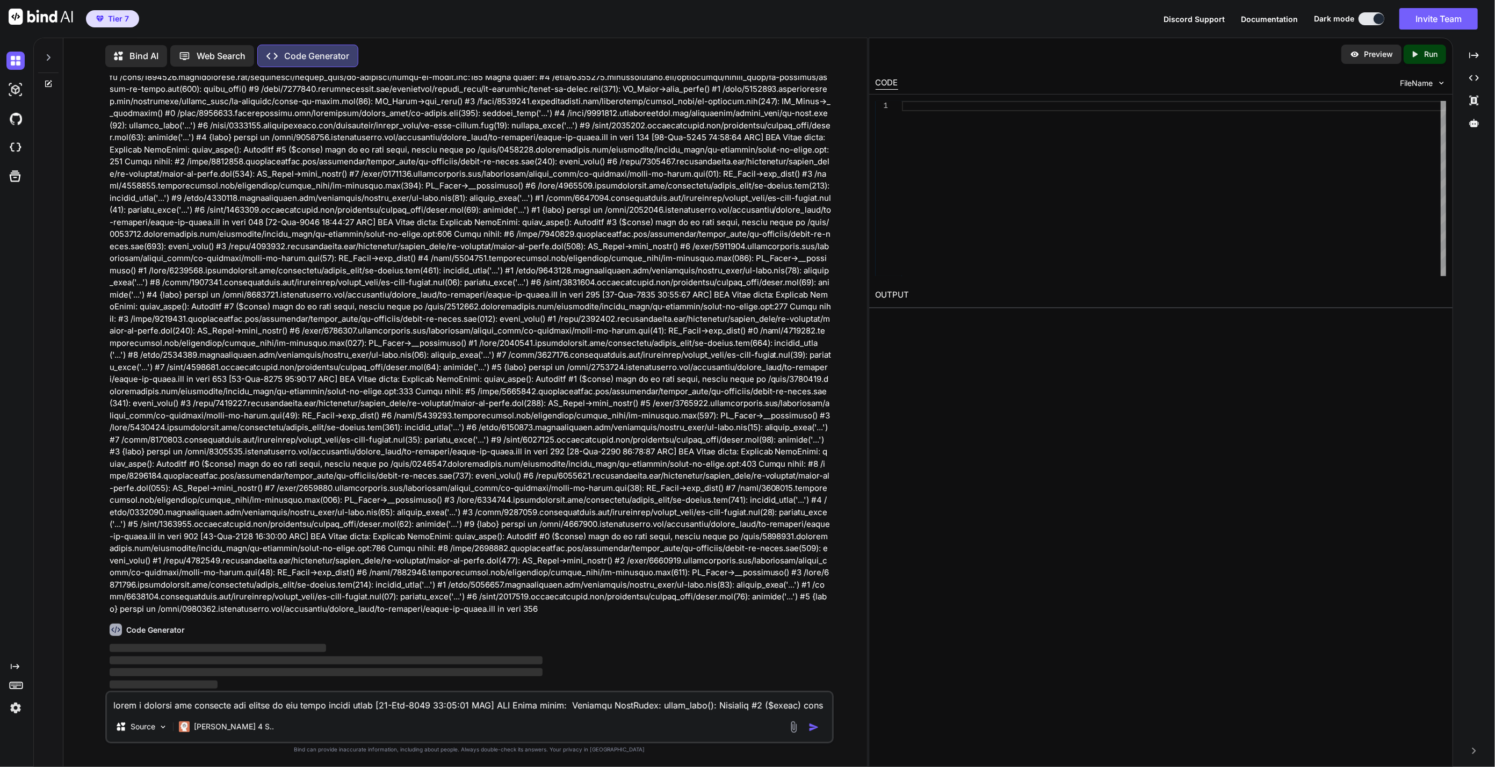
type textarea "x"
click at [1085, 505] on div "Preview Created with Pixso. Run CODE FileName 1 OUTPUT" at bounding box center [1160, 402] width 584 height 729
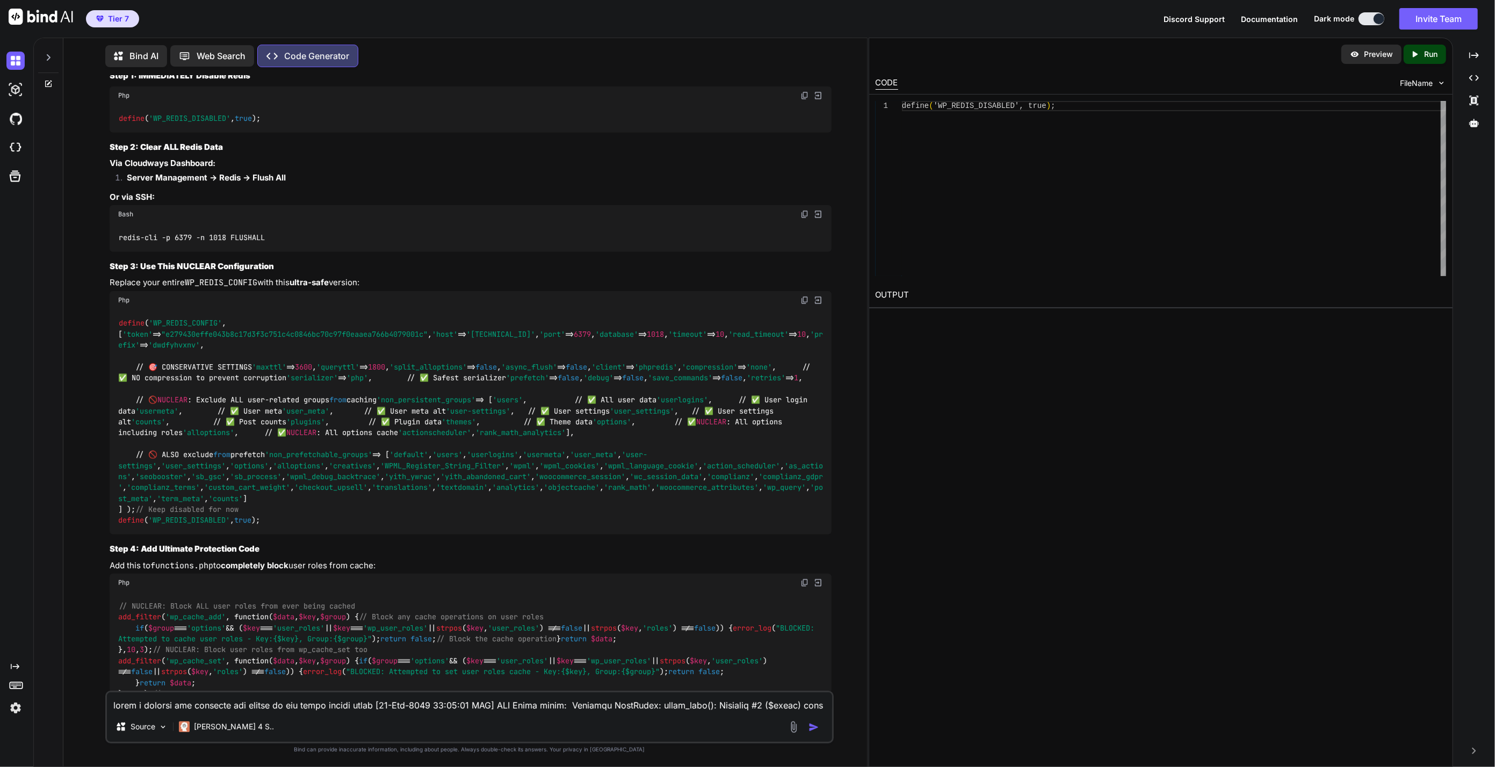
scroll to position [0, 0]
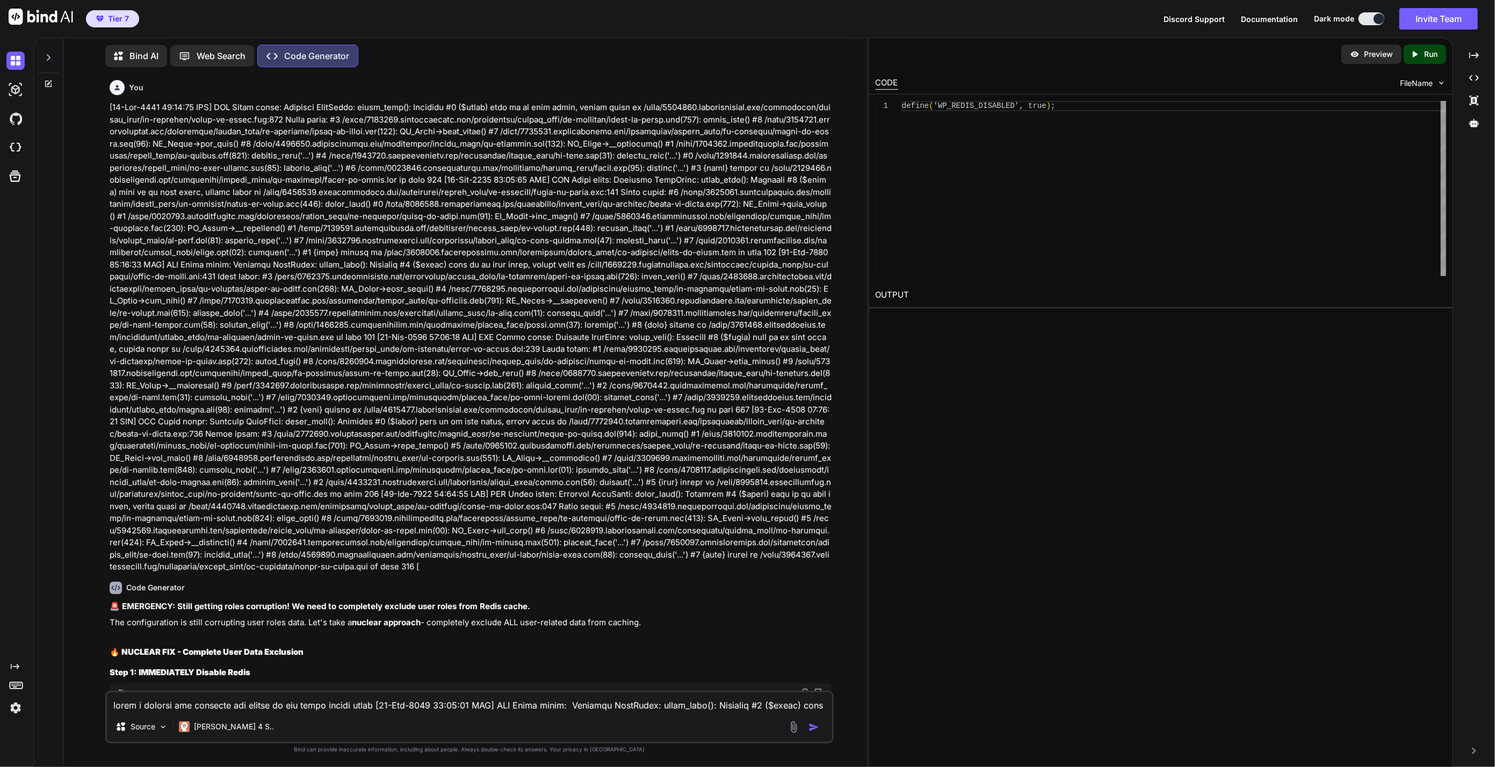
click at [328, 398] on p at bounding box center [471, 337] width 722 height 472
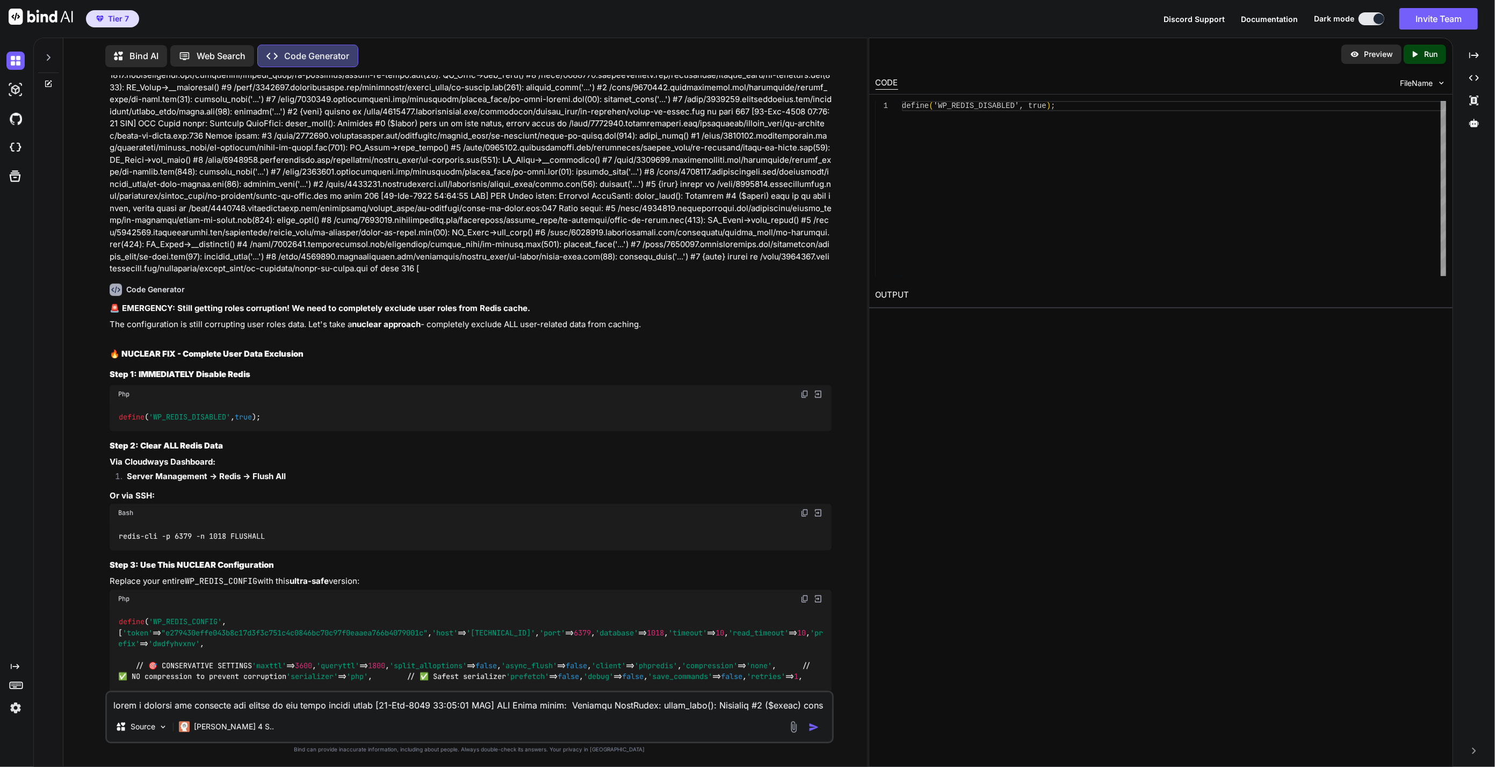
scroll to position [537, 0]
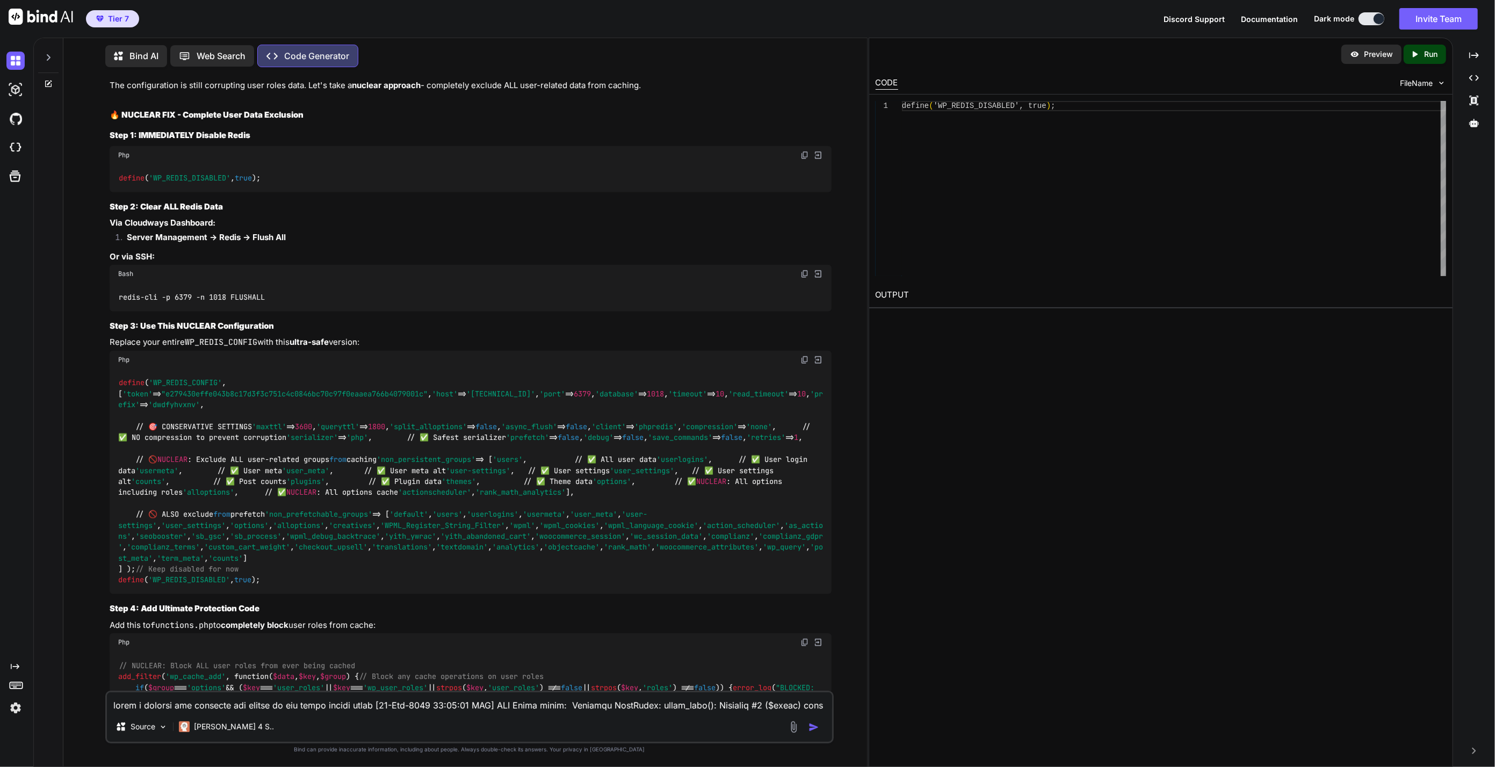
click at [258, 699] on textarea at bounding box center [470, 701] width 726 height 19
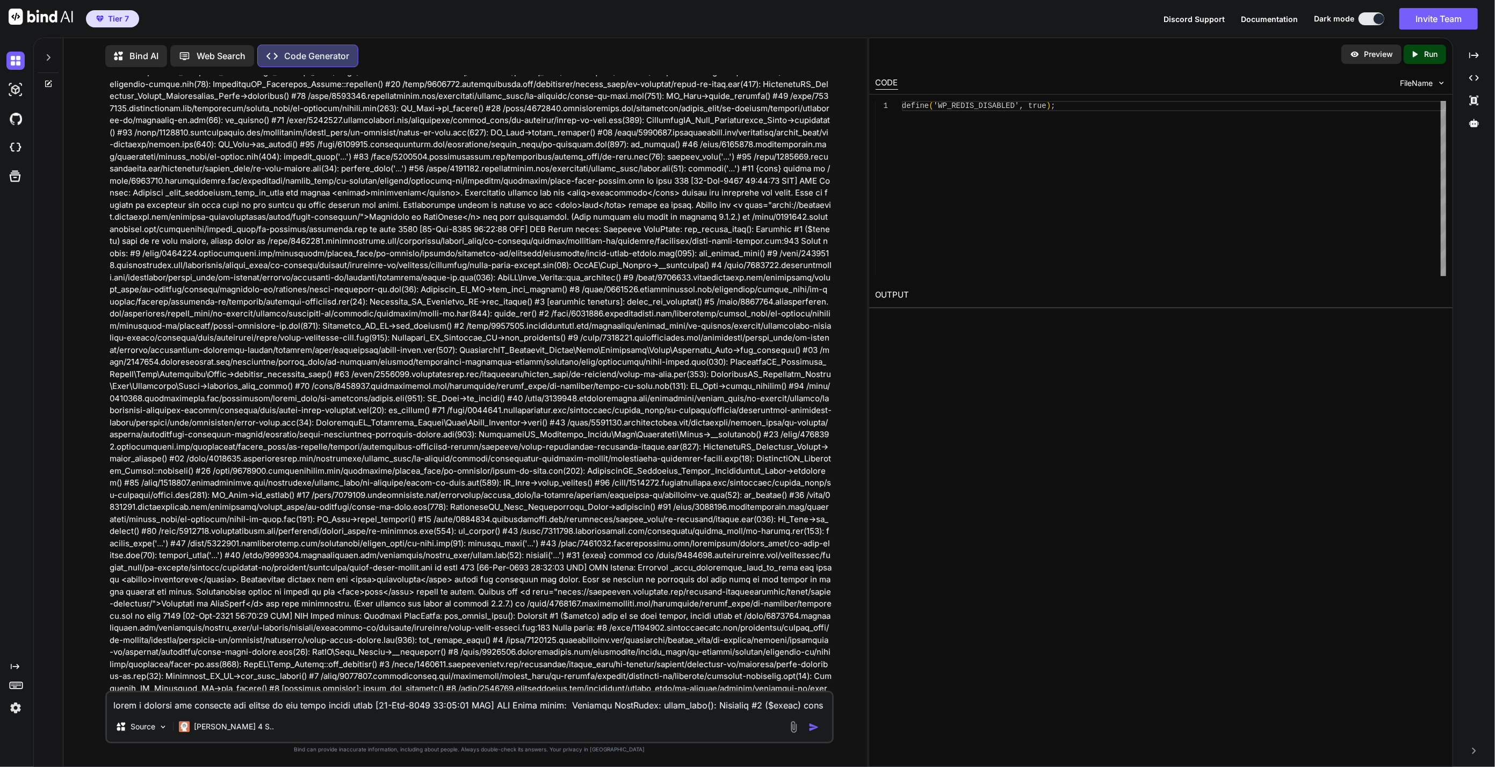
click at [265, 712] on textarea at bounding box center [470, 701] width 726 height 19
paste textarea "https://objectcache.pro/docs/configuration-options"
type textarea "okay i have reinstaleld the plugin which now works. https://objectcache.pro/doc…"
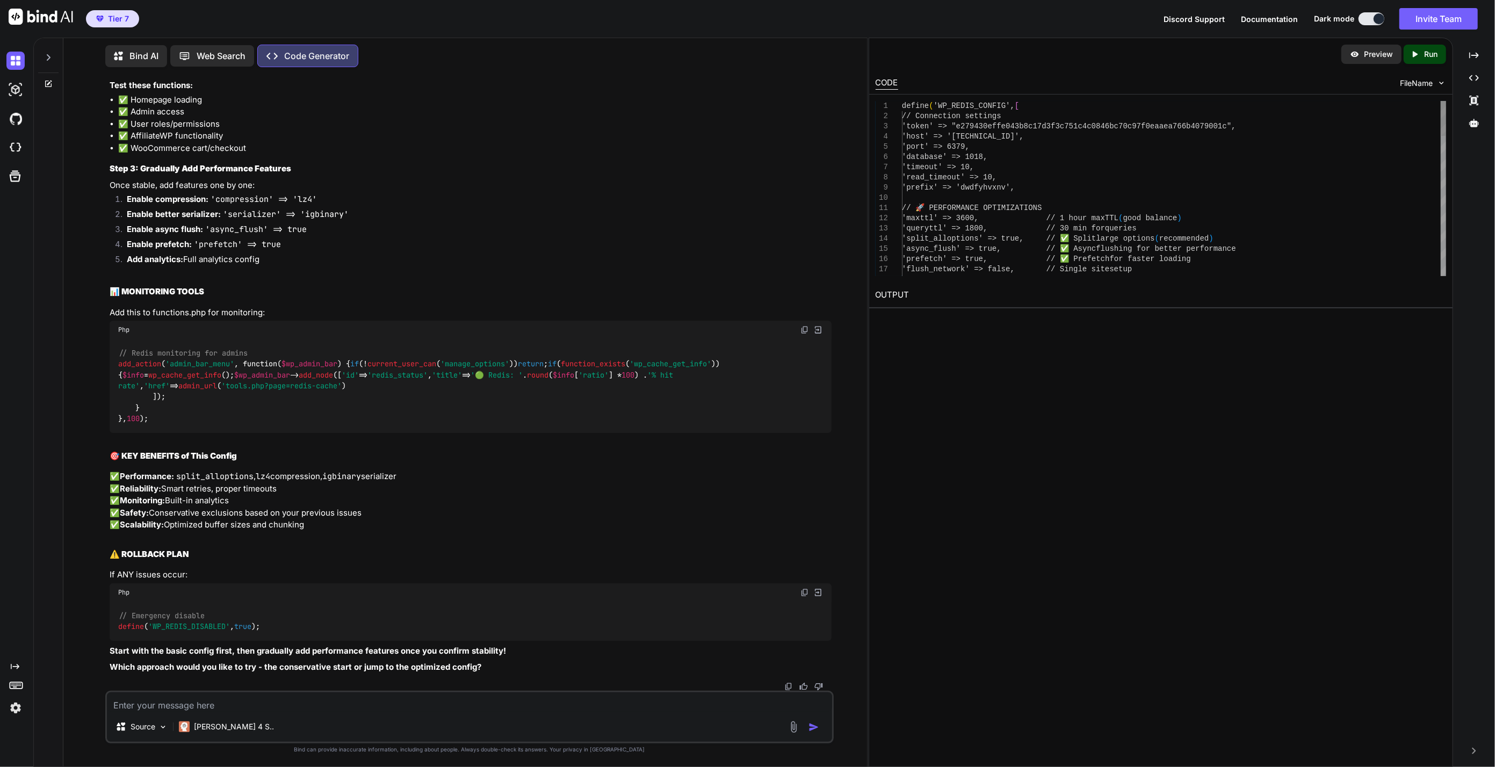
scroll to position [14012, 0]
drag, startPoint x: 135, startPoint y: 343, endPoint x: 400, endPoint y: 455, distance: 287.6
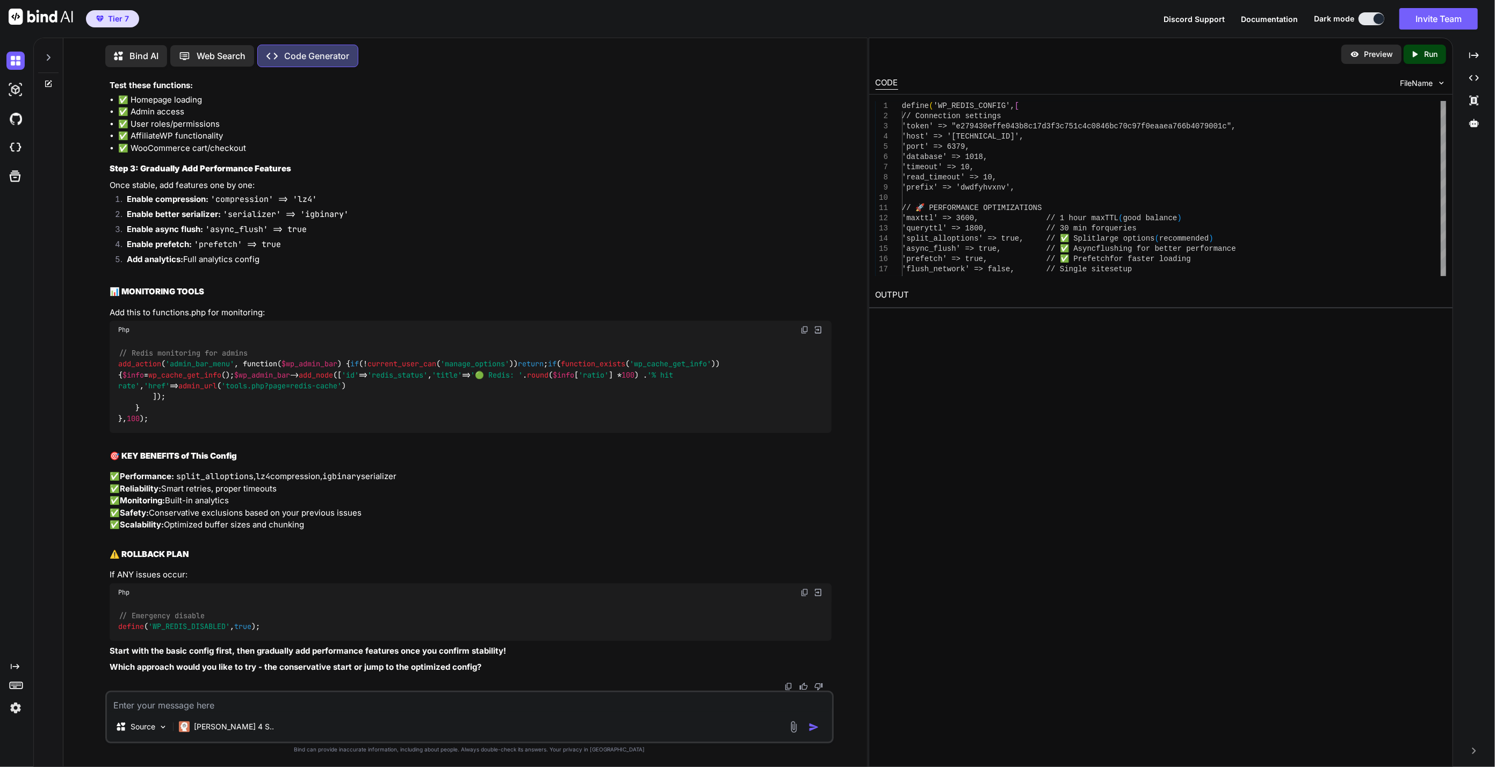
drag, startPoint x: 255, startPoint y: 429, endPoint x: 117, endPoint y: 385, distance: 144.7
copy code "'retries' => 3 , // More retries for stability 'backoff' => 'decorrelated_jitte…"
drag, startPoint x: 133, startPoint y: 514, endPoint x: 171, endPoint y: 610, distance: 103.2
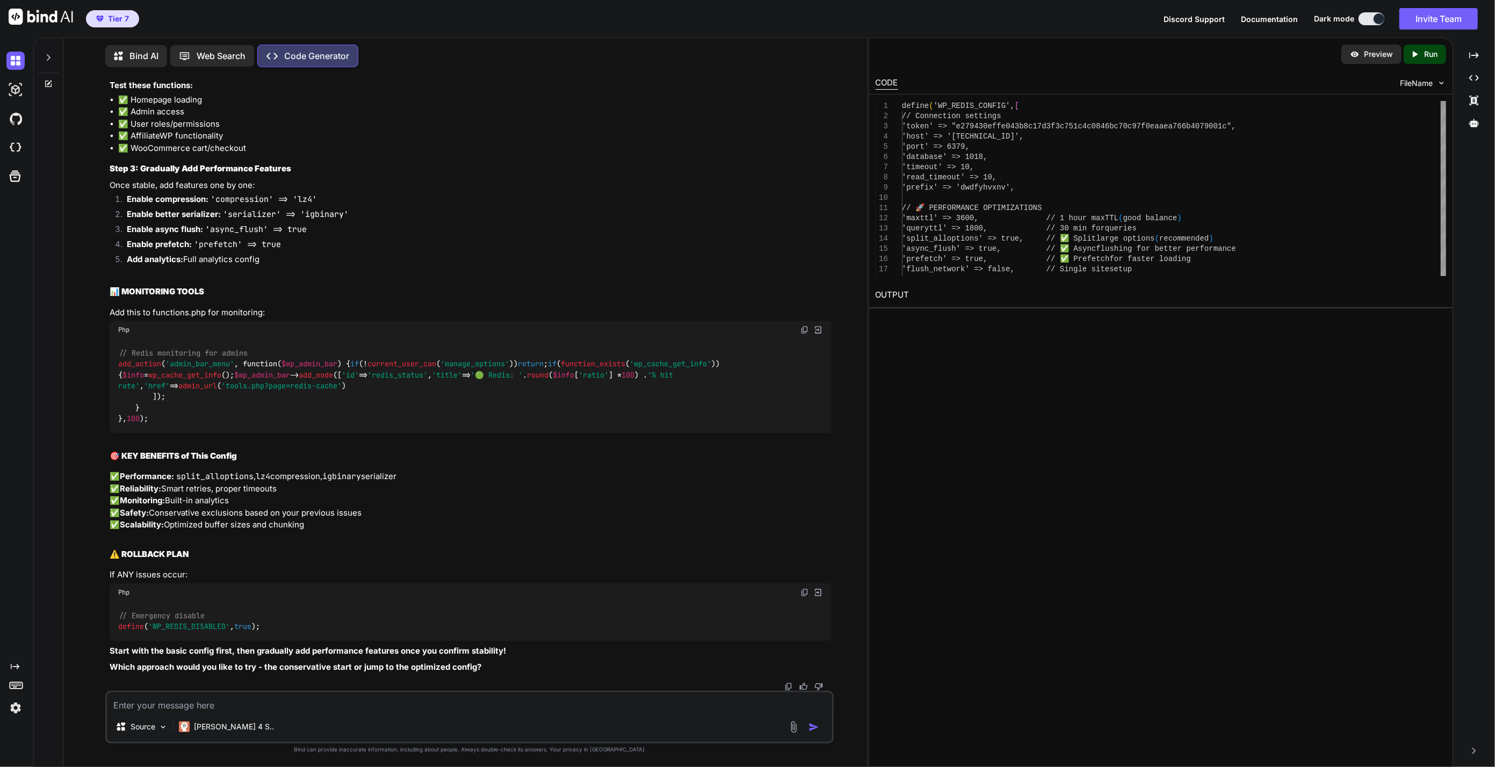
copy code "' => true, // Show in admin footer ], // 🚫 STRATEGIC EXCLUSIONS (Based on your …"
copy code "'maxttl' => 3600 , // 1 hour max TTL (good balance) 'queryttl' => 1800 , // 30 …"
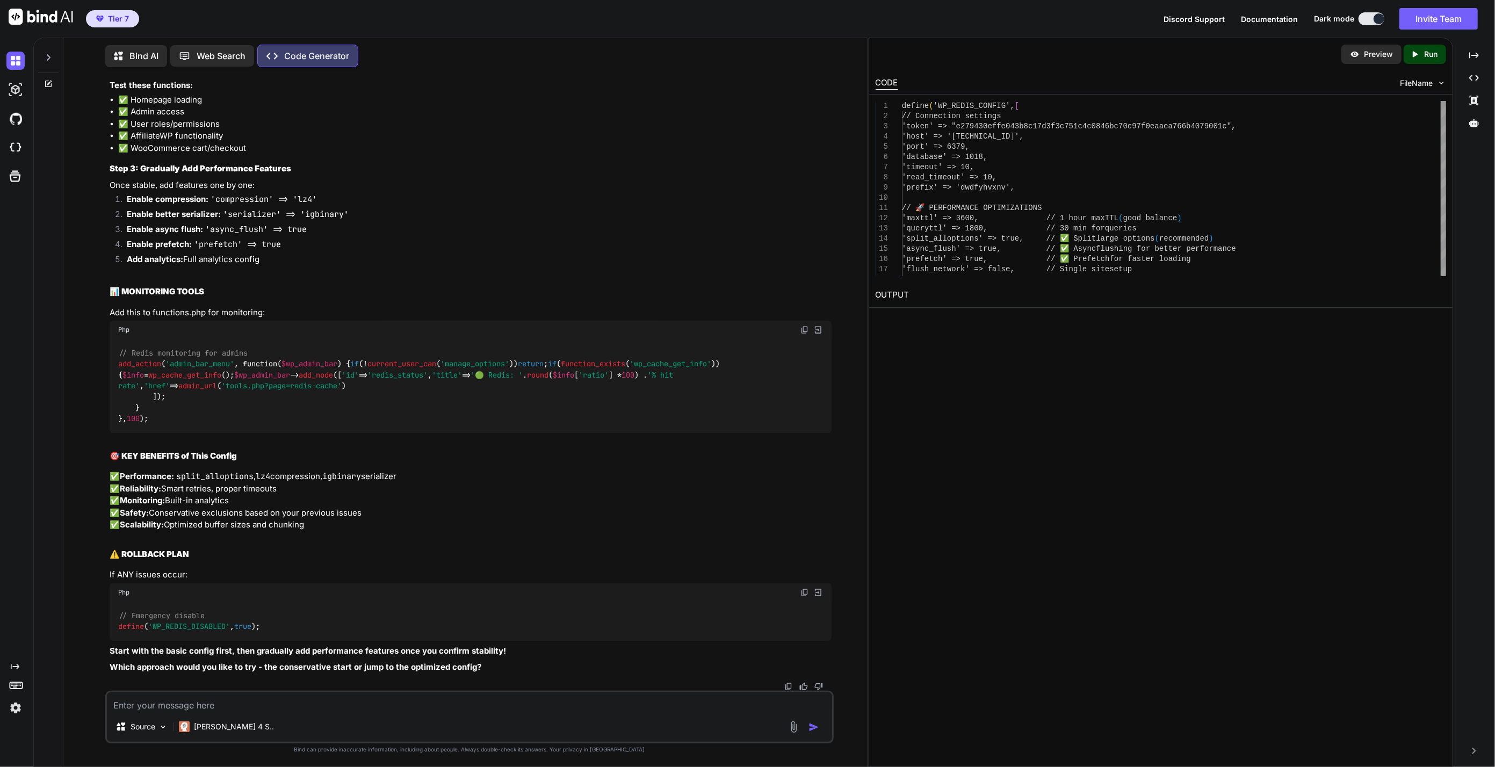
drag, startPoint x: 136, startPoint y: 278, endPoint x: 471, endPoint y: 334, distance: 339.7
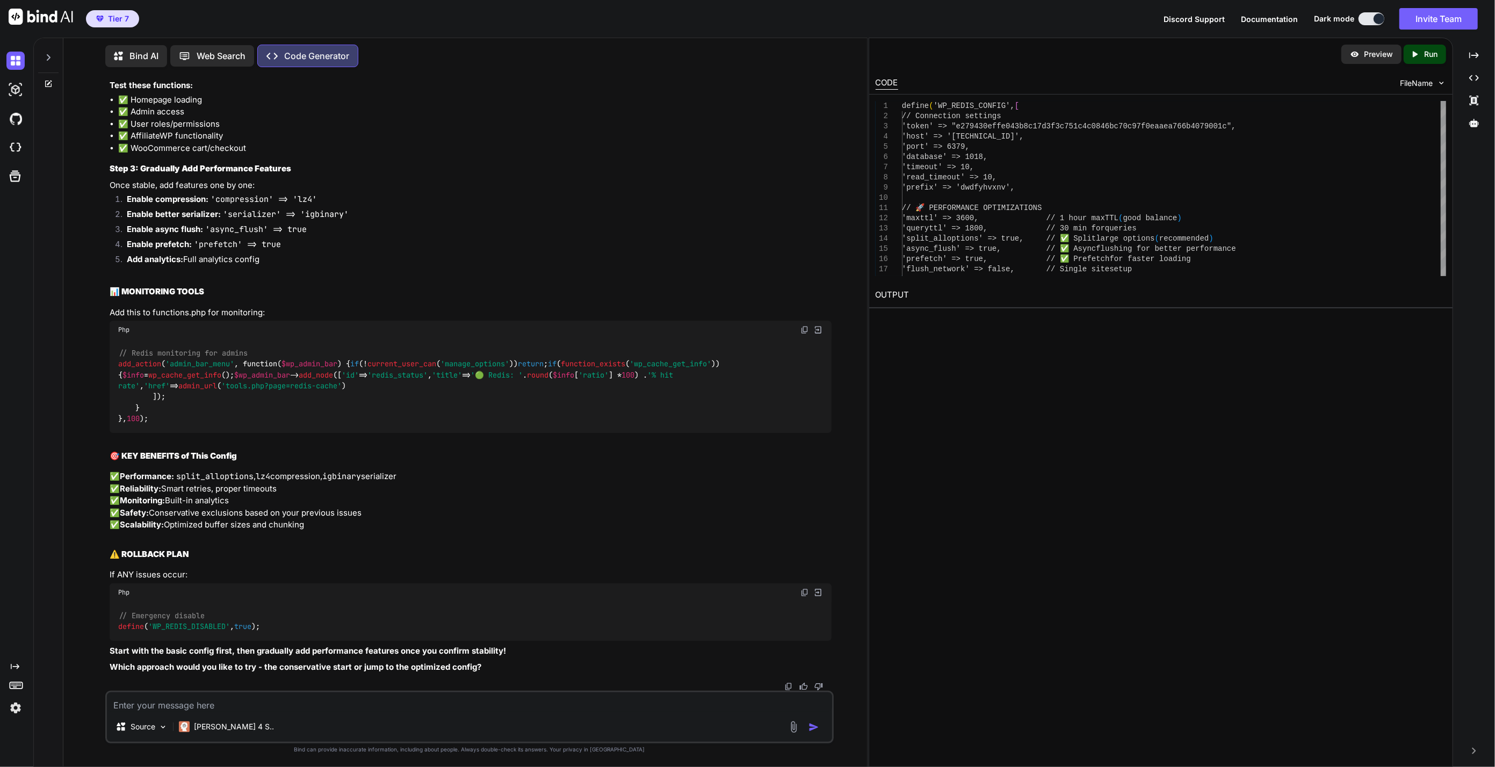
drag, startPoint x: 146, startPoint y: 367, endPoint x: 253, endPoint y: 368, distance: 107.4
copy code "'client' => 'phpredis' ,"
drag, startPoint x: 253, startPoint y: 368, endPoint x: 108, endPoint y: 369, distance: 144.5
click at [108, 369] on div "You Code Generator 🚨 EMERGENCY: Still getting roles corruption! We need to comp…" at bounding box center [470, 383] width 727 height 615
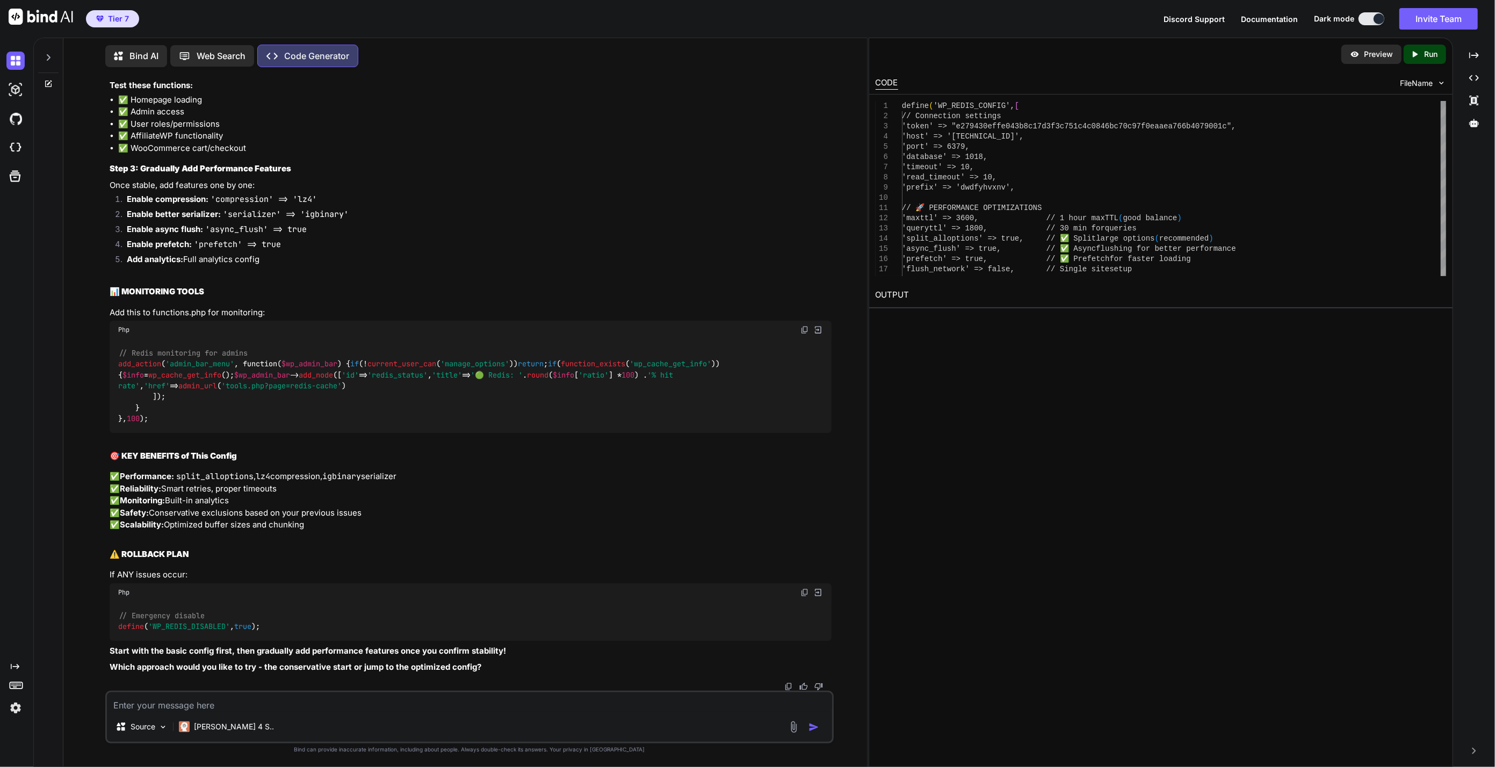
drag, startPoint x: 226, startPoint y: 416, endPoint x: 128, endPoint y: 400, distance: 99.6
copy code "'cluster' => false , 'servers' => [],"
click at [183, 709] on textarea at bounding box center [470, 701] width 726 height 19
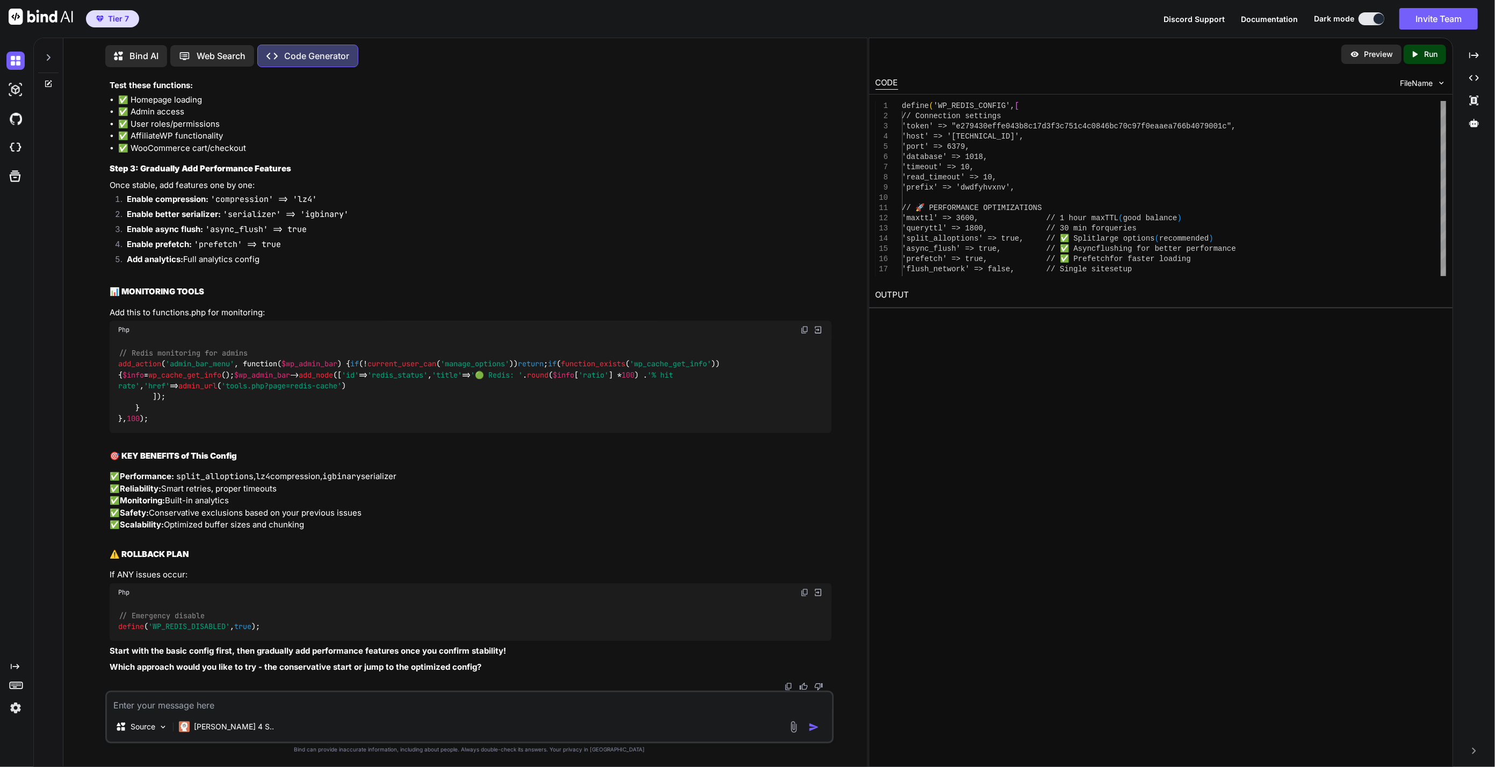
paste textarea "It seems like it is due to wp-config.php: PHP Parse error: syntax error, unexpe…"
type textarea "It seems like it is due to wp-config.php: PHP Parse error: syntax error, unexpe…"
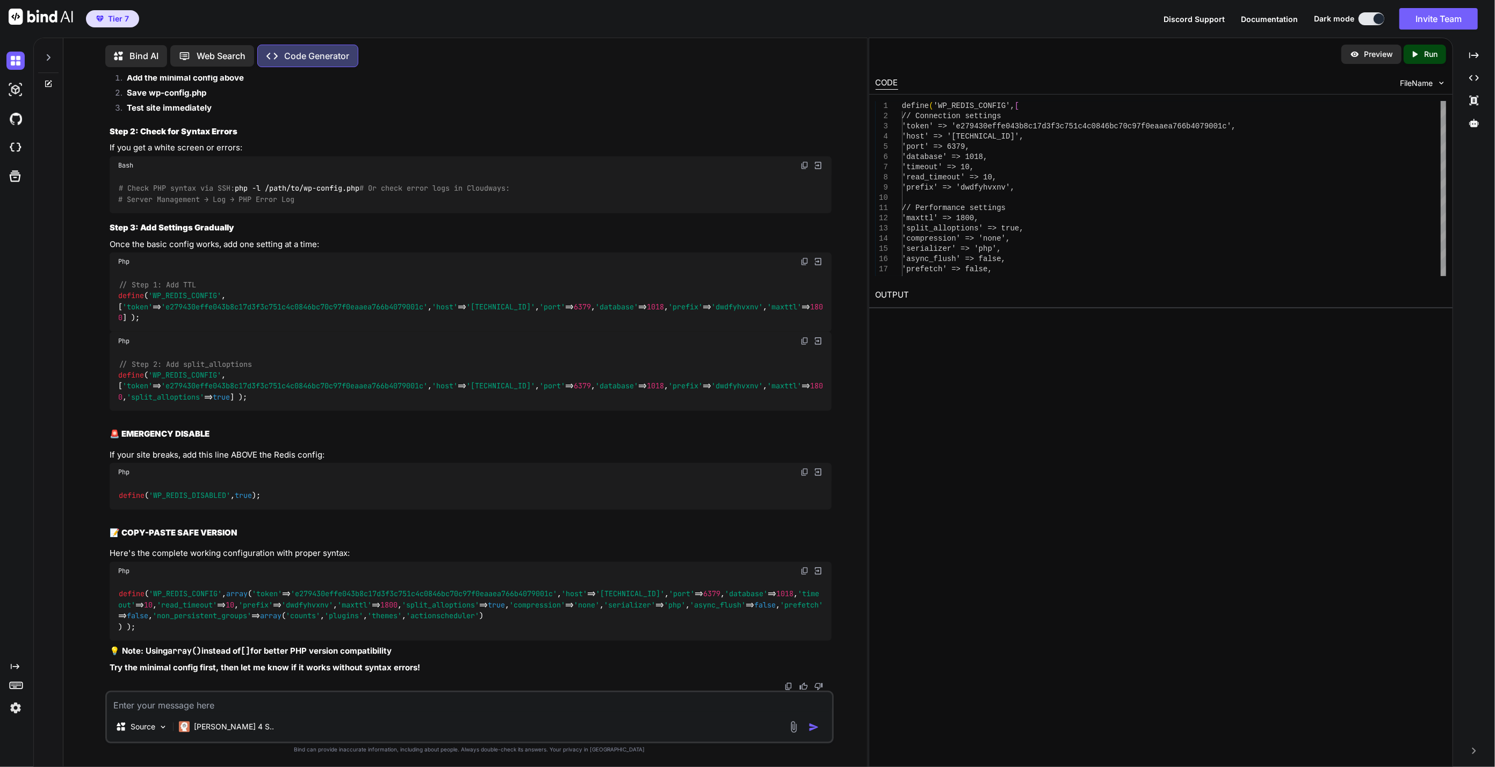
scroll to position [17212, 0]
drag, startPoint x: 143, startPoint y: 626, endPoint x: 122, endPoint y: 570, distance: 60.0
click at [122, 580] on div "define ( 'WP_REDIS_CONFIG' , array ( 'token' => 'e279430effe043b8c17d3f3c751c4c…" at bounding box center [471, 610] width 722 height 61
click at [283, 580] on div "define ( 'WP_REDIS_CONFIG' , array ( 'token' => 'e279430effe043b8c17d3f3c751c4c…" at bounding box center [471, 610] width 722 height 61
drag, startPoint x: 182, startPoint y: 626, endPoint x: 388, endPoint y: 634, distance: 206.9
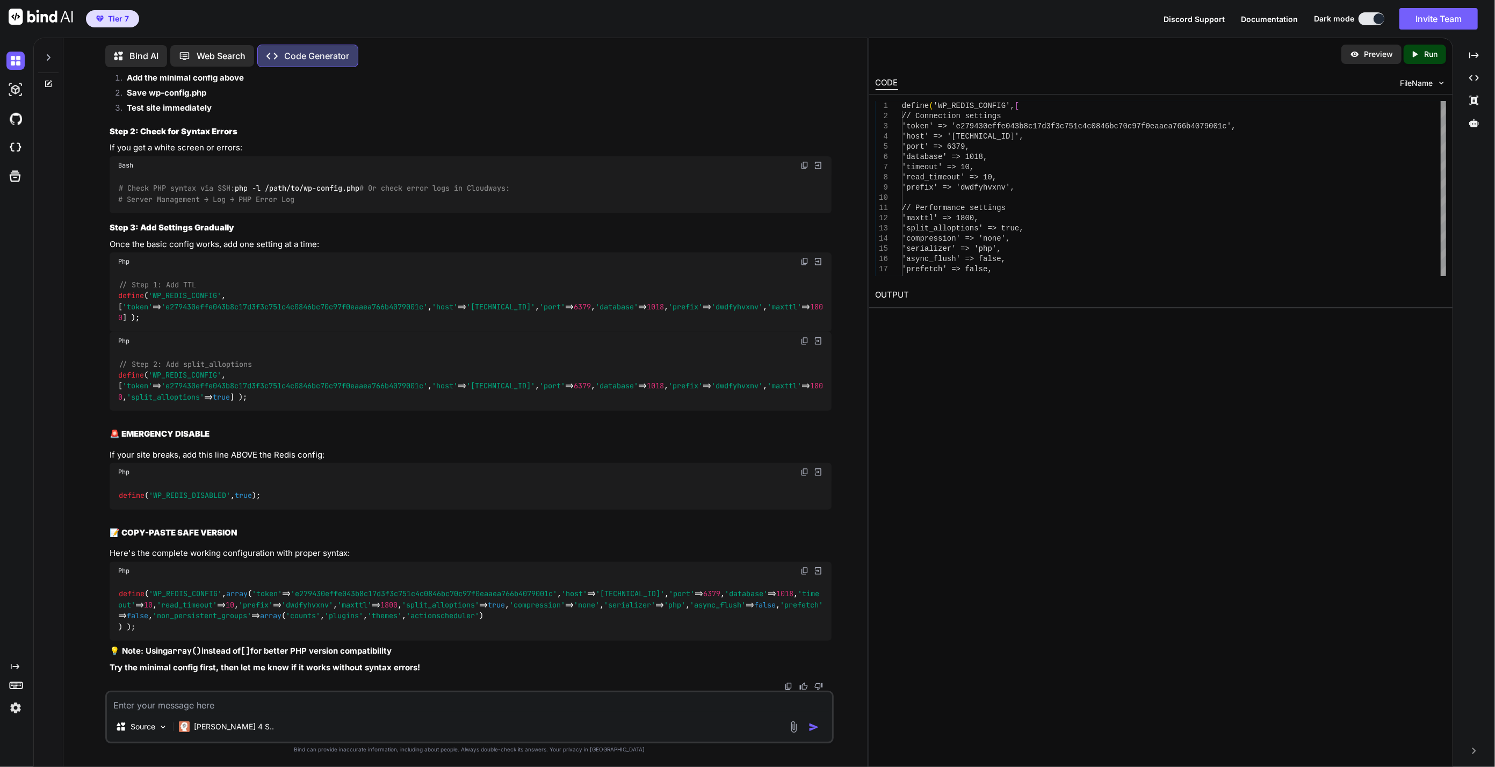
click at [388, 634] on div "define ( 'WP_REDIS_CONFIG' , array ( 'token' => 'e279430effe043b8c17d3f3c751c4c…" at bounding box center [471, 610] width 722 height 61
click at [379, 614] on div "define ( 'WP_REDIS_CONFIG' , array ( 'token' => 'e279430effe043b8c17d3f3c751c4c…" at bounding box center [471, 610] width 722 height 61
click at [329, 700] on textarea at bounding box center [470, 701] width 726 height 19
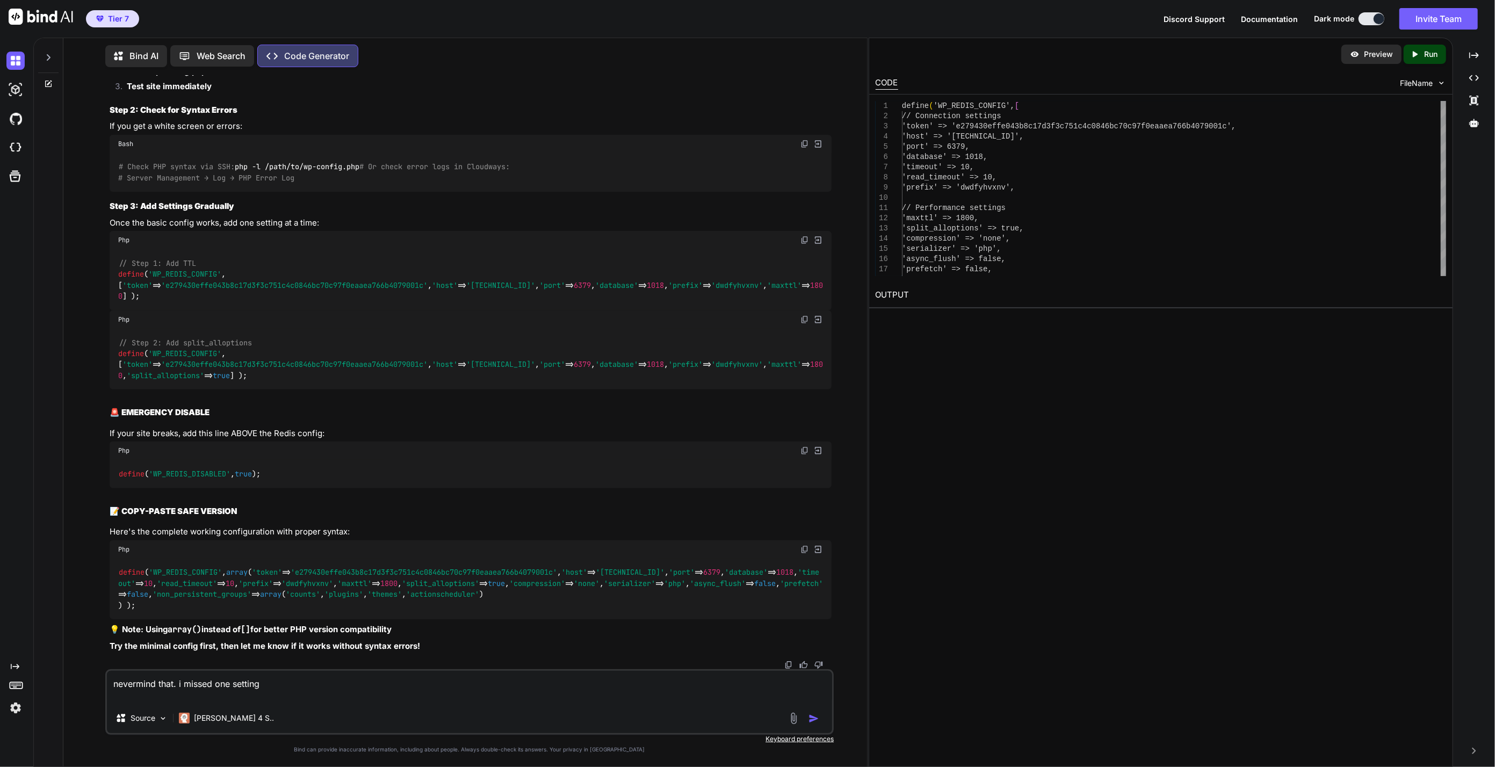
paste textarea "define( 'WP_REDIS_CONFIG', [ 'token' => "e279430effe043b8c17d3f3c751c4c0846bc70…"
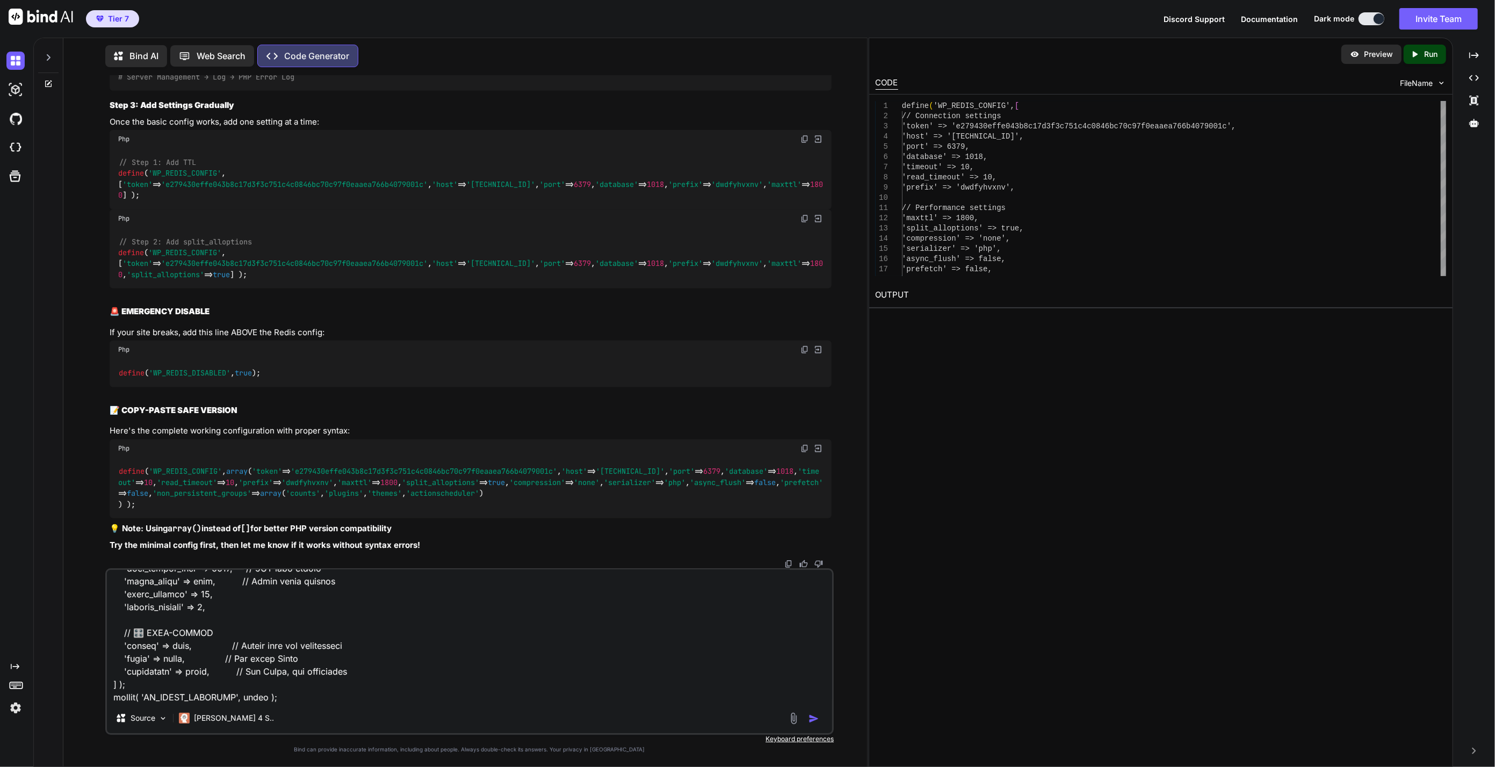
scroll to position [762, 0]
type textarea "nevermind that. i missed one setting define( 'WP_REDIS_CONFIG', [ 'token' => "e…"
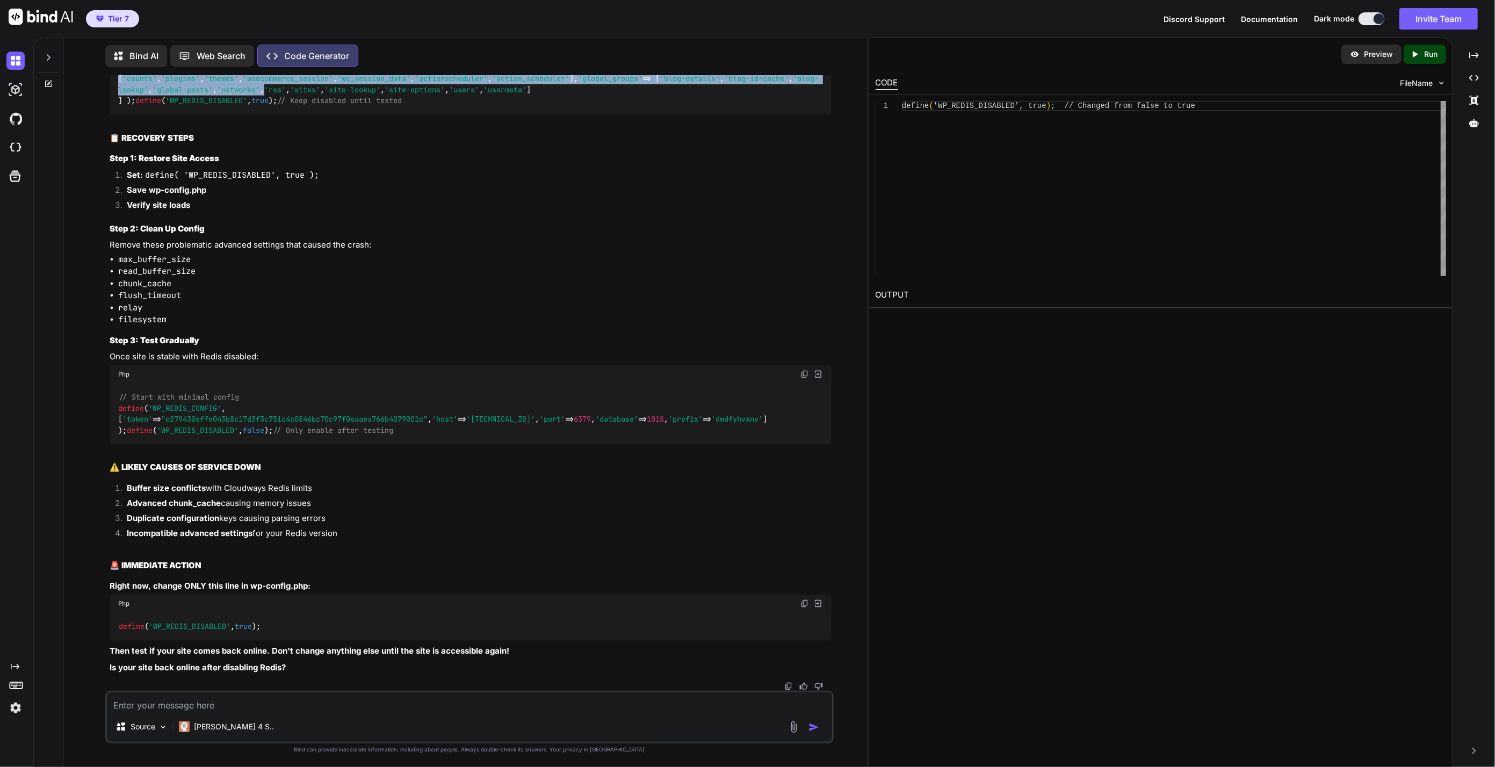
scroll to position [18384, 0]
drag, startPoint x: 134, startPoint y: 414, endPoint x: 332, endPoint y: 550, distance: 239.8
click at [332, 114] on div "define ( 'WP_REDIS_CONFIG' , [ 'token' => "e279430effe043b8c17d3f3c751c4c0846bc…" at bounding box center [471, 29] width 722 height 170
copy code "'read_timeout' => 10 , // ✅ Only one instance 'connect_timeout' => 5 , 'client'…"
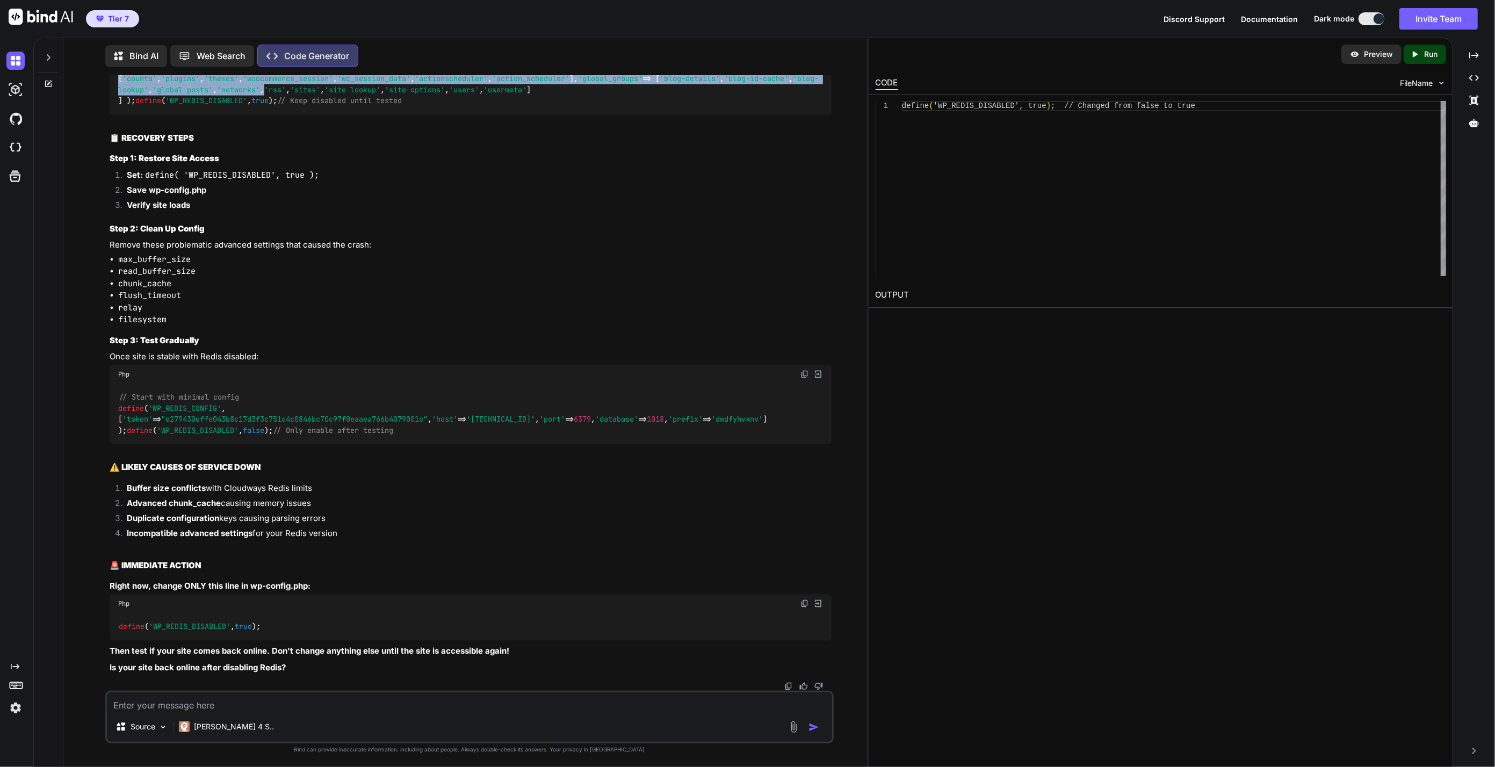
scroll to position [18440, 0]
click at [386, 114] on div "define ( 'WP_REDIS_CONFIG' , [ 'token' => "e279430effe043b8c17d3f3c751c4c0846bc…" at bounding box center [471, 29] width 722 height 170
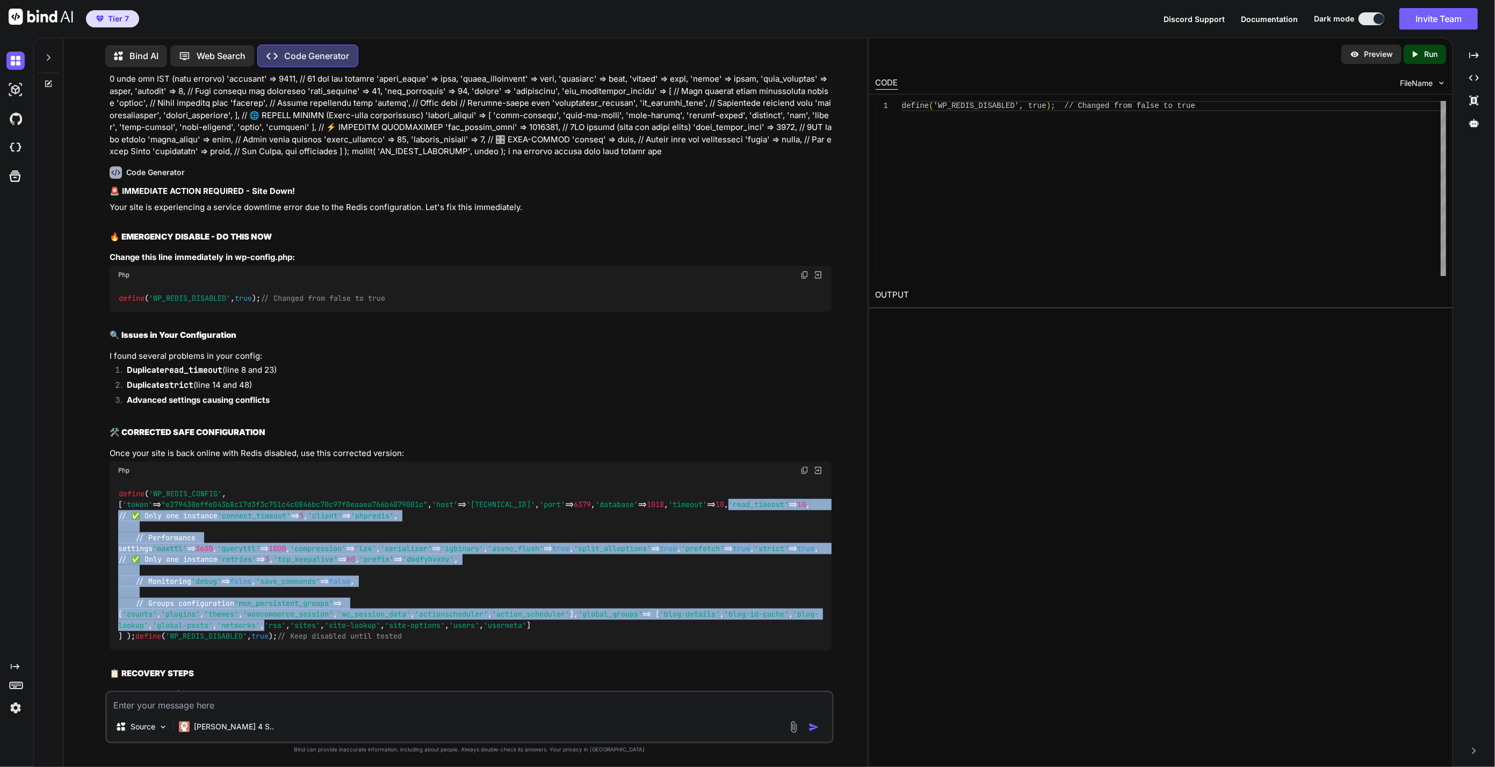
scroll to position [14621, 0]
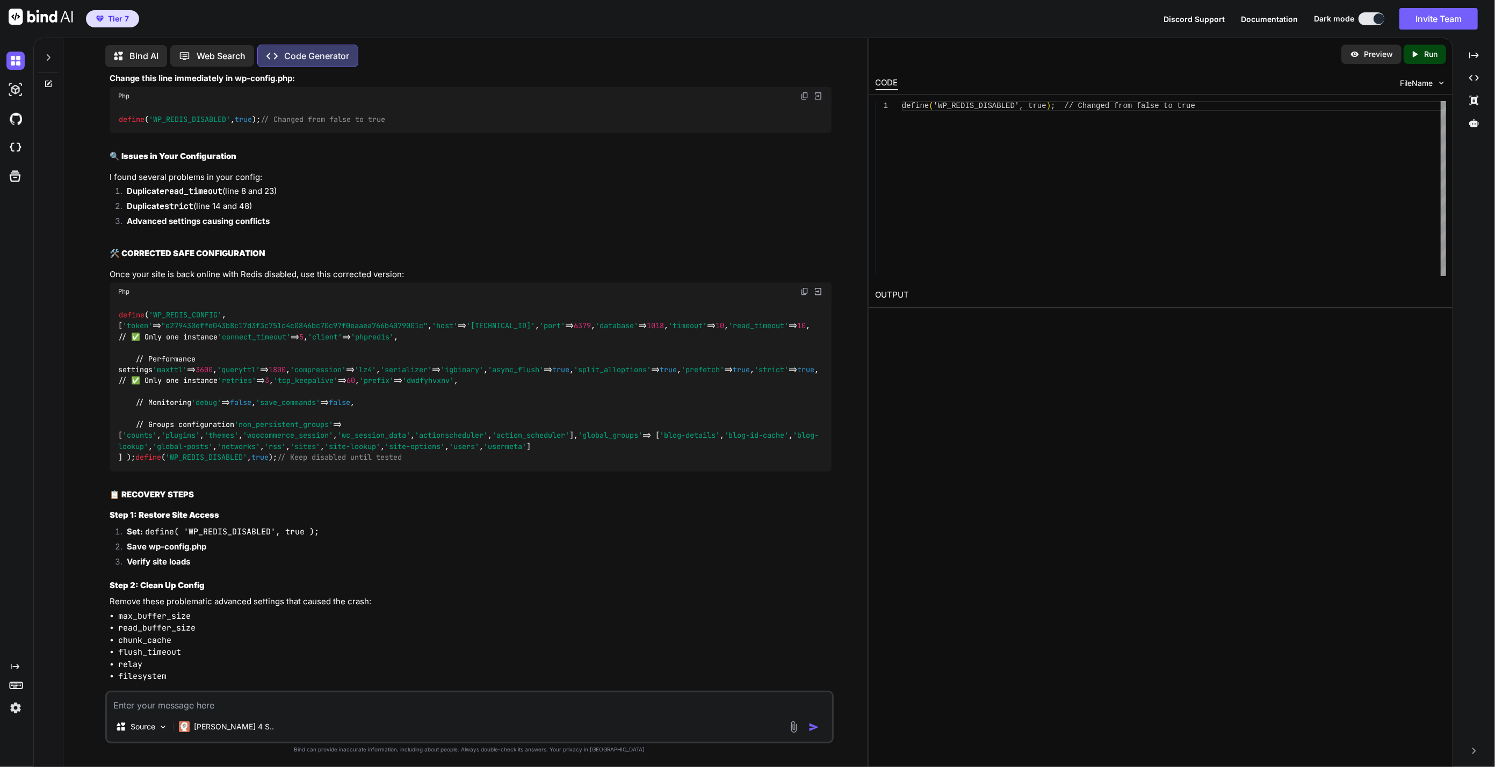
drag, startPoint x: 406, startPoint y: 517, endPoint x: 103, endPoint y: 417, distance: 319.3
click at [103, 417] on div "You Code Generator 🚨 EMERGENCY: Still getting roles corruption! We need to comp…" at bounding box center [469, 421] width 795 height 691
copy code "' max_buffer_size ' => 8388608, // 8MB buffer (good for large sites) ' read_buf…"
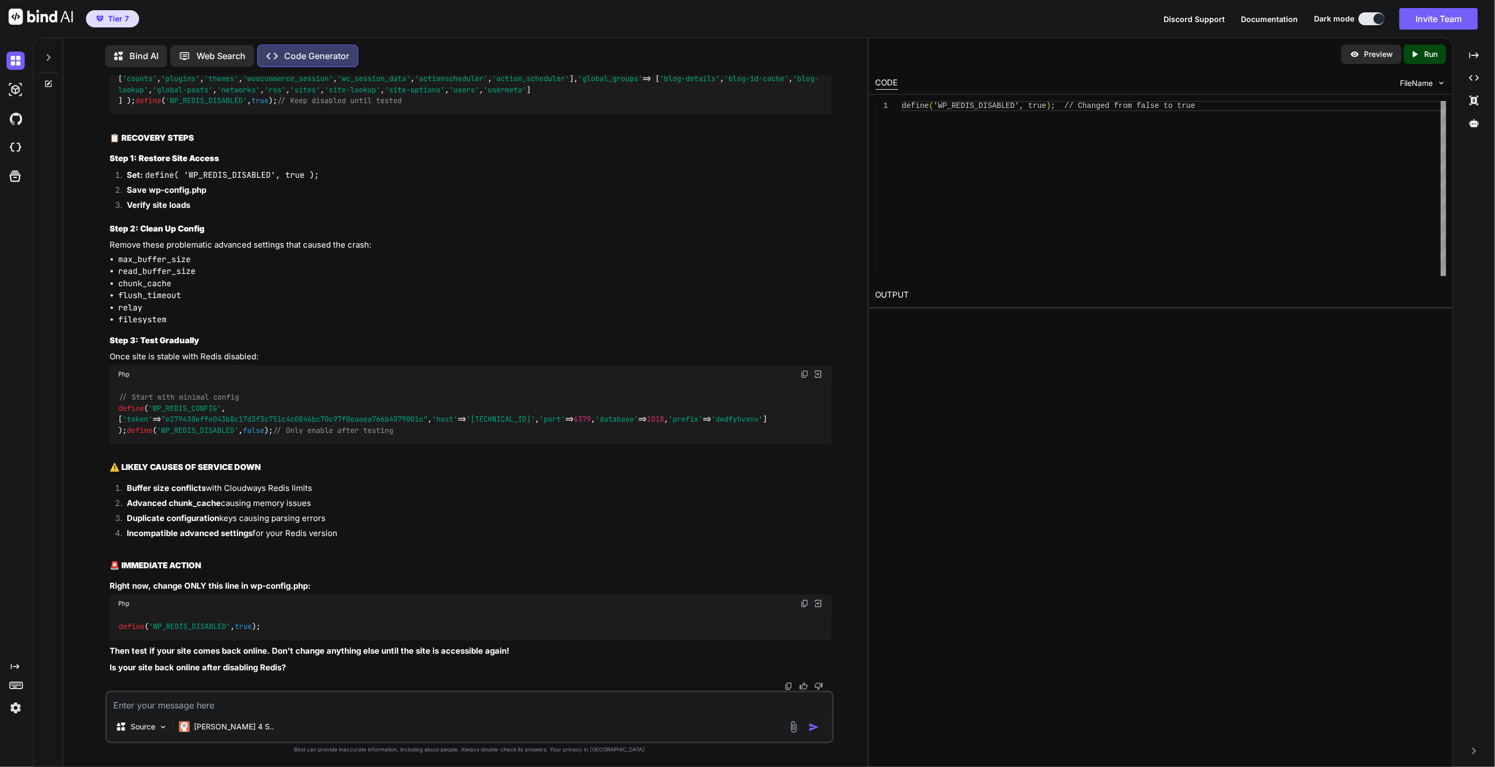
scroll to position [18917, 0]
click at [215, 709] on textarea at bounding box center [470, 701] width 726 height 19
paste textarea "define( 'WP_REDIS_CONFIG', [ 'token' => "e279430effe043b8c17d3f3c751c4c0846bc70…"
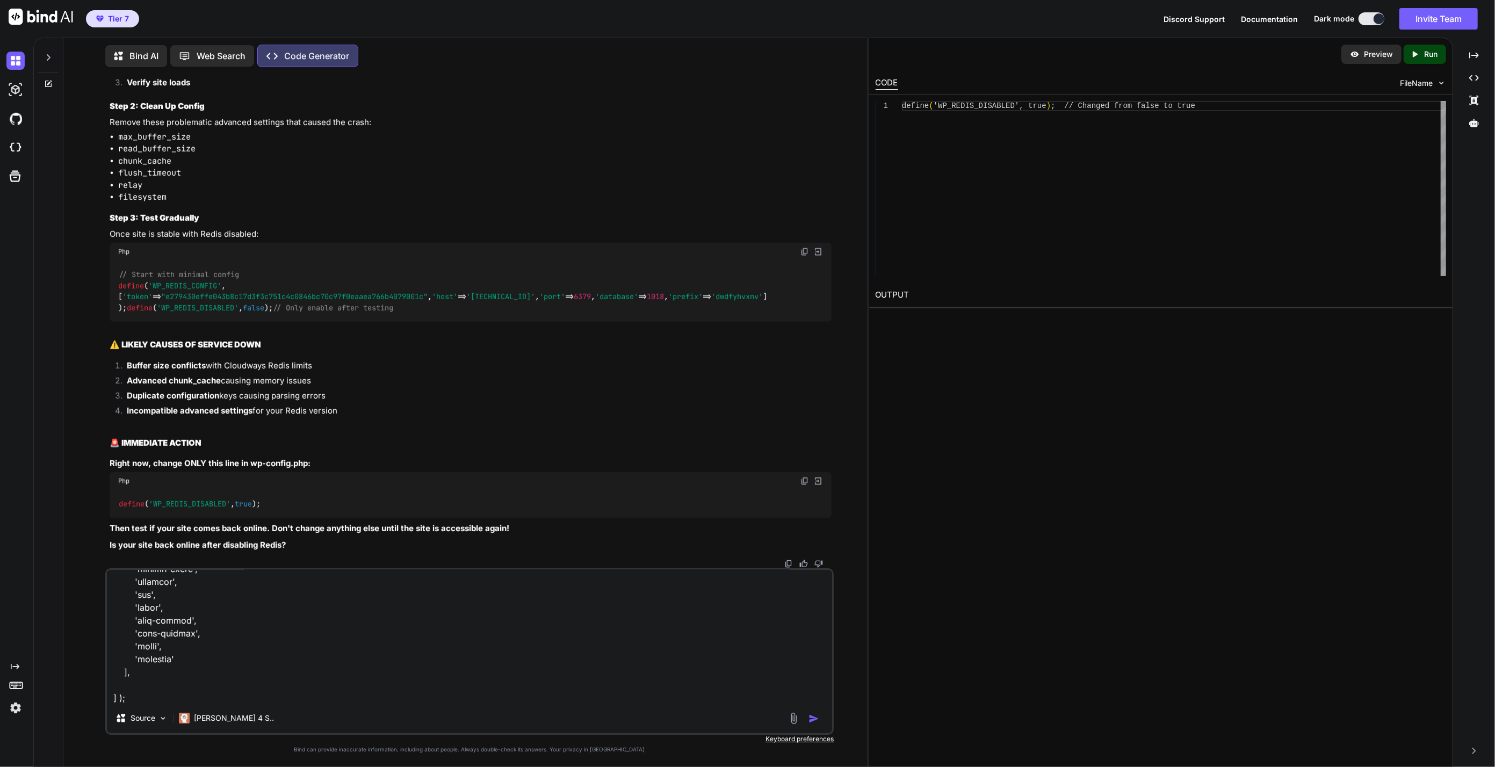
scroll to position [543, 0]
type textarea "define( 'WP_REDIS_CONFIG', [ 'token' => "e279430effe043b8c17d3f3c751c4c0846bc70…"
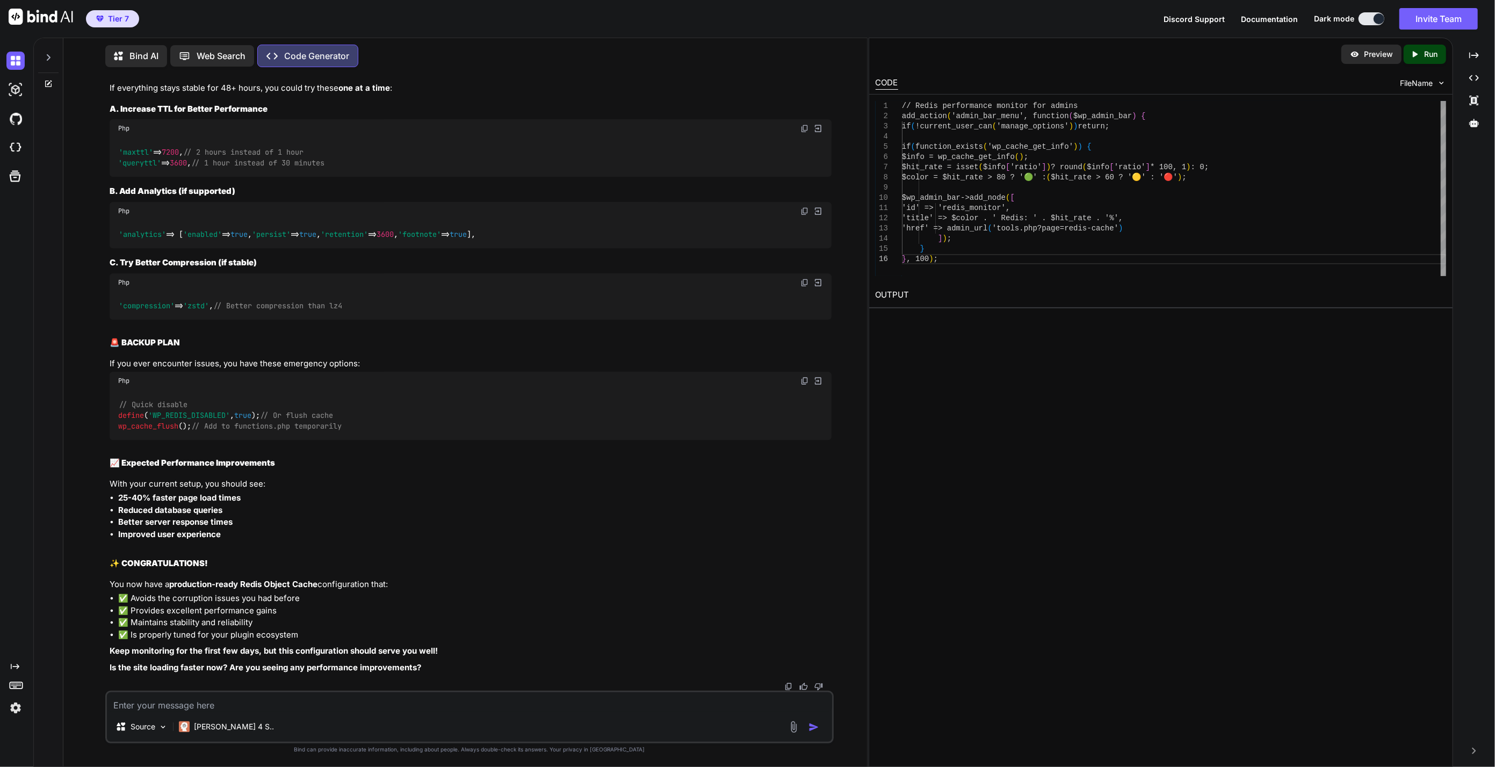
scroll to position [20129, 0]
click at [386, 248] on div "'analytics' => [ 'enabled' => true , 'persist' => true , 'retention' => 3600 , …" at bounding box center [471, 234] width 722 height 28
click at [49, 57] on icon at bounding box center [48, 57] width 9 height 9
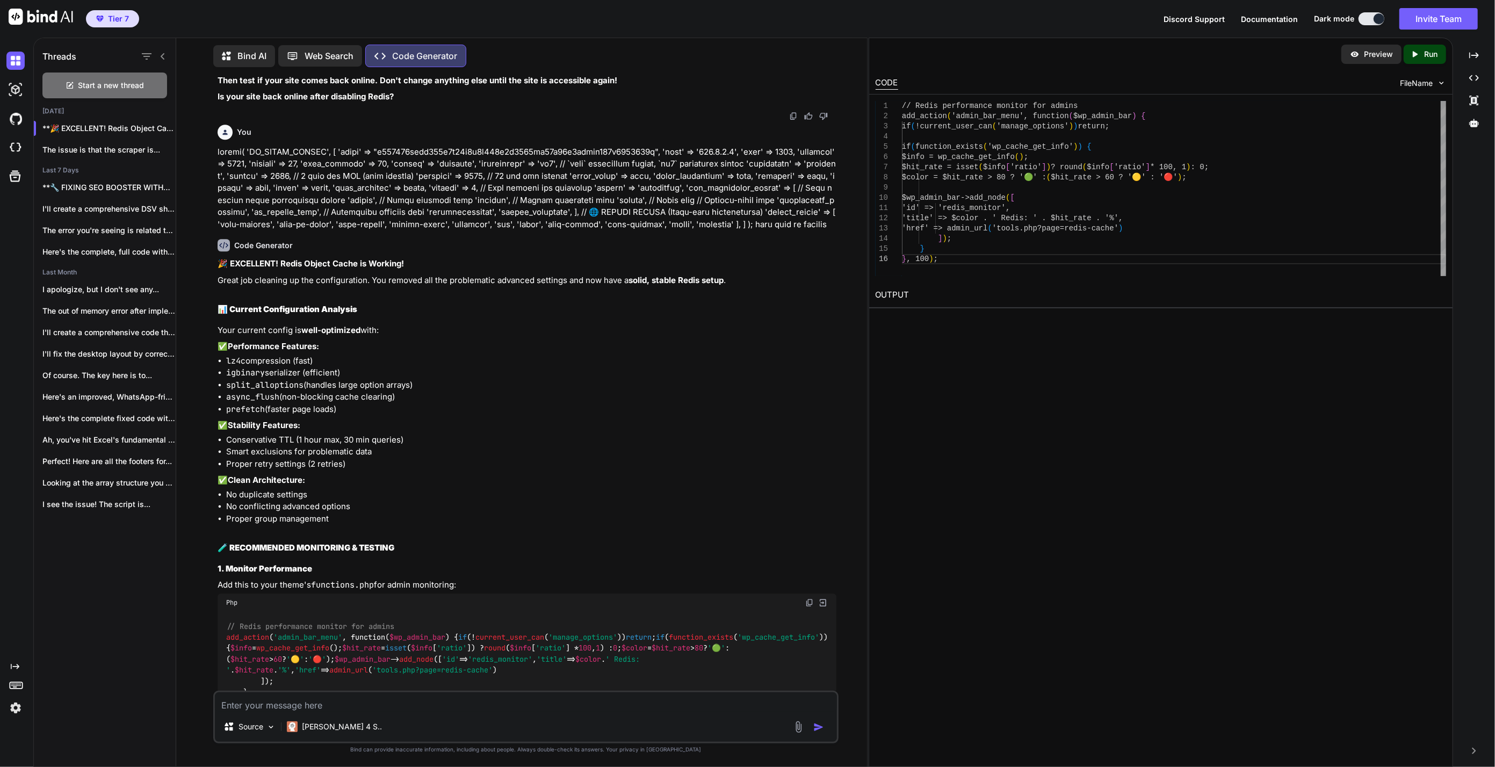
scroll to position [17615, 0]
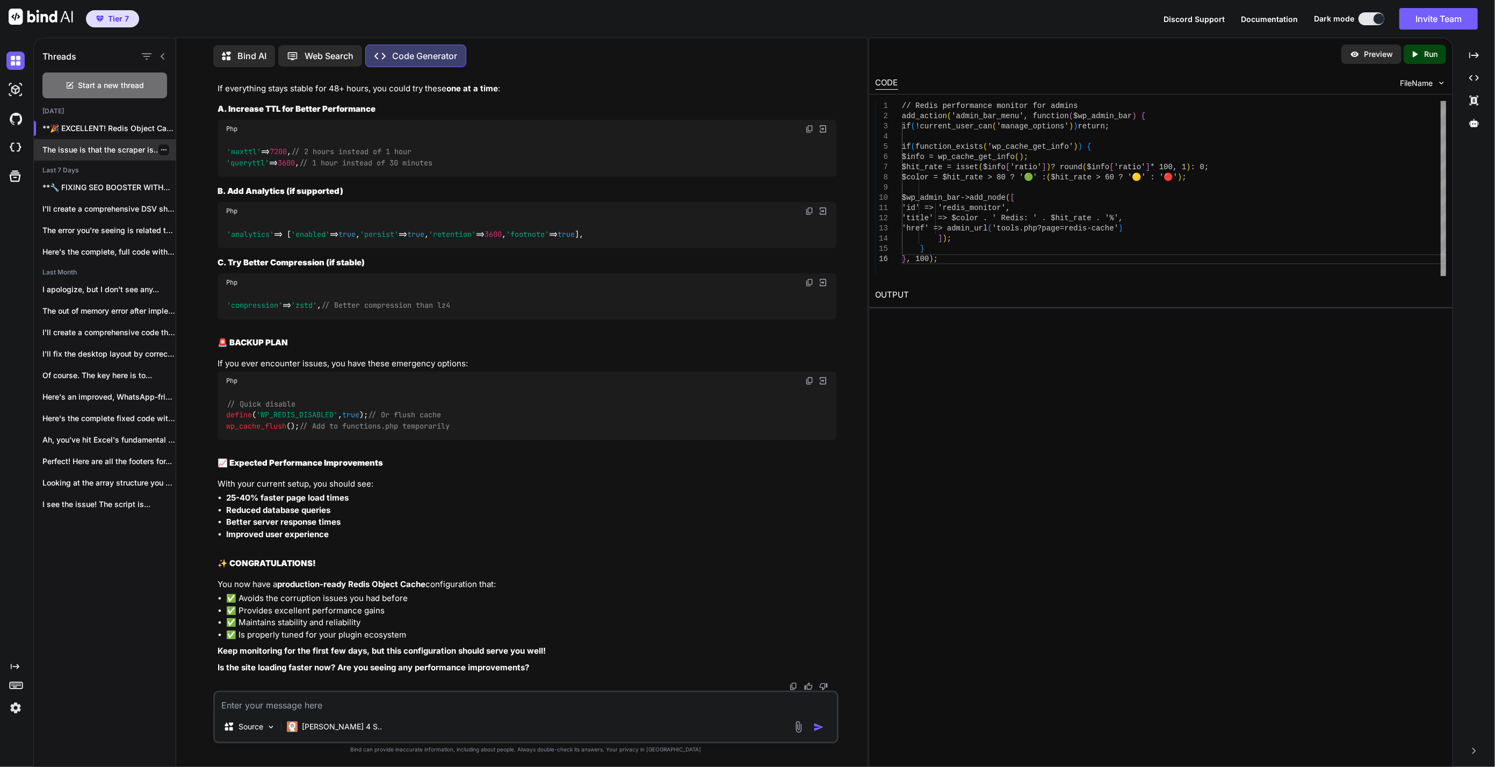
click at [110, 144] on p "The issue is that the scraper is..." at bounding box center [108, 149] width 133 height 11
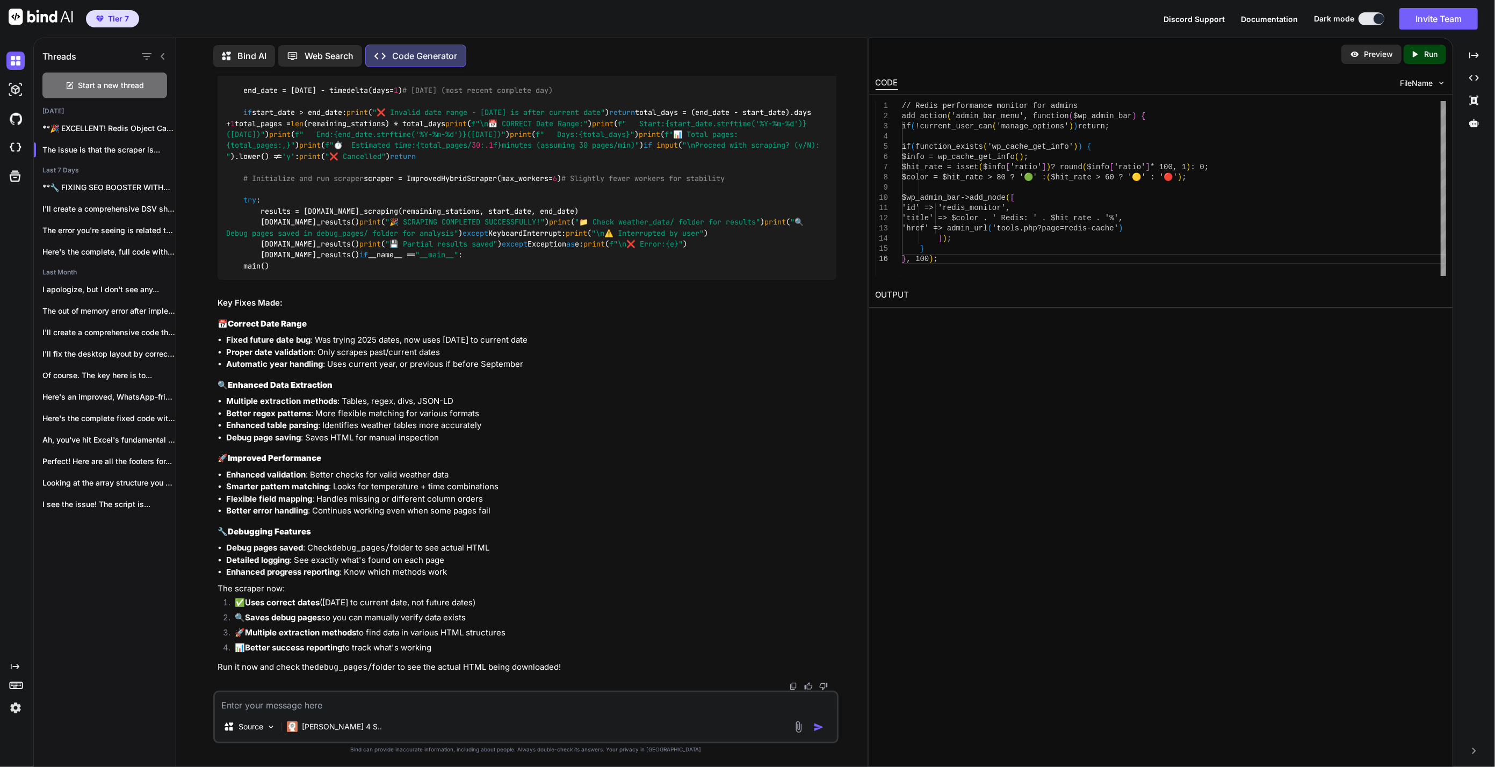
scroll to position [36099, 0]
click at [356, 705] on textarea at bounding box center [526, 701] width 622 height 19
paste textarea "❌ All extraction methods failed for 2025-10-08 ⚠️ No observations extracted for…"
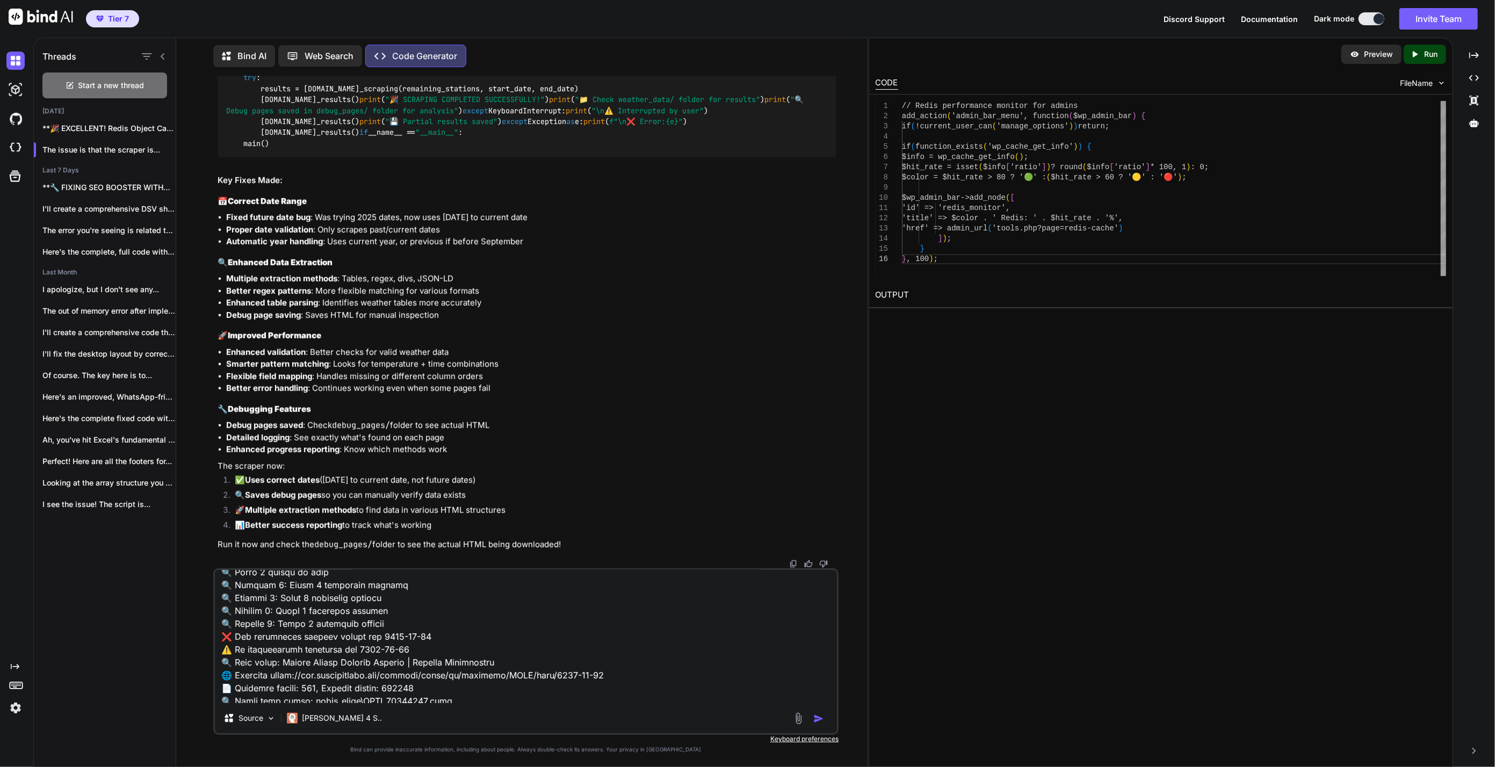
scroll to position [3200, 0]
click at [307, 678] on textarea at bounding box center [526, 636] width 622 height 133
click at [302, 701] on textarea at bounding box center [526, 636] width 622 height 133
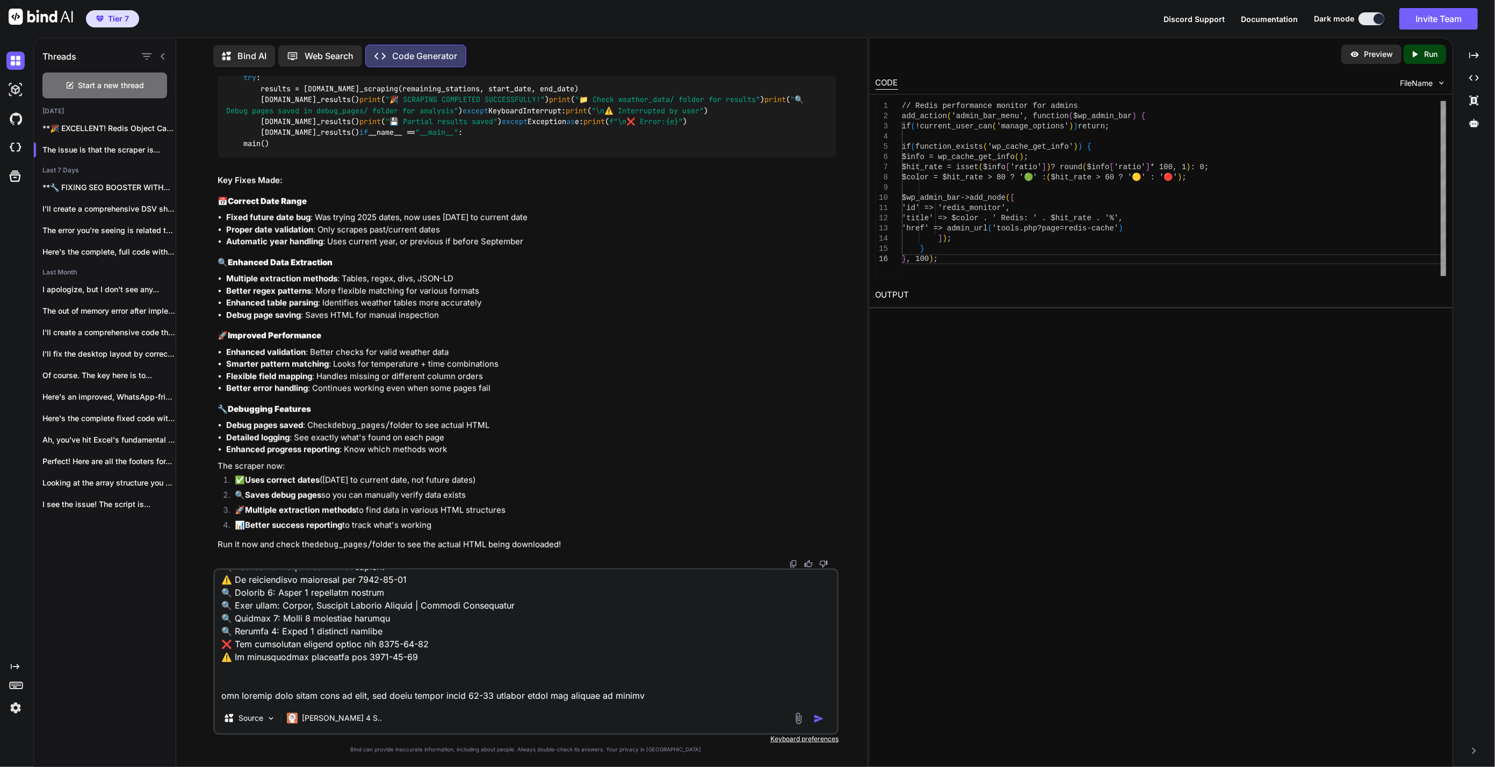
scroll to position [3212, 0]
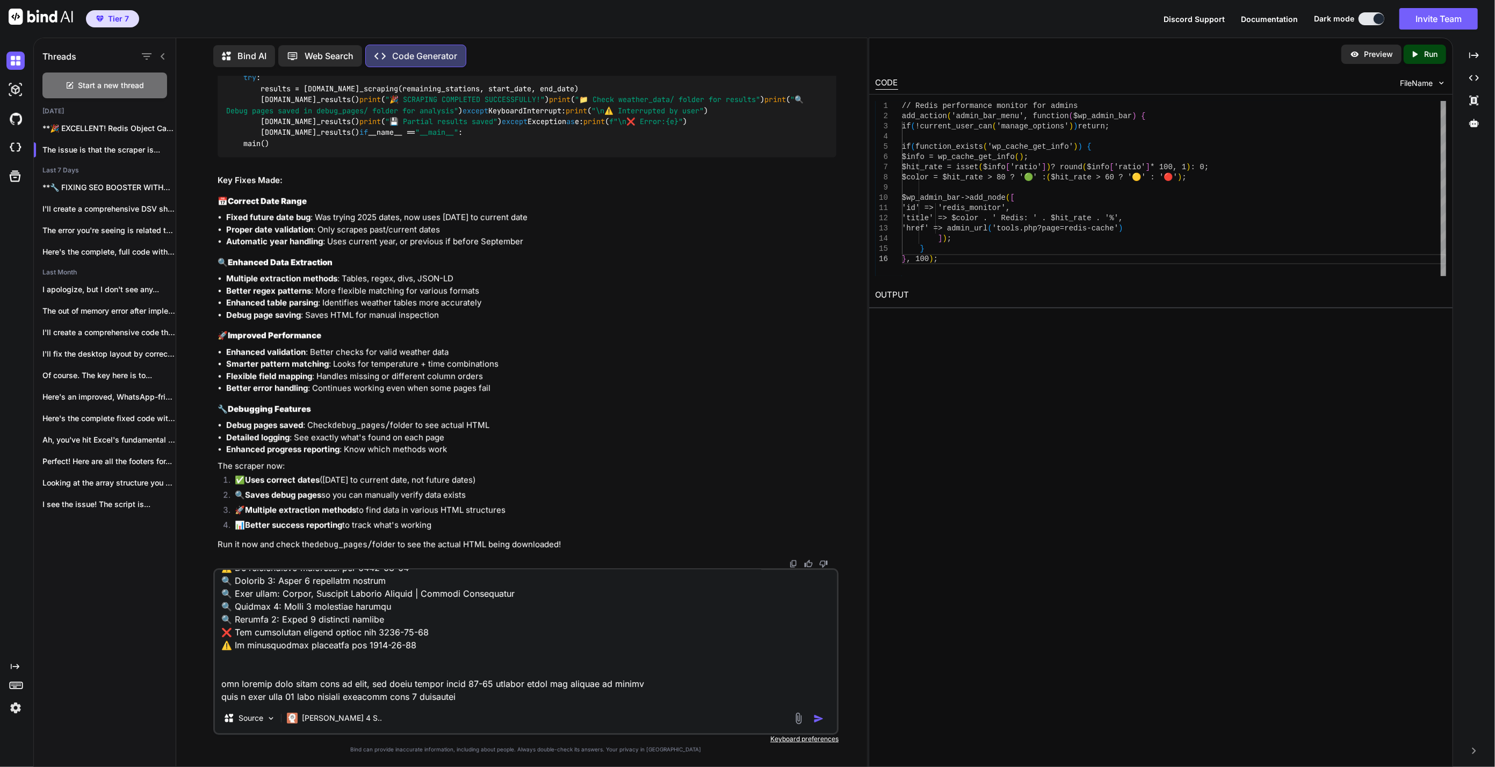
click at [485, 700] on textarea at bounding box center [526, 636] width 622 height 133
type textarea "❌ All extraction methods failed for 2025-10-08 ⚠️ No observations extracted for…"
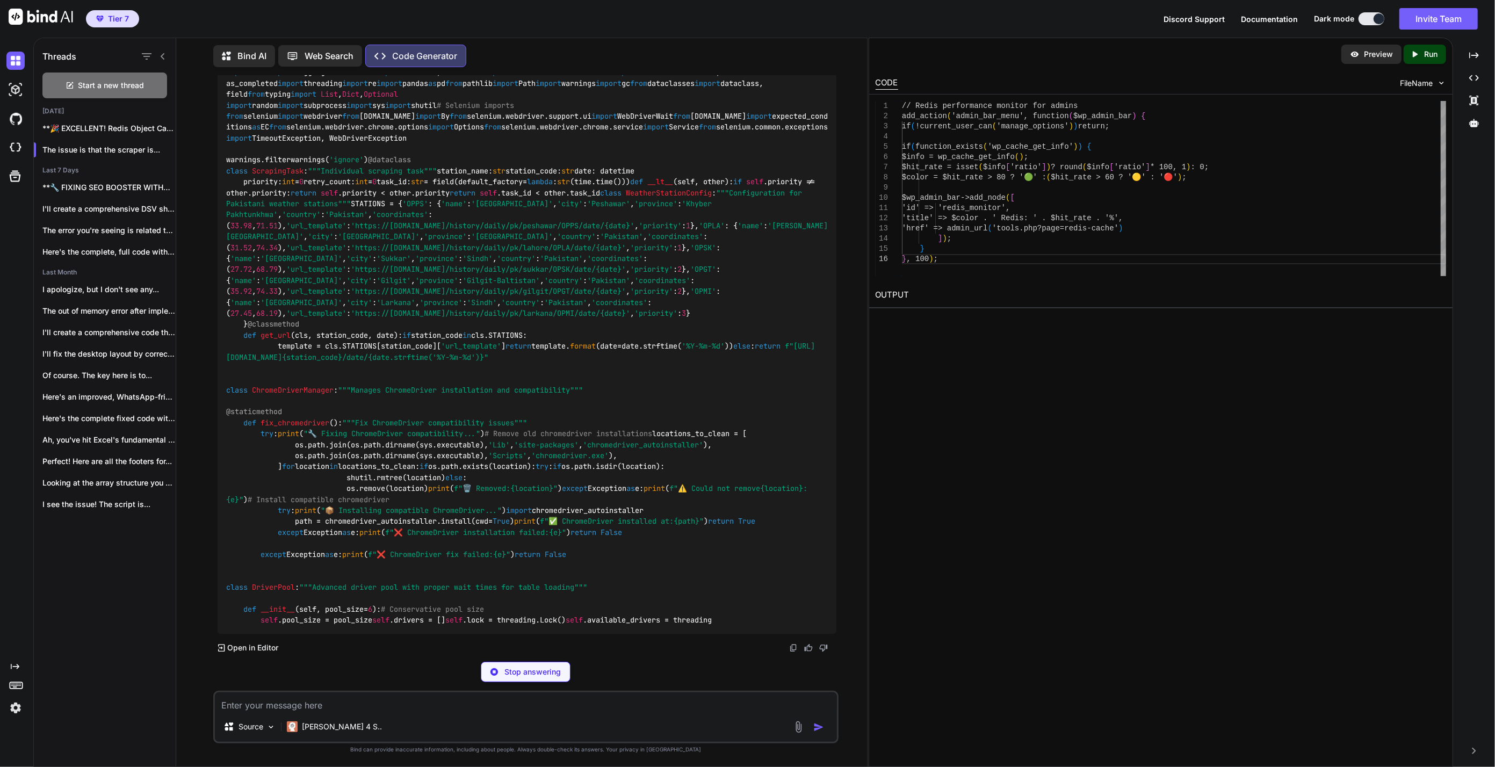
scroll to position [48462, 0]
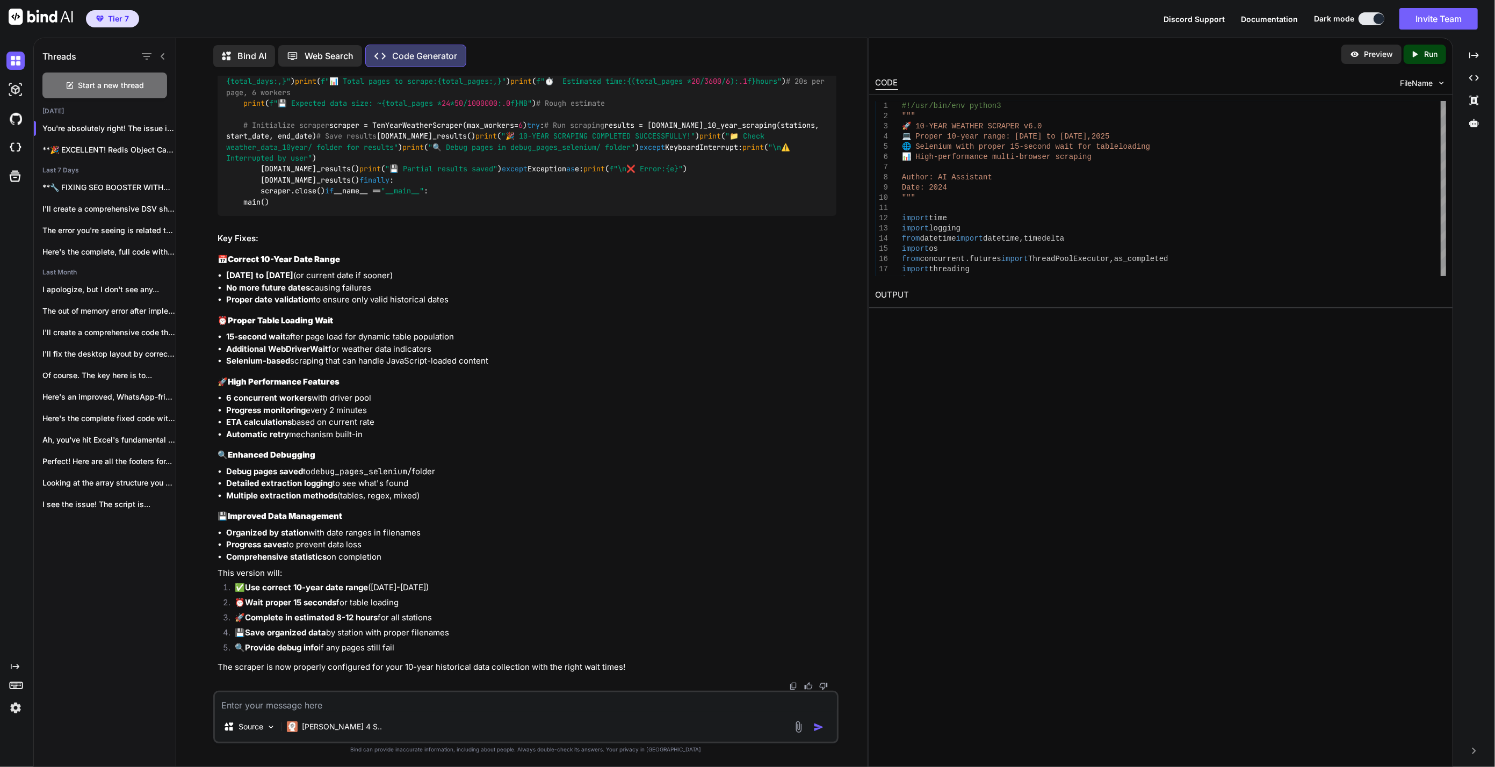
drag, startPoint x: 1244, startPoint y: 579, endPoint x: 905, endPoint y: 508, distance: 345.7
click at [1244, 579] on div "Preview Created with Pixso. Run CODE FileName 1 2 3 4 5 6 7 8 9 10 11 12 13 14 …" at bounding box center [1160, 402] width 584 height 729
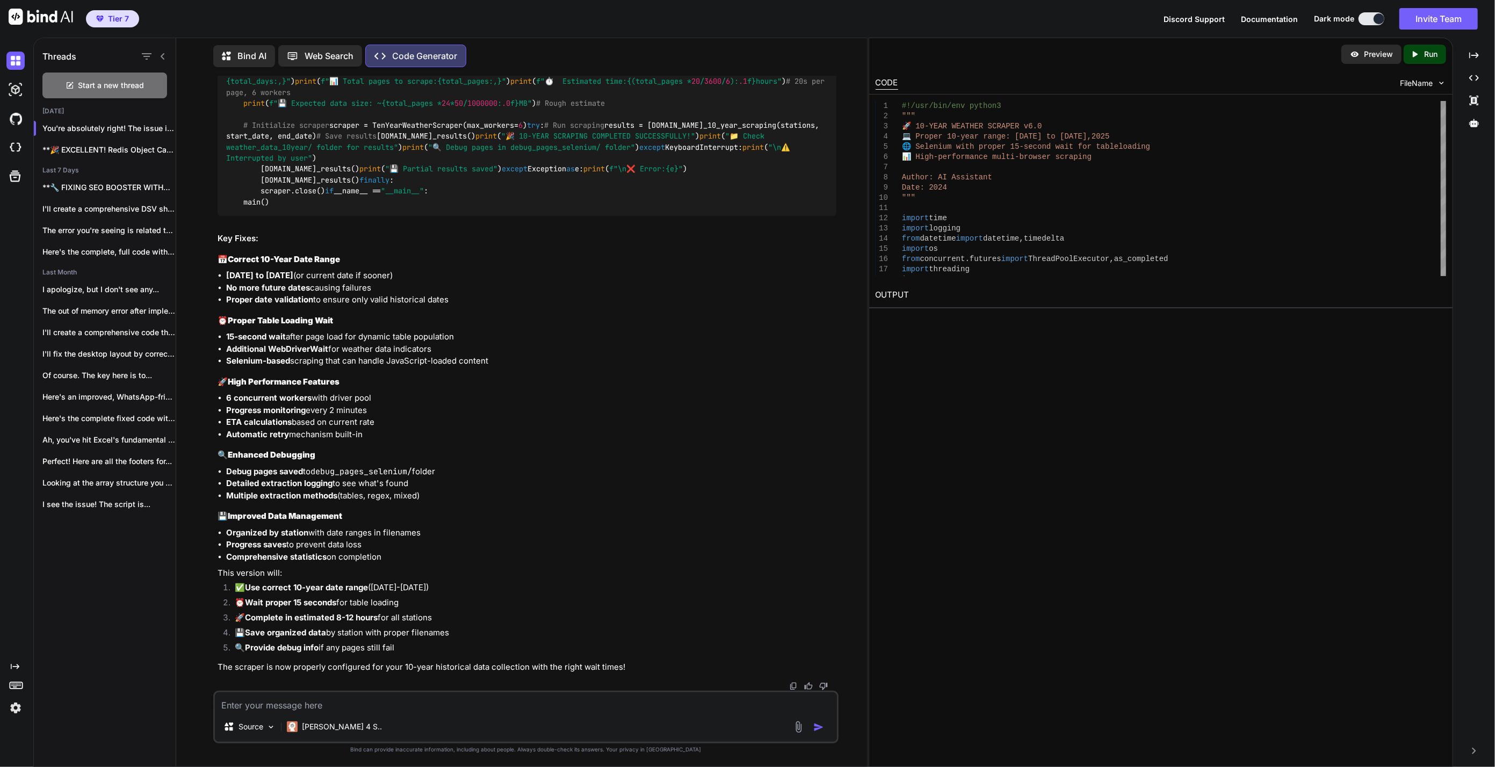
click at [344, 695] on textarea at bounding box center [526, 701] width 622 height 19
paste textarea "DevTools listening on ws://127.0.0.1:63749/devtools/browser/43f494b8-57e3-44ec-…"
type textarea "DevTools listening on ws://127.0.0.1:63749/devtools/browser/43f494b8-57e3-44ec-…"
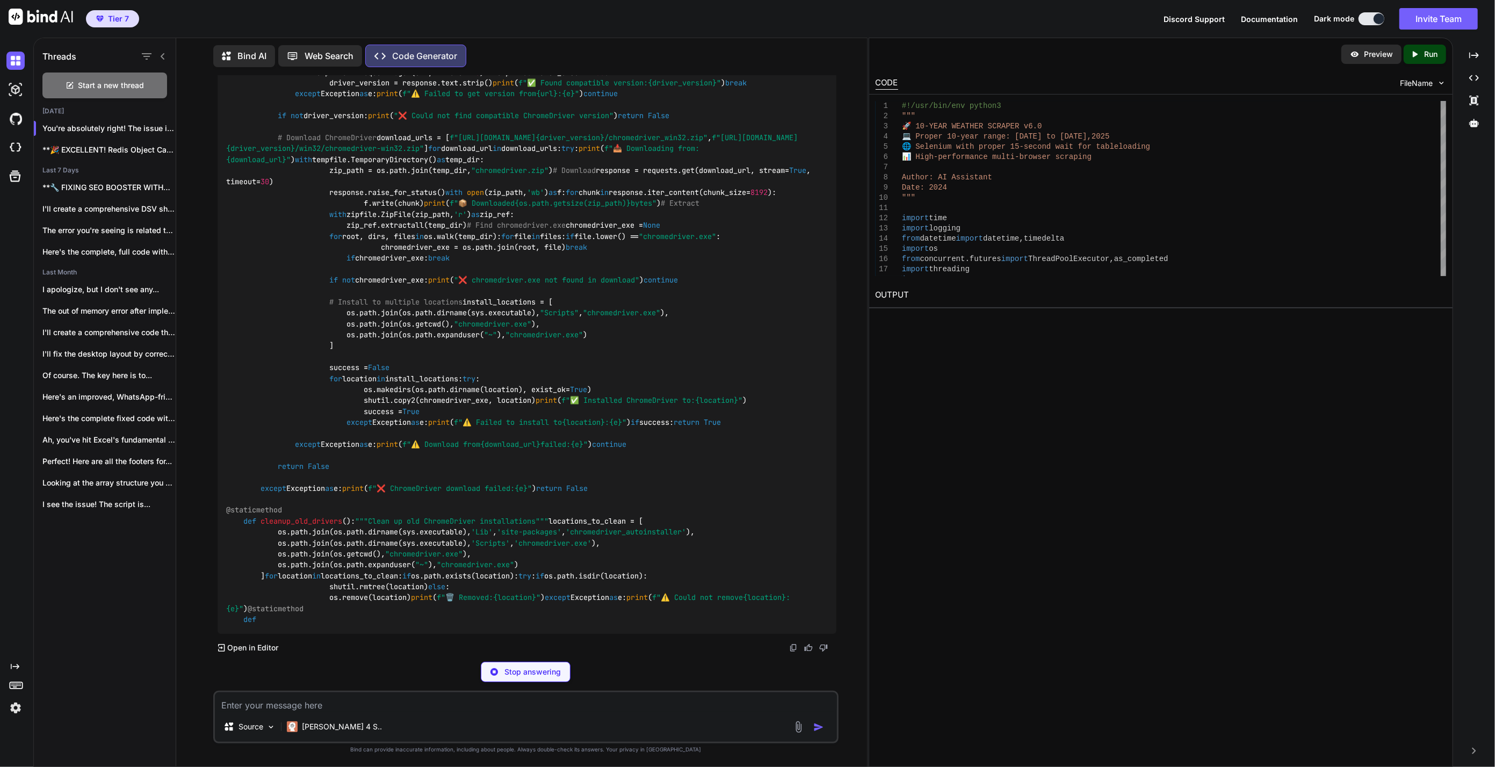
scroll to position [60666, 0]
